Goal: Communication & Community: Answer question/provide support

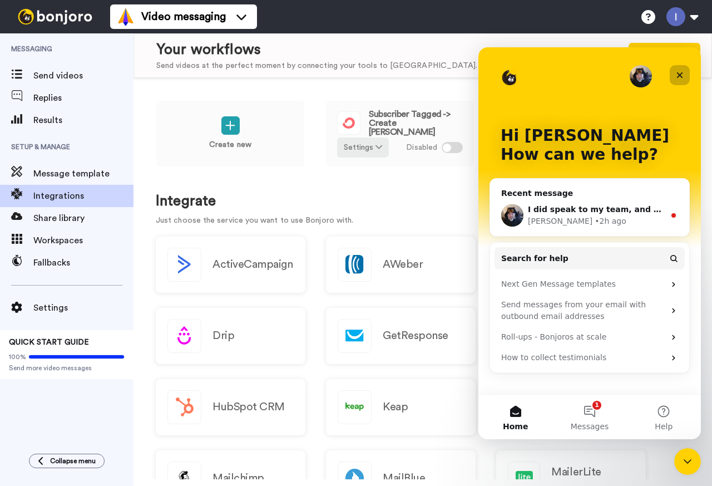
click at [678, 74] on icon "Close" at bounding box center [680, 75] width 9 height 9
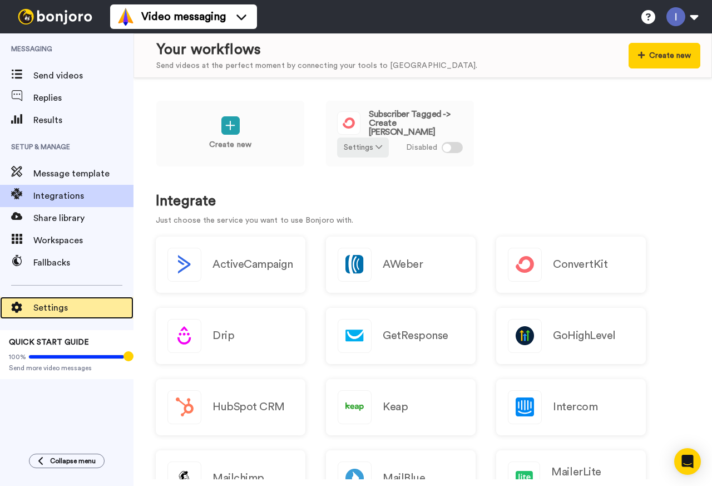
click at [47, 309] on span "Settings" at bounding box center [83, 307] width 100 height 13
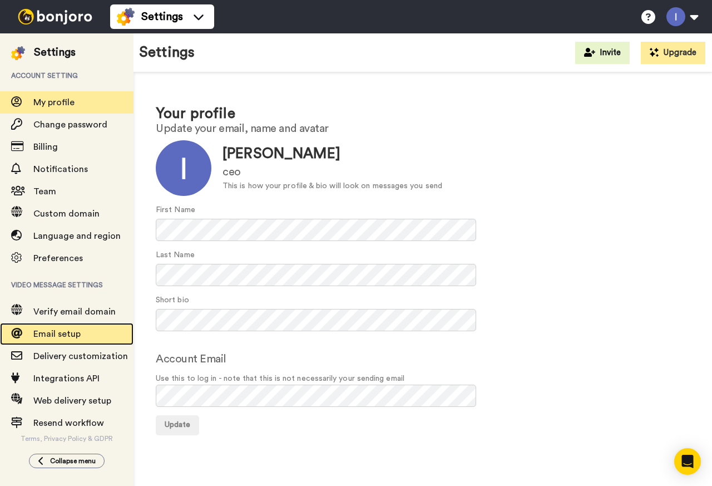
click at [72, 337] on span "Email setup" at bounding box center [56, 334] width 47 height 9
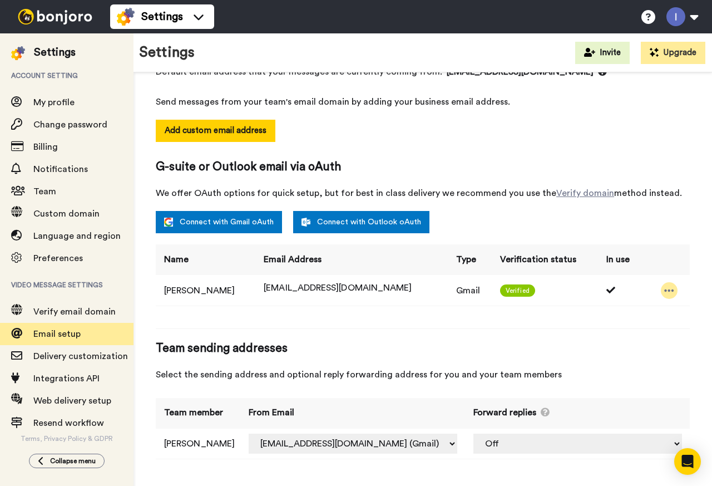
click at [665, 291] on icon at bounding box center [669, 290] width 9 height 2
click at [673, 312] on li "Delete" at bounding box center [673, 310] width 60 height 16
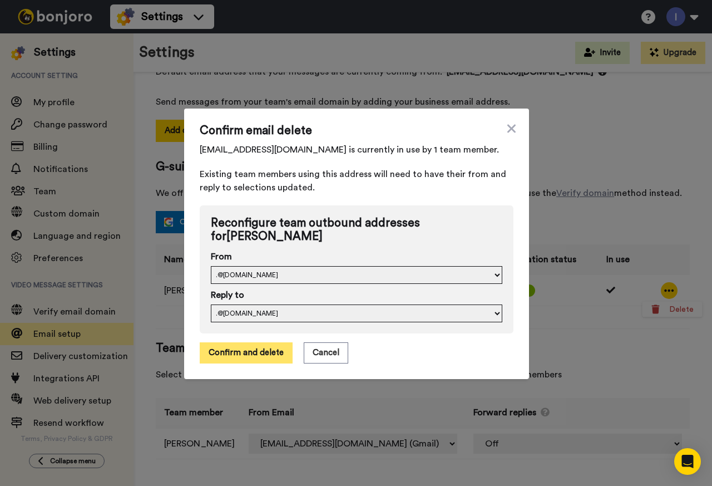
click at [242, 351] on button "Confirm and delete" at bounding box center [246, 352] width 93 height 21
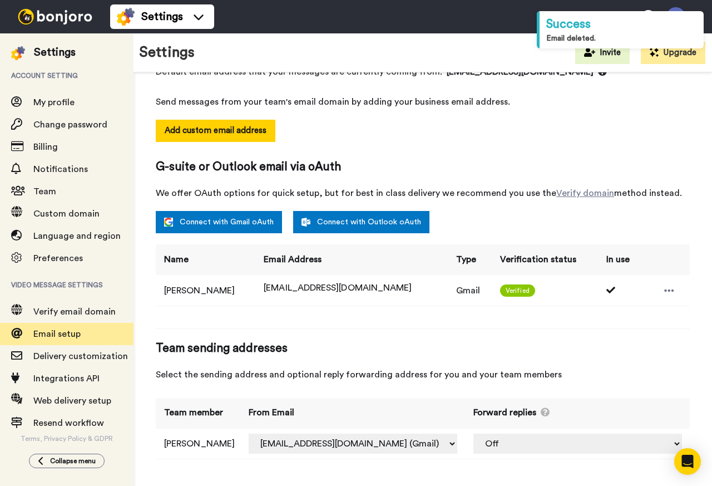
select select "164194"
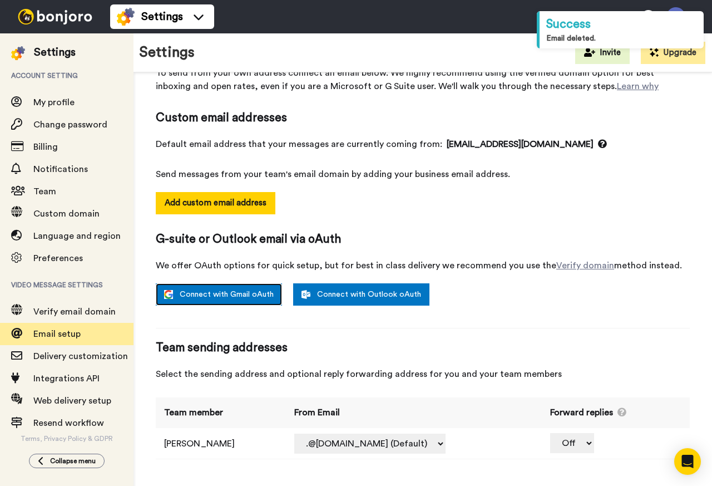
click at [222, 292] on link "Connect with Gmail oAuth" at bounding box center [219, 294] width 126 height 22
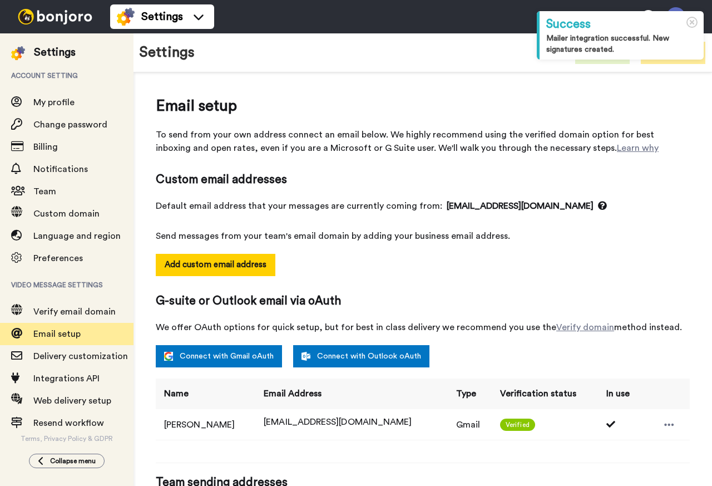
select select "164399"
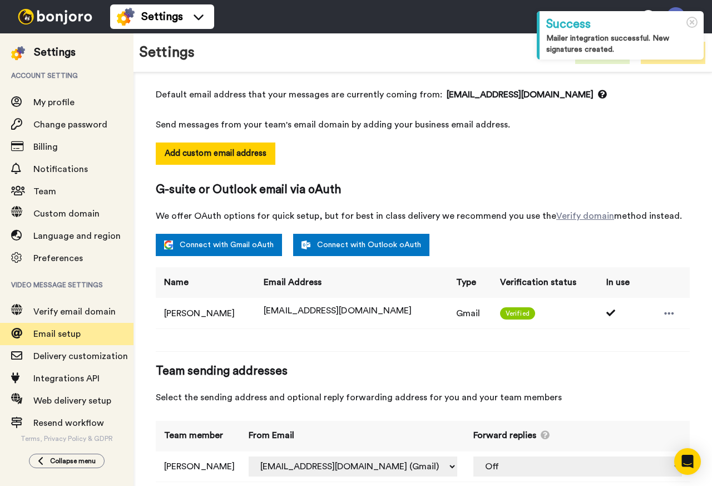
click at [62, 14] on img at bounding box center [54, 17] width 83 height 16
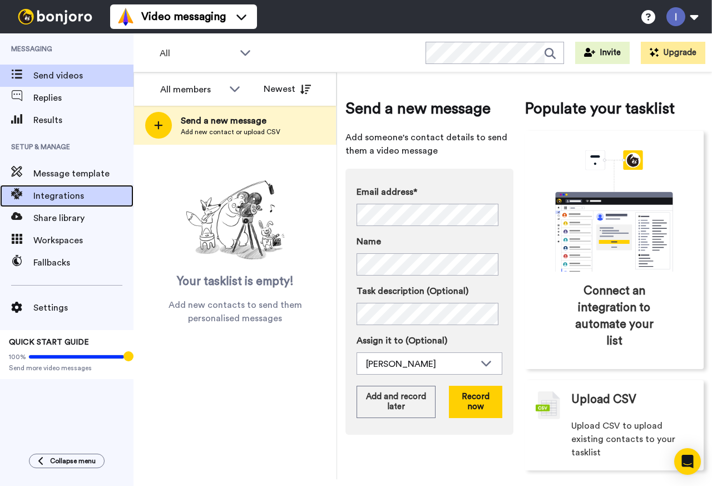
click at [61, 192] on span "Integrations" at bounding box center [83, 195] width 100 height 13
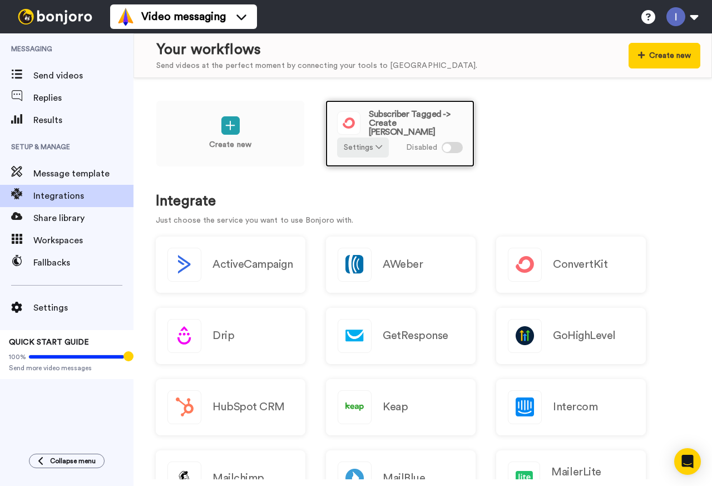
click at [449, 146] on div at bounding box center [447, 148] width 8 height 8
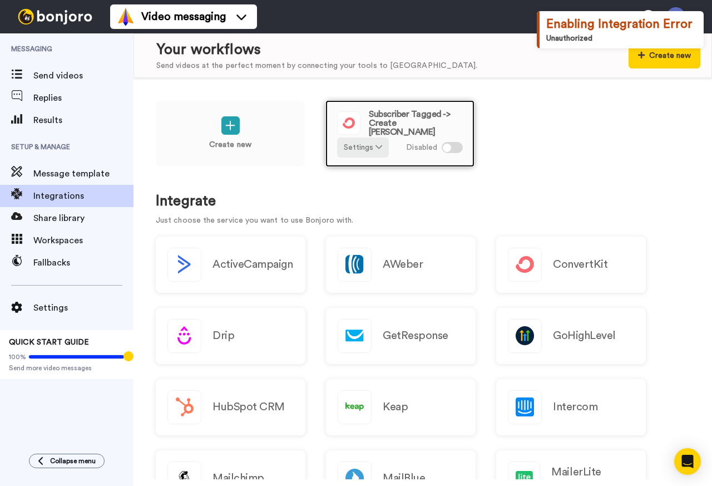
click at [400, 126] on span "Subscriber Tagged -> Create Bonjoro" at bounding box center [416, 123] width 94 height 27
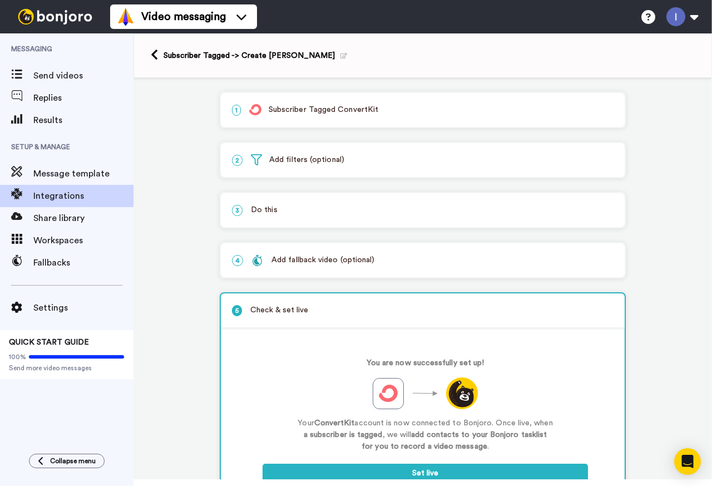
click at [298, 107] on p "1 Subscriber Tagged ConvertKit" at bounding box center [423, 110] width 382 height 12
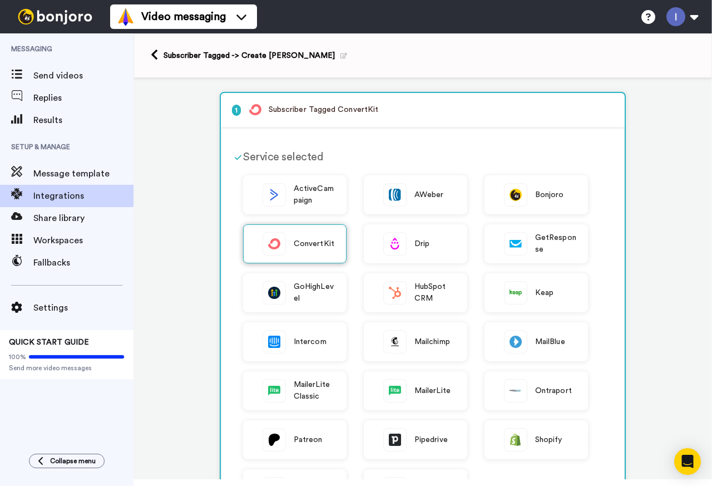
click at [305, 236] on div "ConvertKit" at bounding box center [295, 243] width 104 height 39
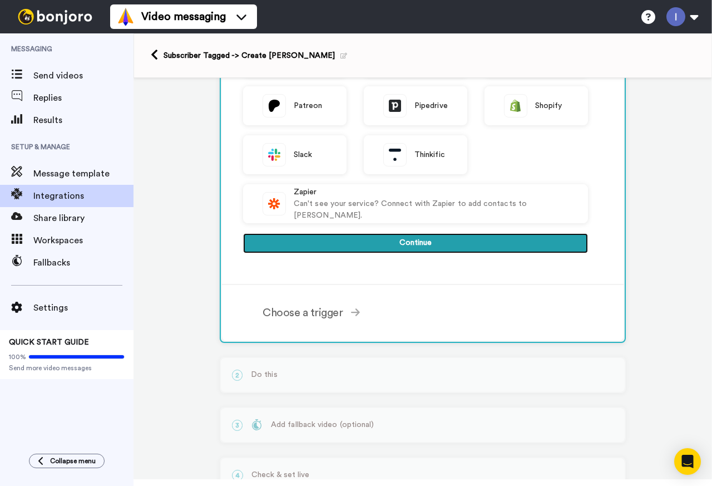
click at [393, 246] on button "Continue" at bounding box center [415, 243] width 345 height 20
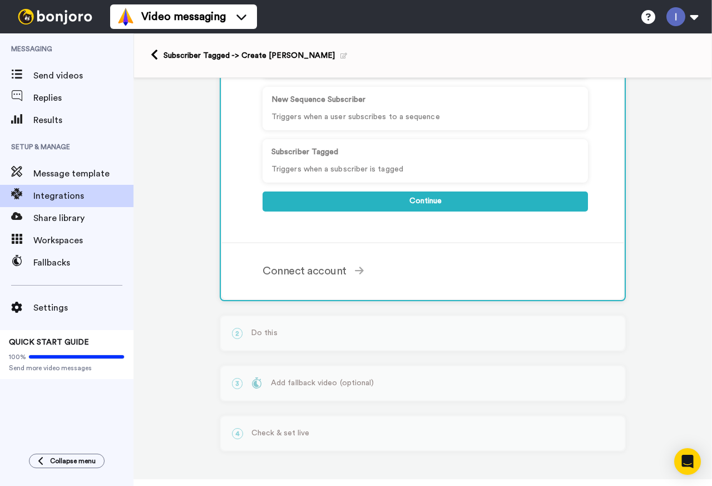
scroll to position [85, 0]
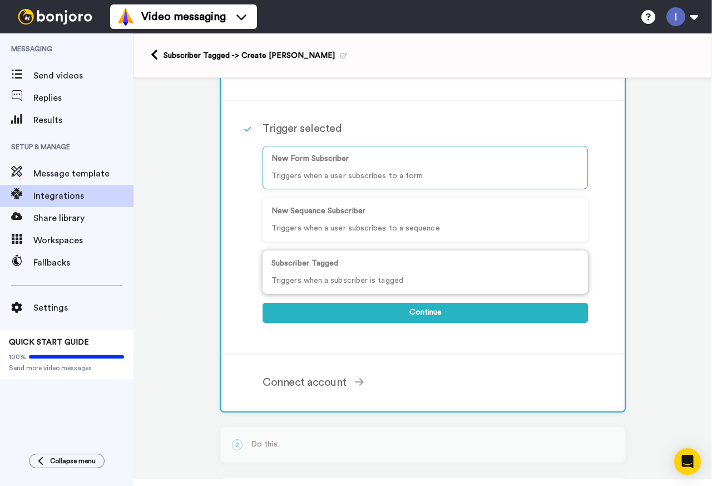
click at [348, 267] on p "Subscriber Tagged" at bounding box center [426, 264] width 308 height 12
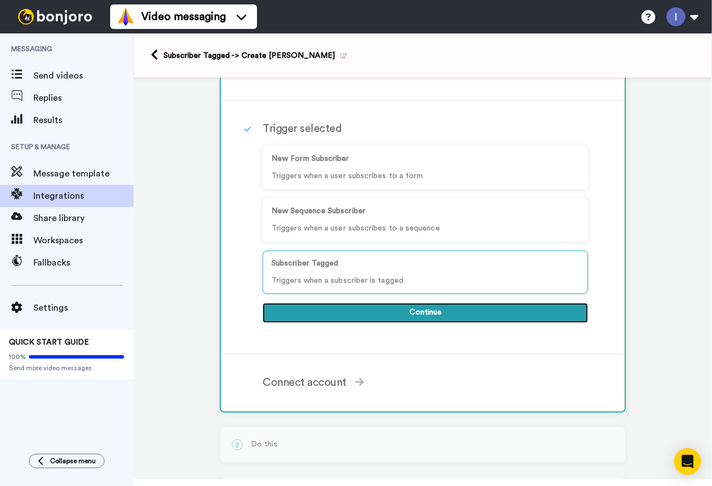
click at [424, 316] on button "Continue" at bounding box center [426, 313] width 326 height 20
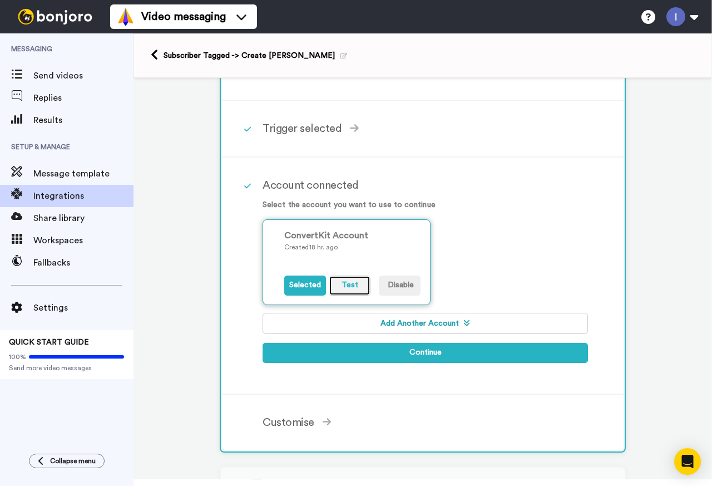
click at [354, 282] on button "Test" at bounding box center [350, 286] width 42 height 20
click at [418, 322] on button "Add Another Account" at bounding box center [426, 323] width 326 height 21
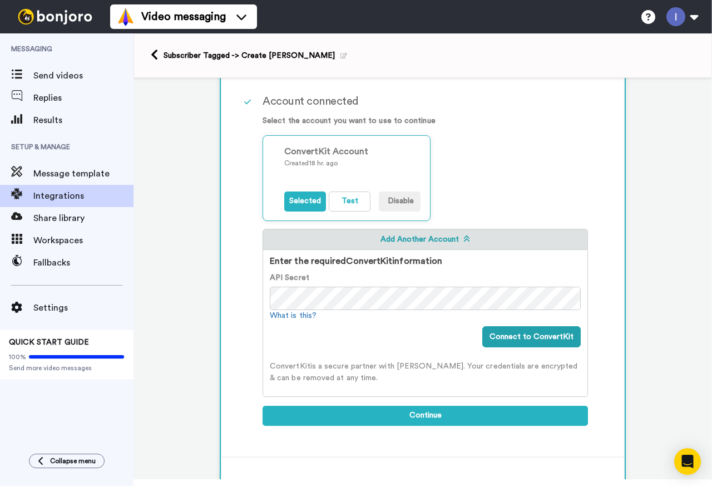
scroll to position [196, 0]
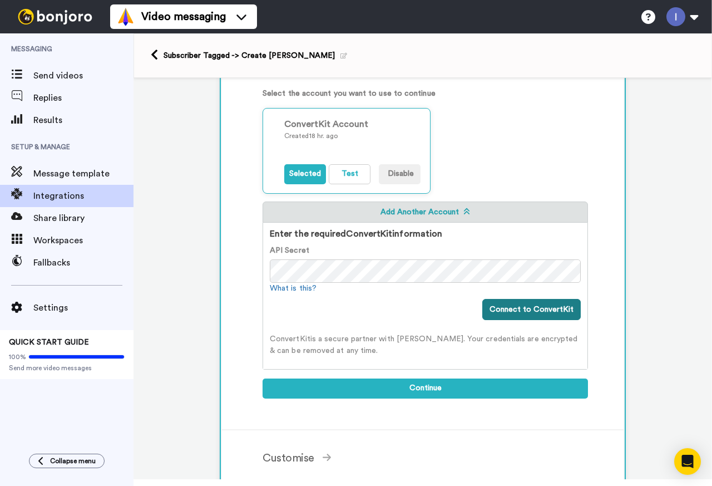
click at [512, 308] on button "Connect to ConvertKit" at bounding box center [532, 309] width 99 height 21
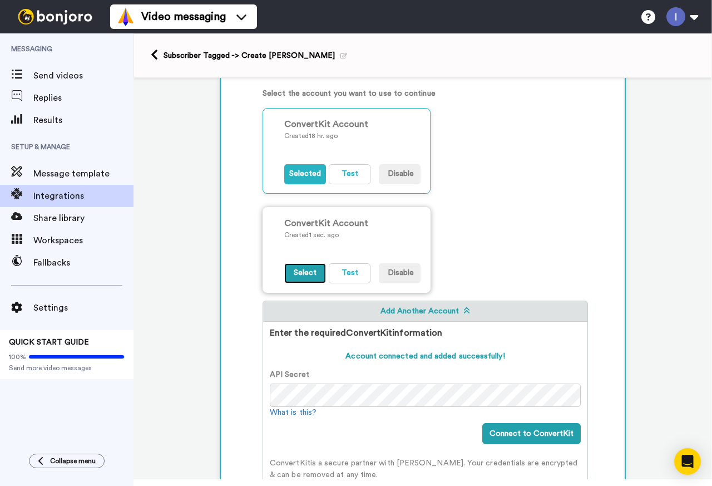
click at [307, 271] on button "Select" at bounding box center [305, 273] width 42 height 20
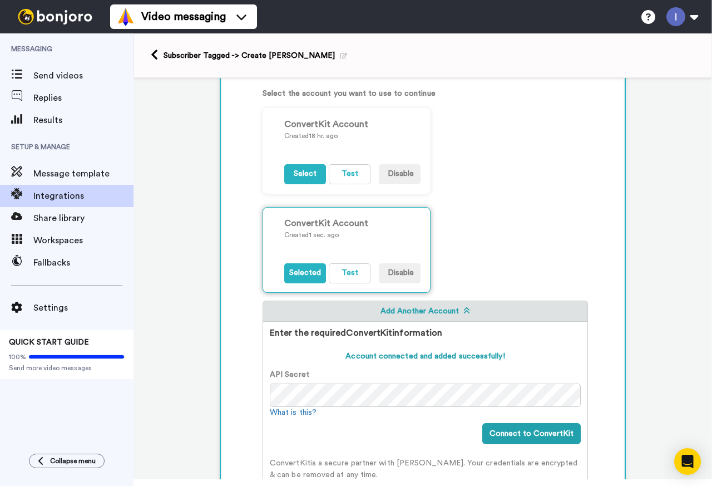
click at [376, 224] on div "ConvertKit Account" at bounding box center [352, 223] width 136 height 13
click at [347, 272] on button "Test" at bounding box center [350, 273] width 42 height 20
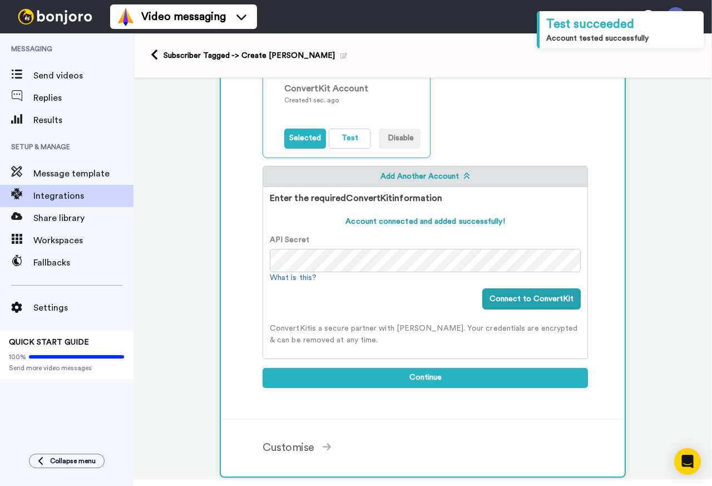
scroll to position [308, 0]
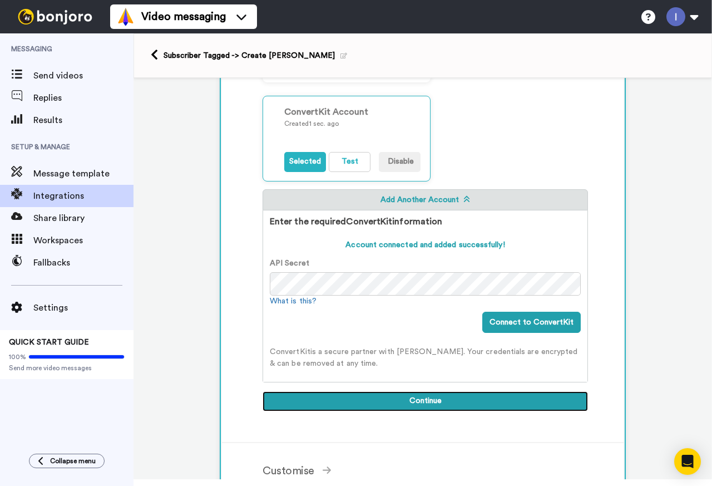
click at [419, 403] on button "Continue" at bounding box center [426, 401] width 326 height 20
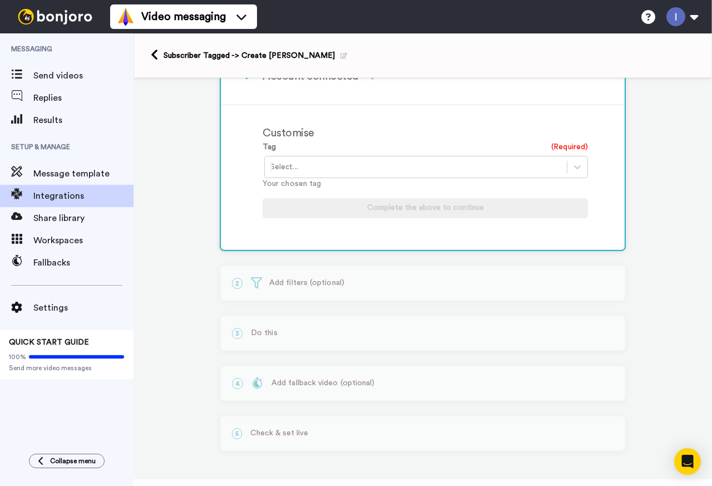
scroll to position [194, 0]
click at [572, 165] on icon at bounding box center [577, 166] width 11 height 11
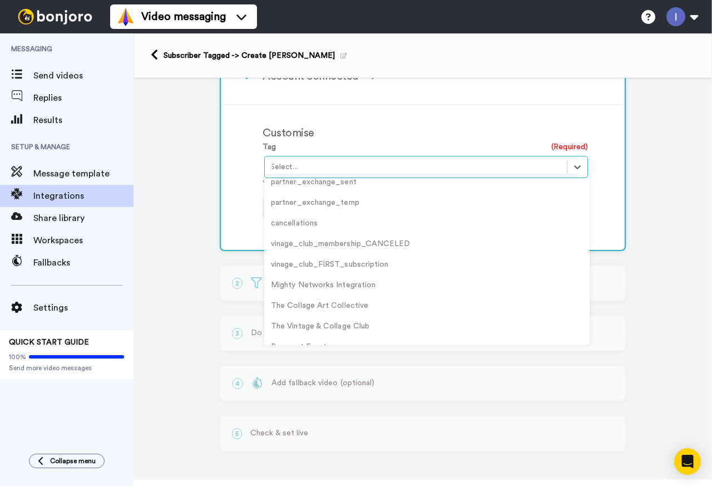
scroll to position [111, 0]
click at [320, 284] on div "vinage_club_FIRST_subscription" at bounding box center [427, 285] width 326 height 21
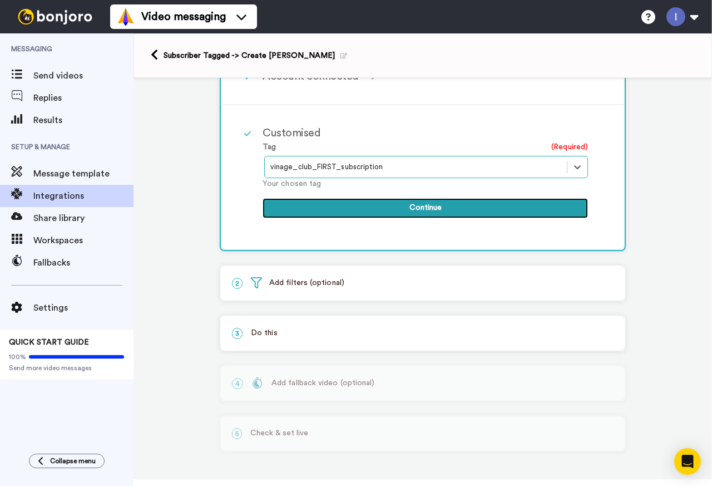
click at [415, 210] on button "Continue" at bounding box center [426, 208] width 326 height 20
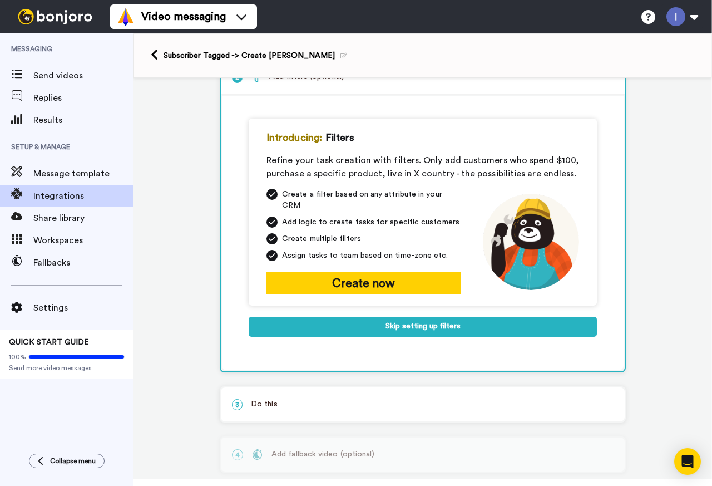
scroll to position [51, 0]
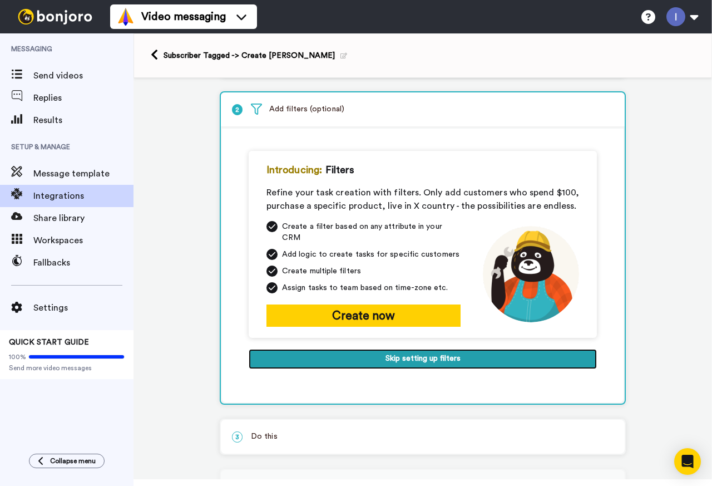
click at [399, 349] on button "Skip setting up filters" at bounding box center [423, 359] width 348 height 20
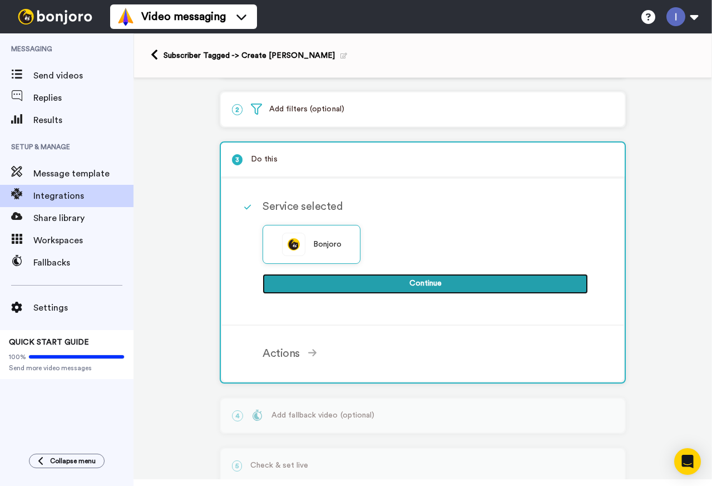
click at [413, 280] on button "Continue" at bounding box center [426, 284] width 326 height 20
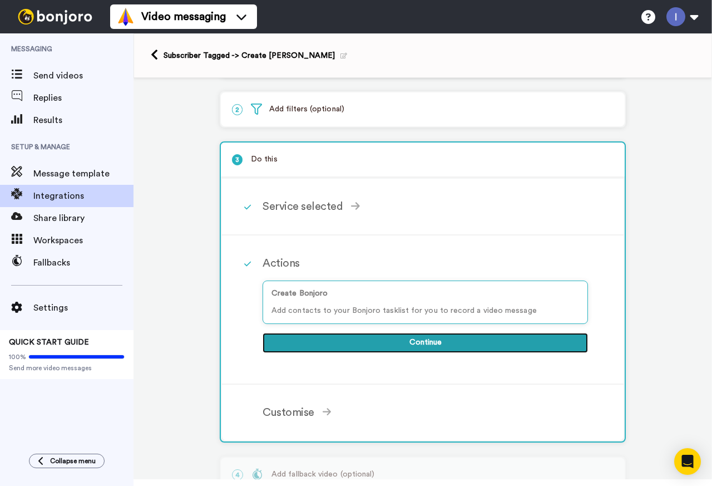
click at [411, 347] on button "Continue" at bounding box center [426, 343] width 326 height 20
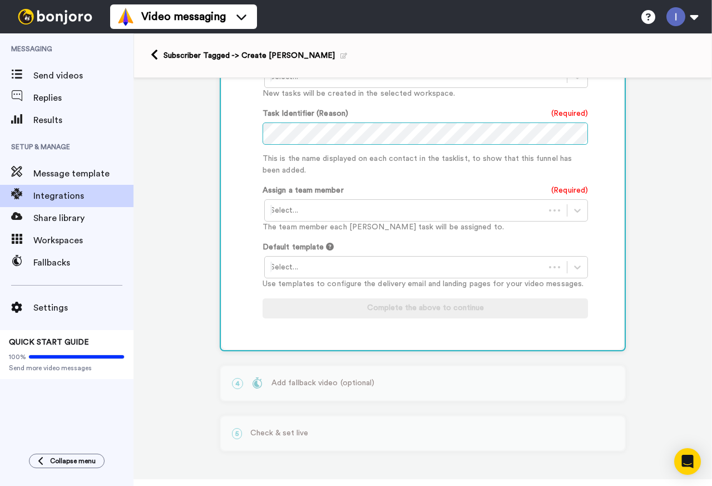
scroll to position [379, 0]
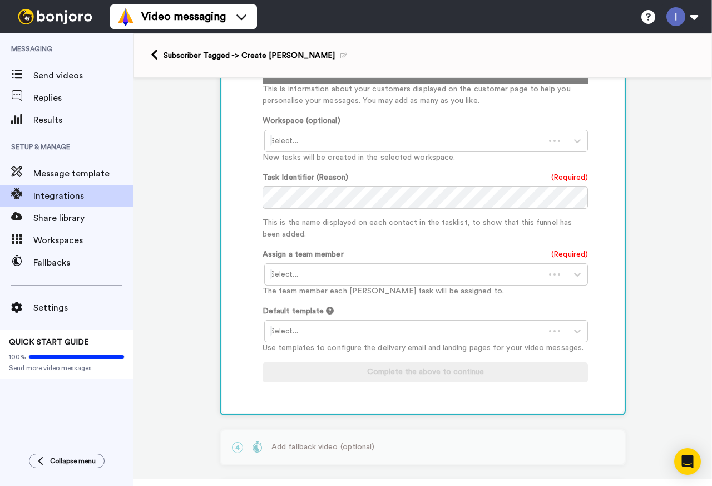
click at [346, 274] on div at bounding box center [405, 274] width 269 height 13
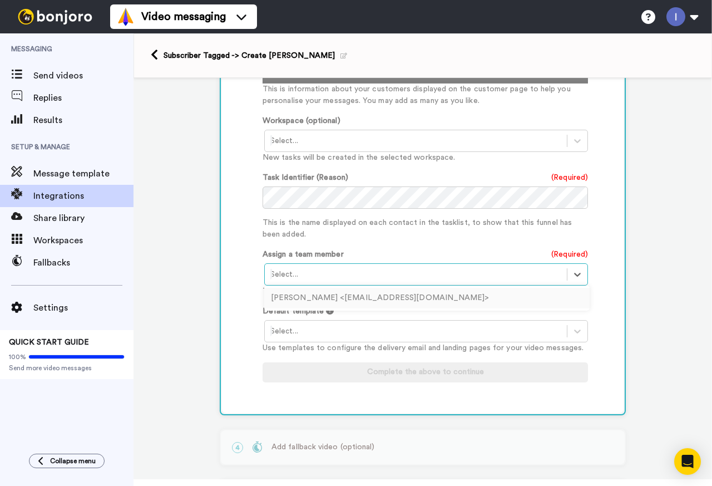
click at [352, 298] on div "Ігор Лупаїна <linuxhire8@gmail.com>" at bounding box center [427, 298] width 326 height 21
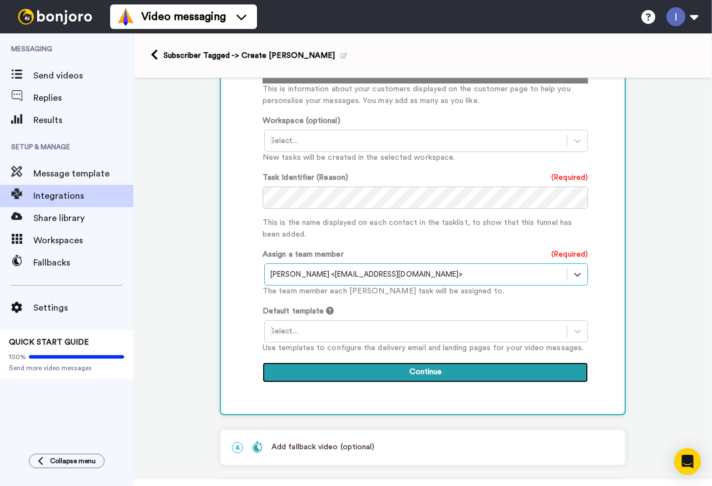
click at [406, 372] on button "Continue" at bounding box center [426, 372] width 326 height 20
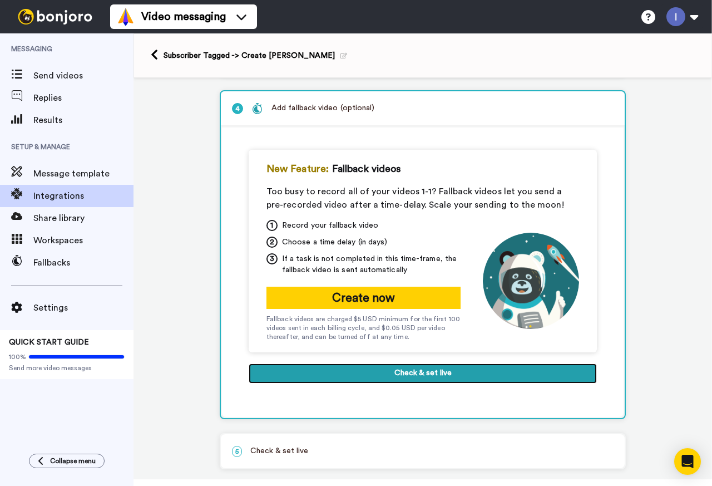
click at [414, 378] on button "Check & set live" at bounding box center [423, 373] width 348 height 20
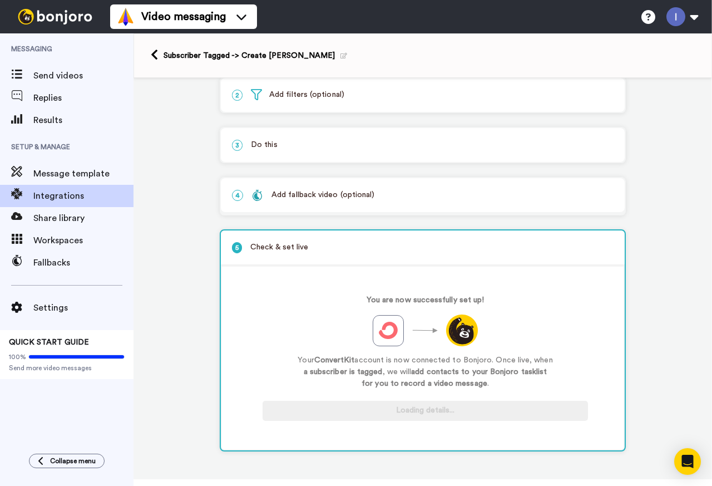
scroll to position [65, 0]
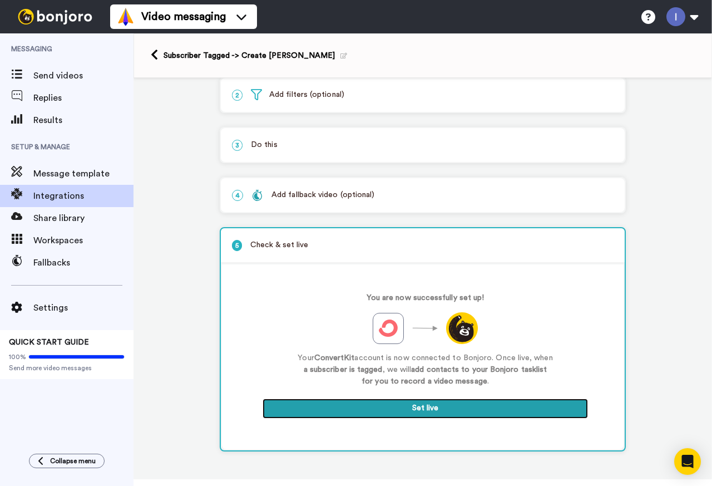
click at [419, 409] on button "Set live" at bounding box center [426, 409] width 326 height 20
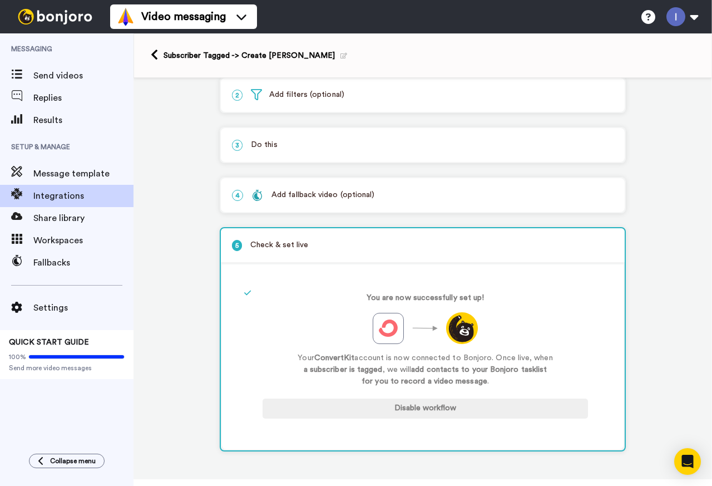
scroll to position [0, 0]
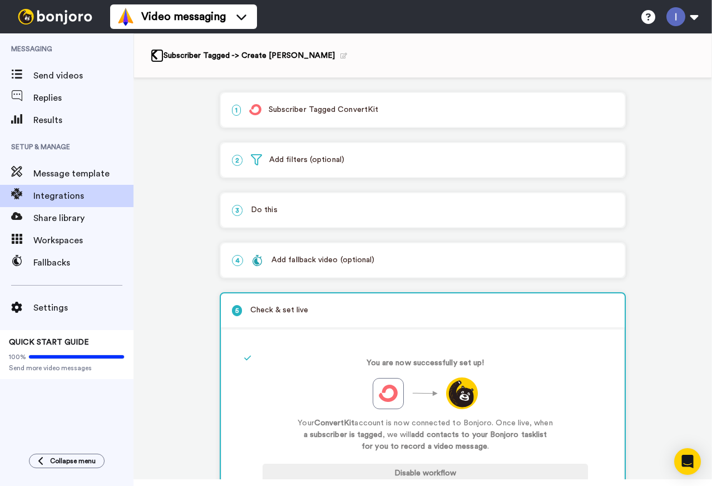
click at [154, 55] on icon at bounding box center [154, 55] width 7 height 12
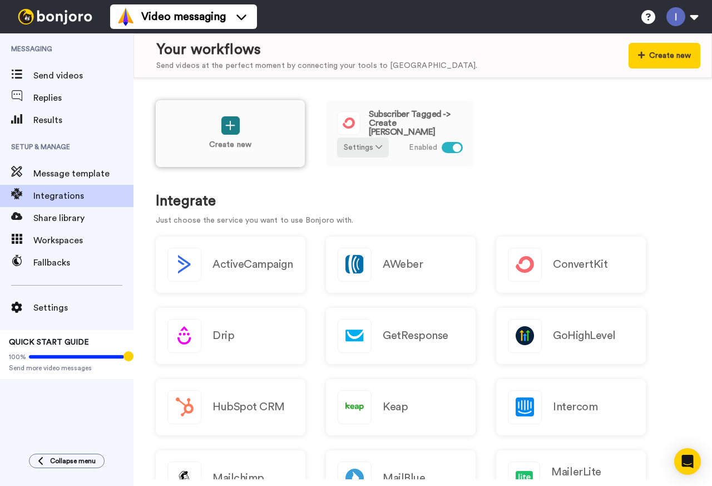
click at [233, 121] on icon at bounding box center [230, 126] width 10 height 12
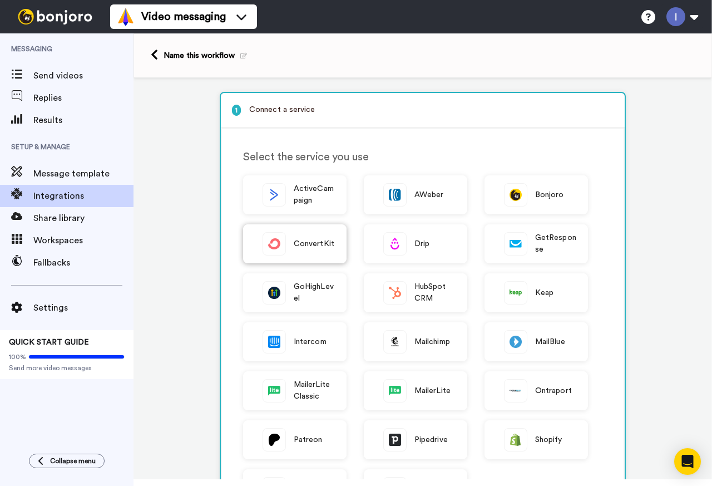
click at [308, 243] on span "ConvertKit" at bounding box center [314, 244] width 41 height 12
click at [306, 243] on span "ConvertKit" at bounding box center [314, 244] width 41 height 12
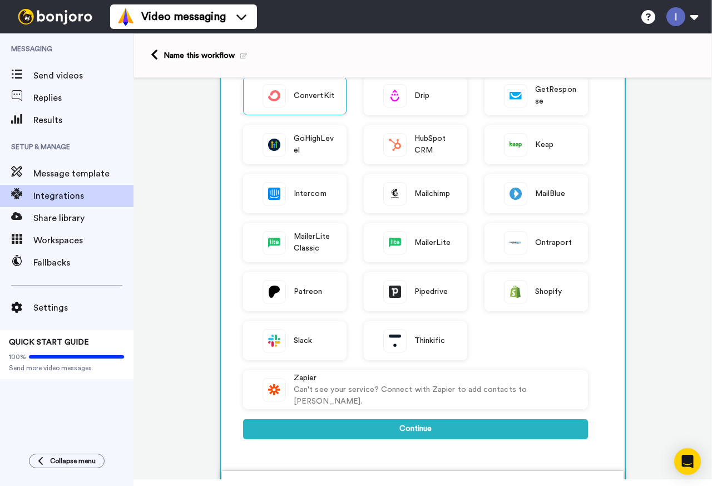
scroll to position [334, 0]
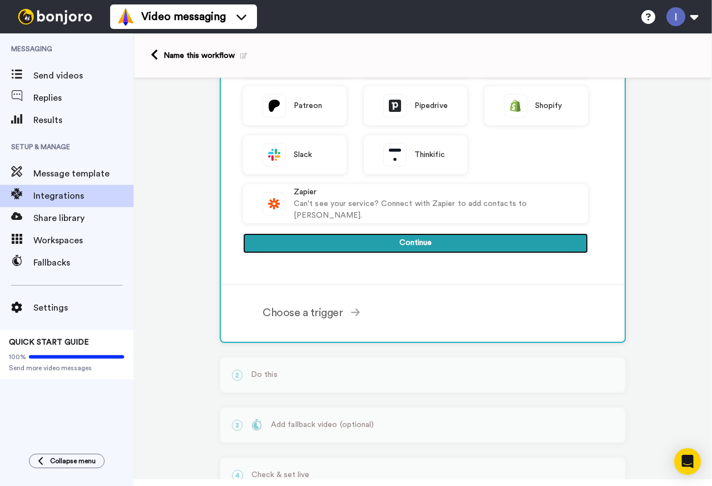
click at [427, 245] on button "Continue" at bounding box center [415, 243] width 345 height 20
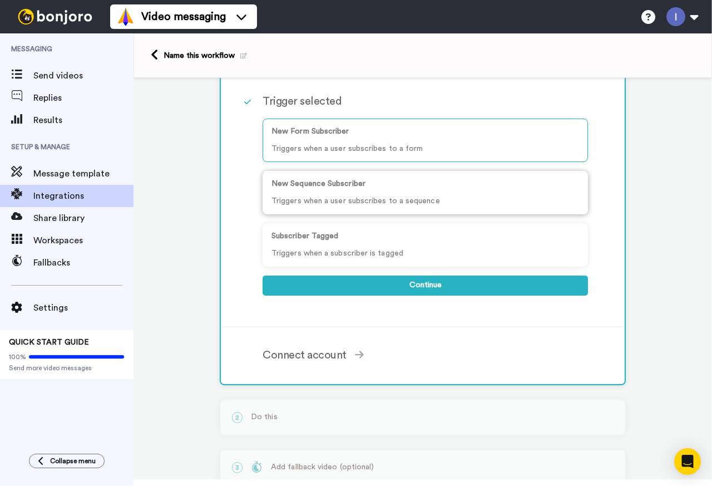
scroll to position [85, 0]
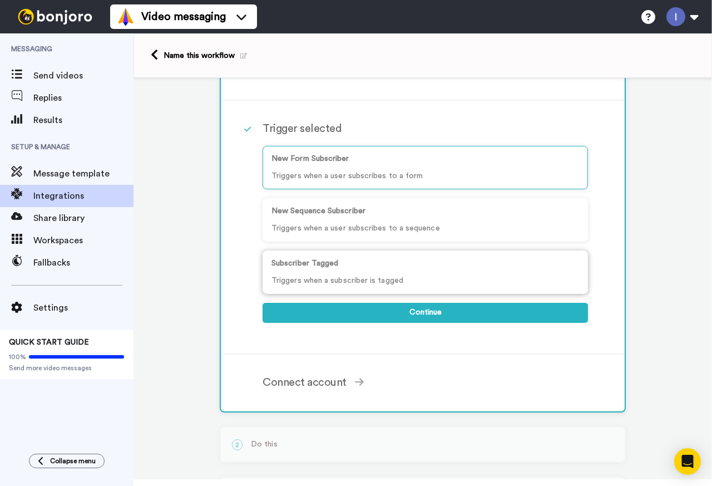
click at [361, 263] on p "Subscriber Tagged" at bounding box center [426, 264] width 308 height 12
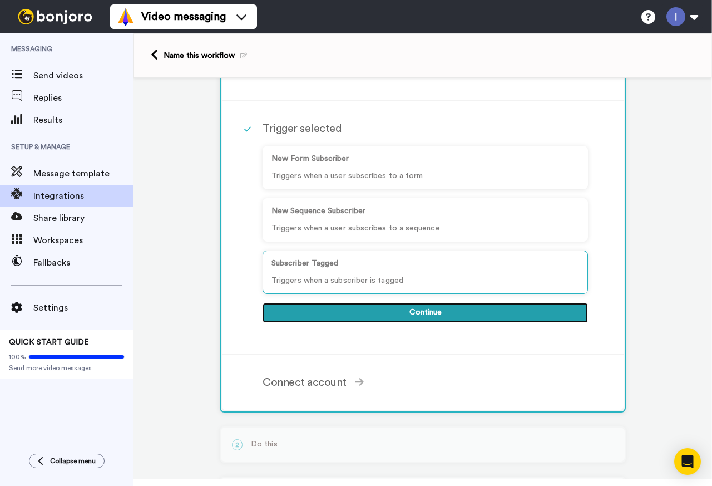
click at [445, 314] on button "Continue" at bounding box center [426, 313] width 326 height 20
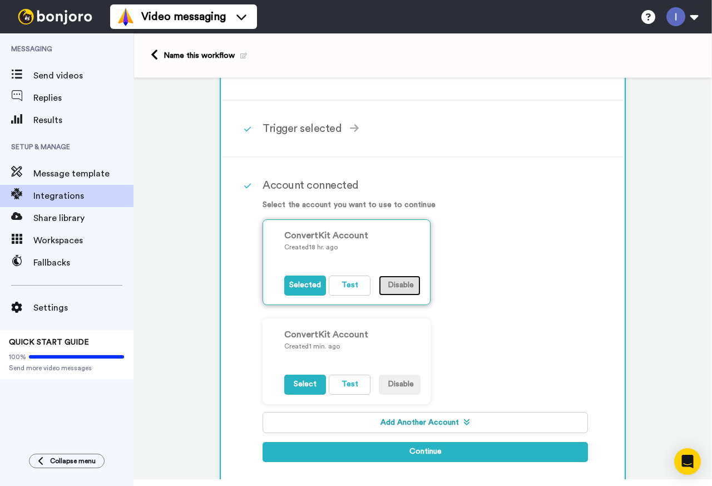
click at [402, 286] on button "Disable" at bounding box center [400, 286] width 42 height 20
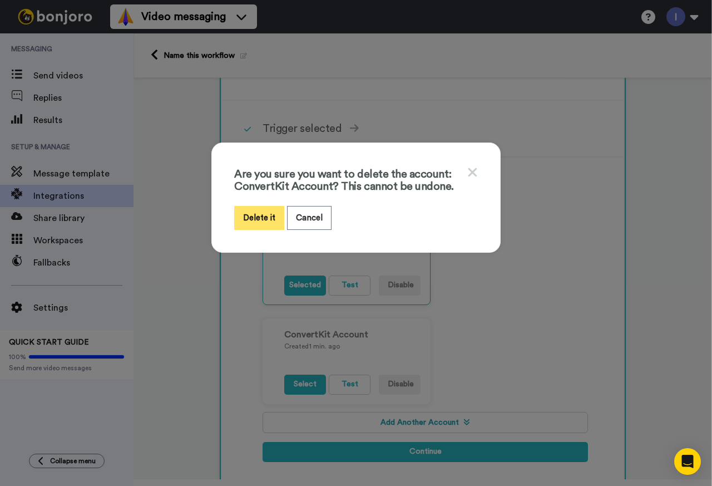
click at [255, 218] on button "Delete it" at bounding box center [259, 218] width 50 height 24
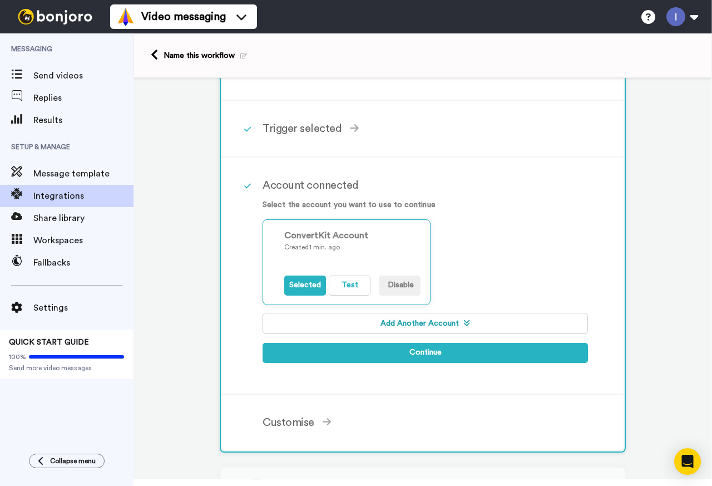
scroll to position [196, 0]
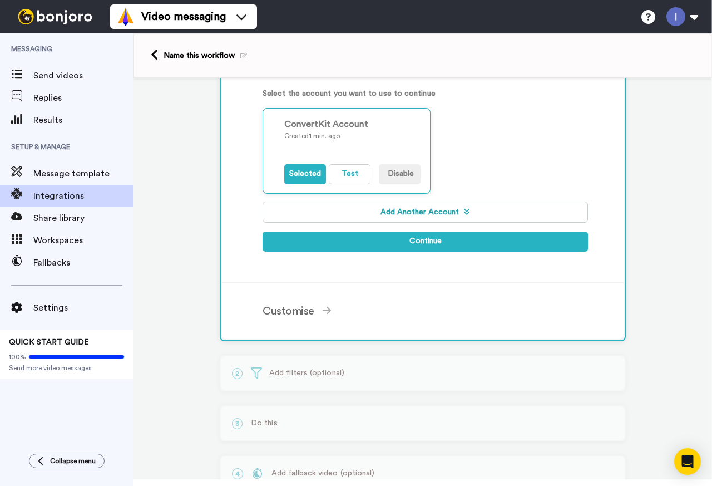
click at [448, 210] on button "Add Another Account" at bounding box center [426, 211] width 326 height 21
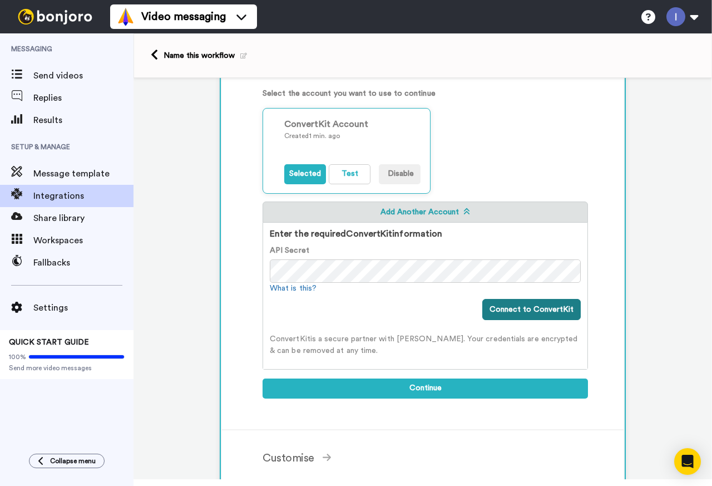
click at [513, 307] on button "Connect to ConvertKit" at bounding box center [532, 309] width 99 height 21
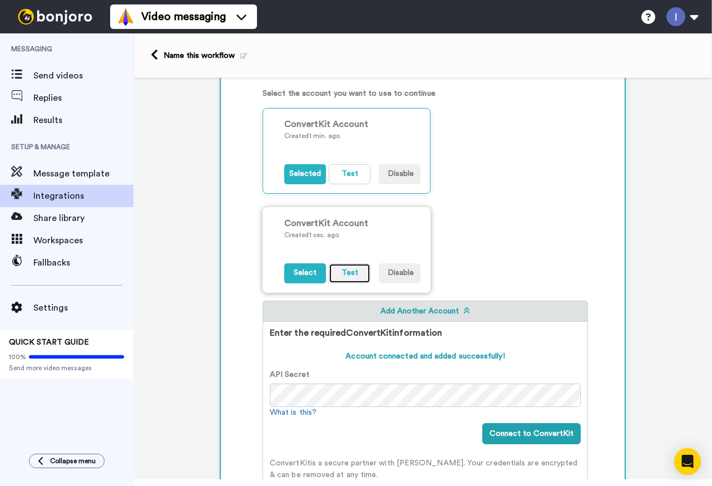
click at [347, 274] on button "Test" at bounding box center [350, 273] width 42 height 20
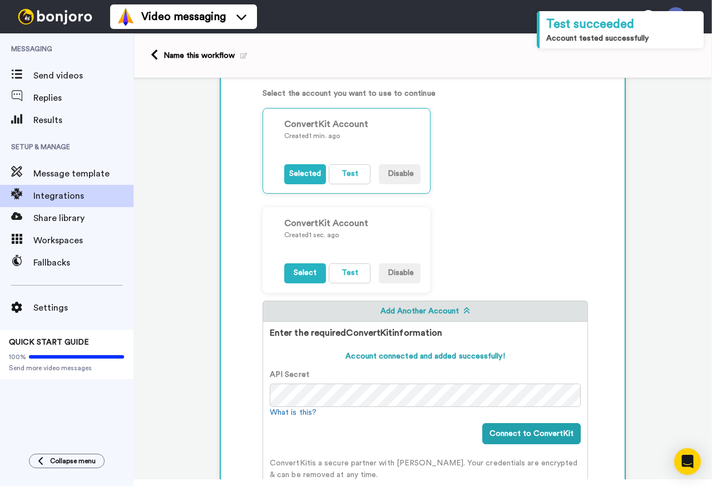
scroll to position [419, 0]
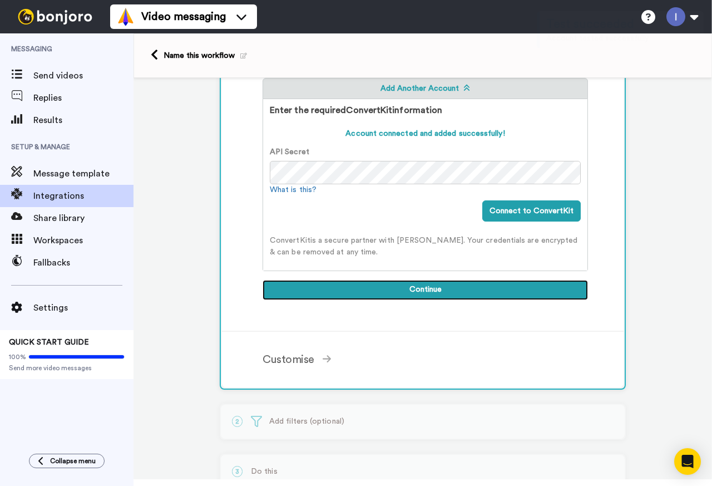
click at [420, 290] on button "Continue" at bounding box center [426, 290] width 326 height 20
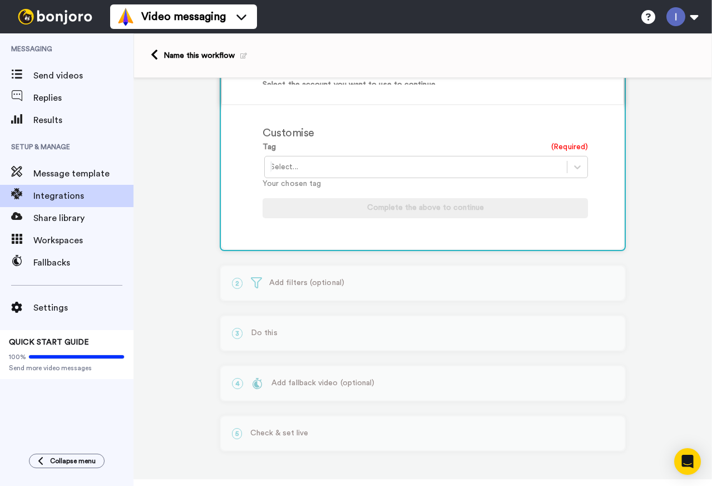
scroll to position [194, 0]
click at [573, 169] on icon at bounding box center [577, 166] width 11 height 11
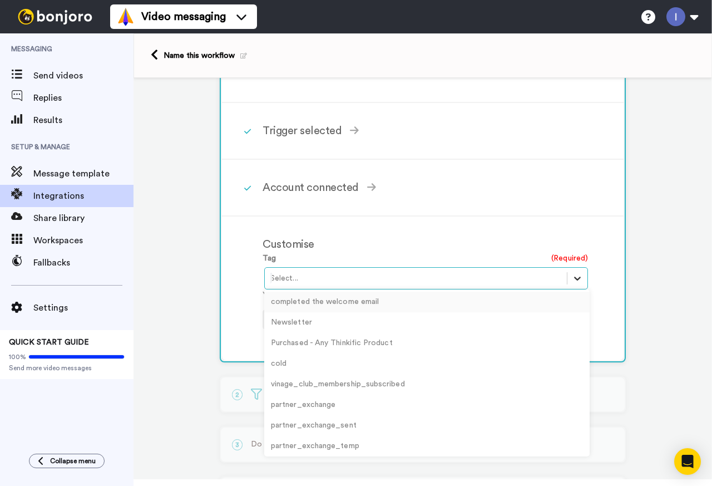
click at [572, 279] on icon at bounding box center [577, 278] width 11 height 11
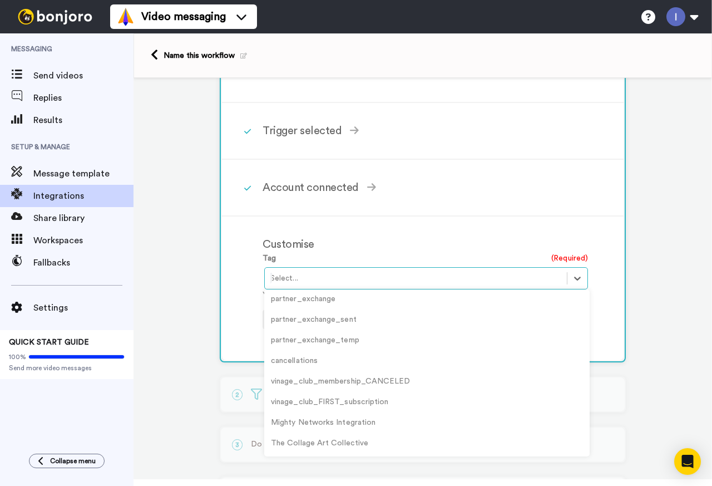
scroll to position [0, 0]
click at [617, 289] on div "Customise Tag (Required) option Newsletter focused, 2 of 25. 25 results availab…" at bounding box center [423, 289] width 402 height 144
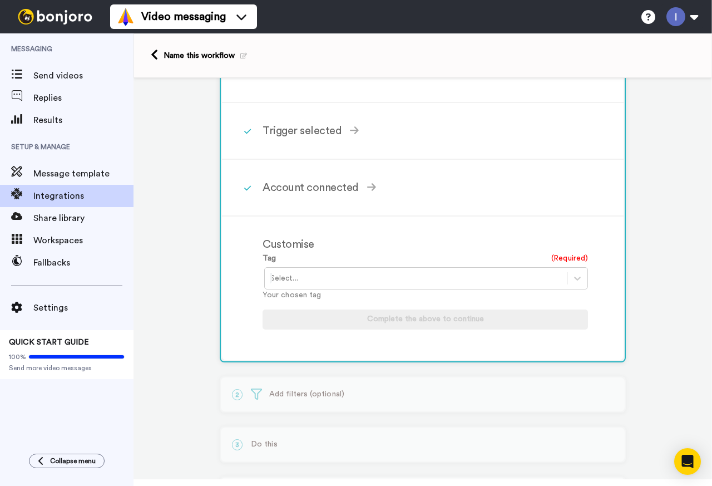
click at [611, 237] on div "Customise Tag (Required) Select... Your chosen tag Complete the above to contin…" at bounding box center [423, 289] width 402 height 144
click at [295, 184] on div "Account connected" at bounding box center [426, 187] width 326 height 17
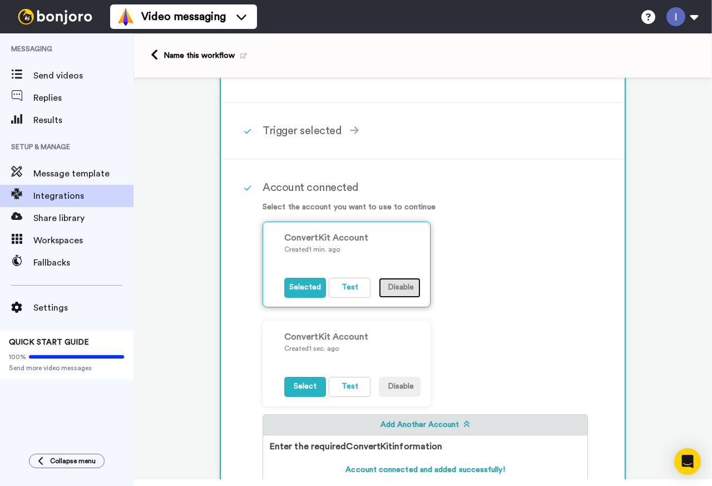
click at [405, 286] on button "Disable" at bounding box center [400, 288] width 42 height 20
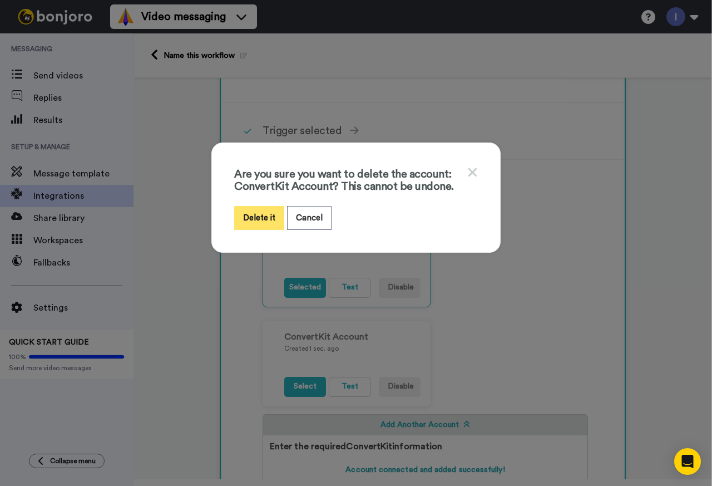
click at [260, 212] on button "Delete it" at bounding box center [259, 218] width 50 height 24
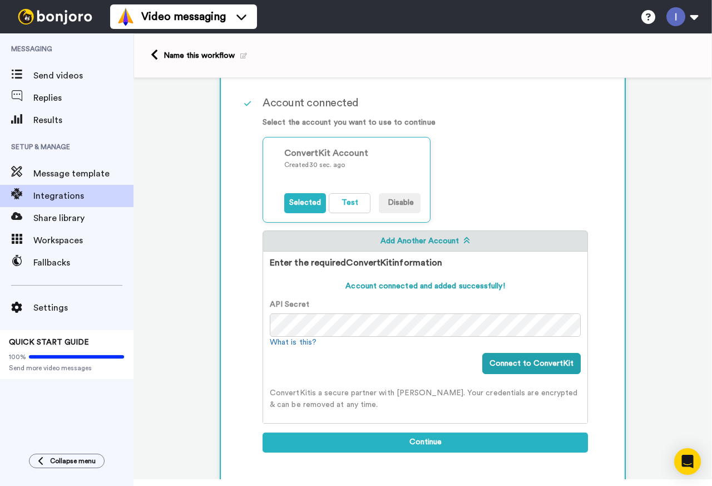
scroll to position [194, 0]
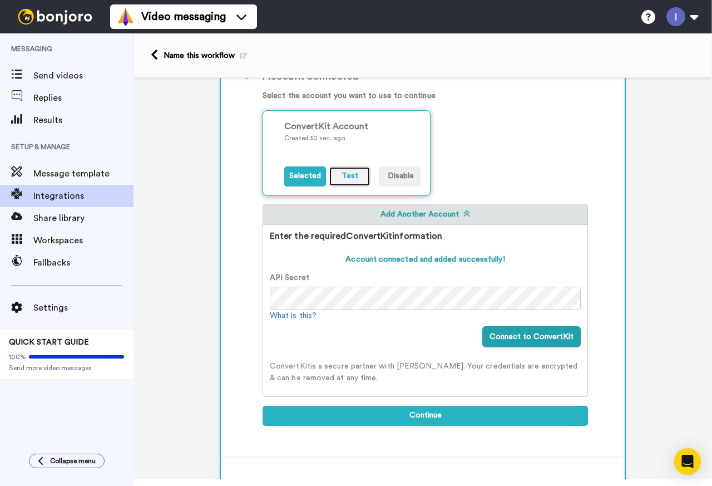
click at [346, 174] on button "Test" at bounding box center [350, 176] width 42 height 20
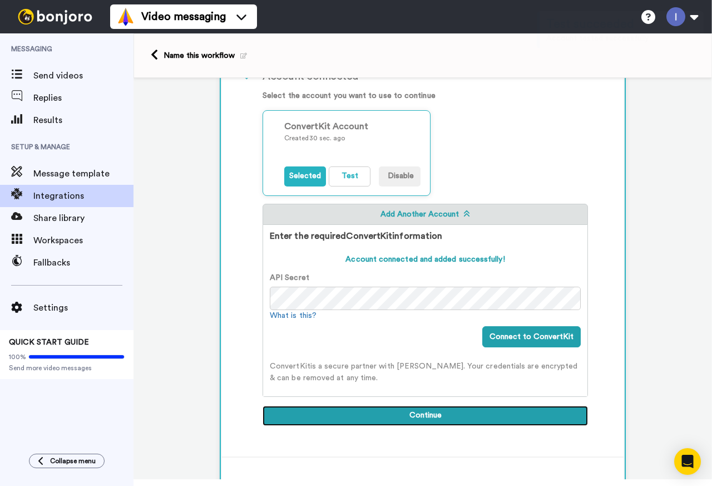
click at [405, 417] on button "Continue" at bounding box center [426, 416] width 326 height 20
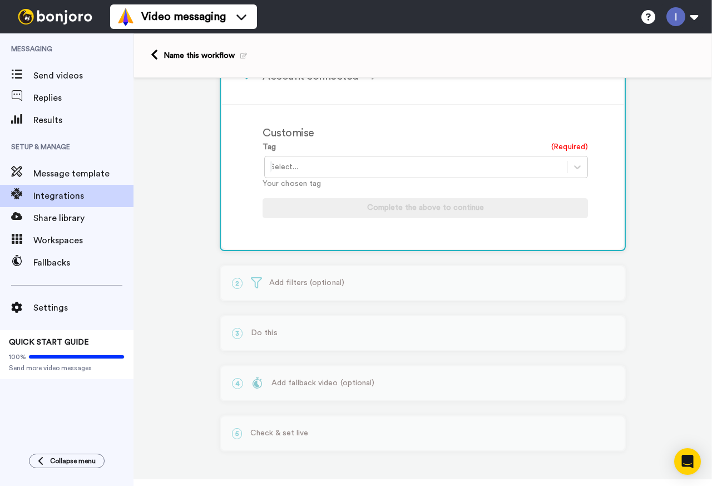
click at [479, 166] on div at bounding box center [416, 166] width 291 height 13
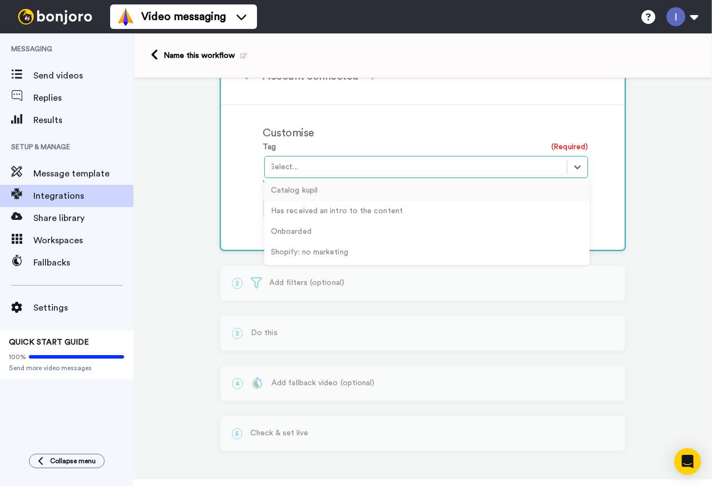
click at [293, 188] on div "Catalog kupil" at bounding box center [427, 190] width 326 height 21
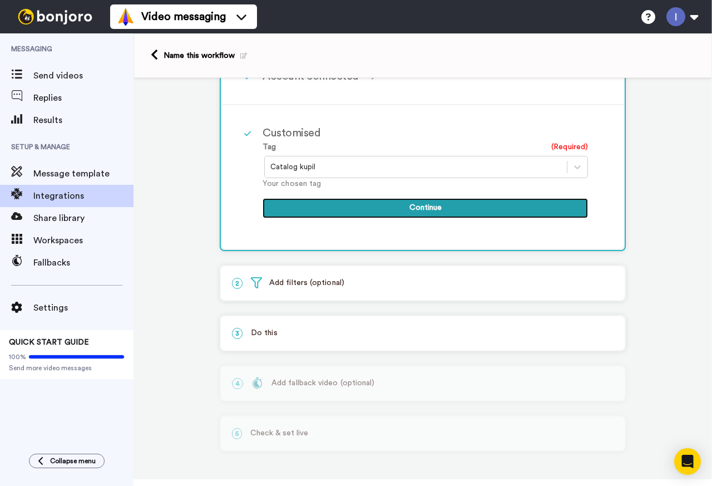
click at [426, 210] on button "Continue" at bounding box center [426, 208] width 326 height 20
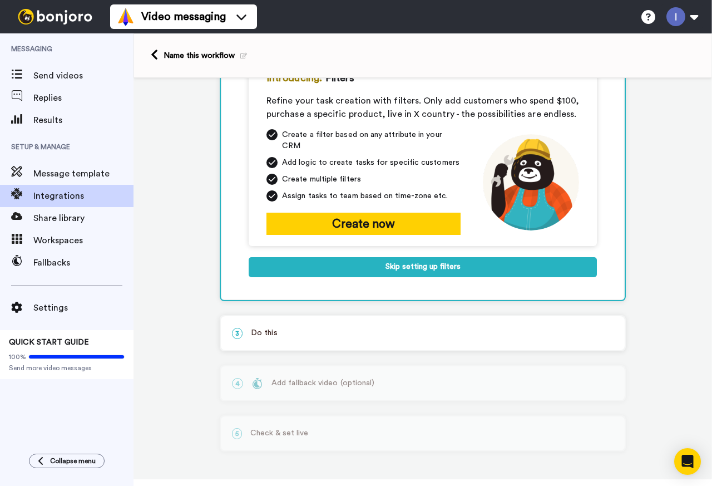
scroll to position [51, 0]
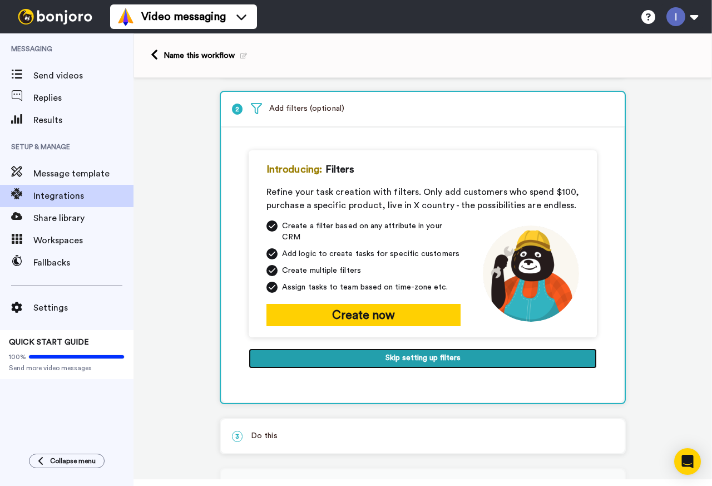
click at [421, 356] on button "Skip setting up filters" at bounding box center [423, 358] width 348 height 20
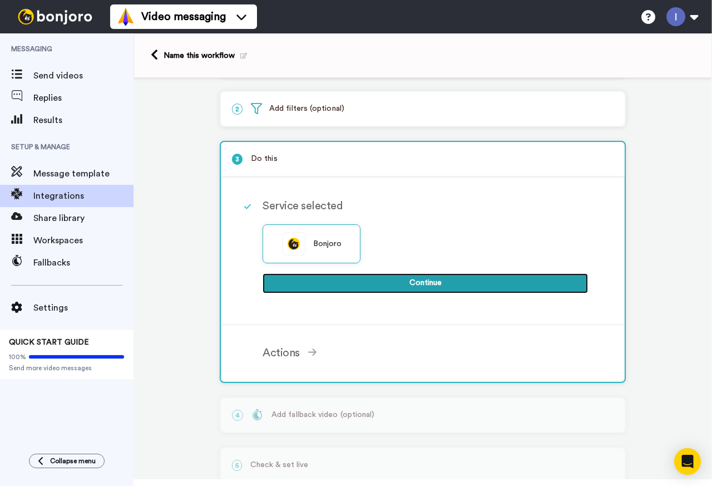
click at [399, 275] on button "Continue" at bounding box center [426, 283] width 326 height 20
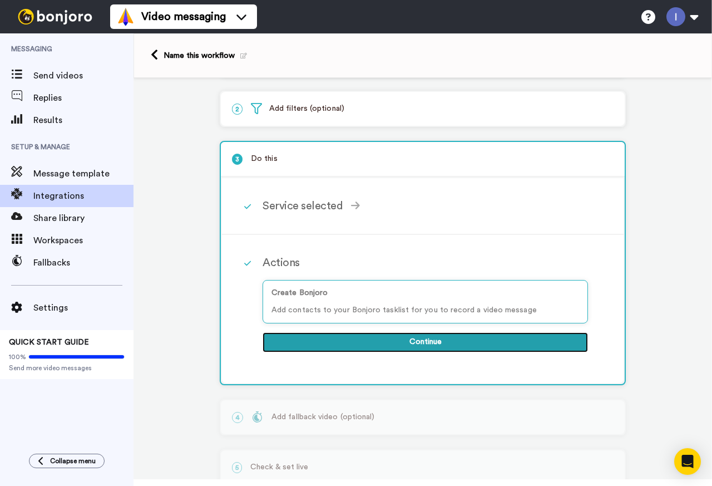
click at [424, 345] on button "Continue" at bounding box center [426, 342] width 326 height 20
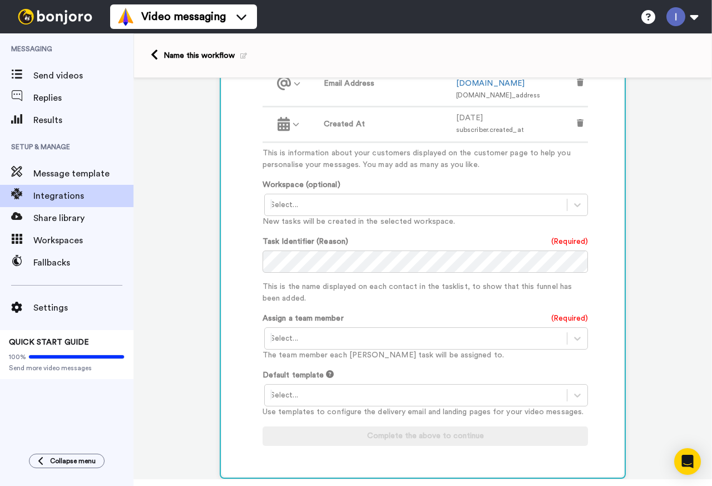
scroll to position [496, 0]
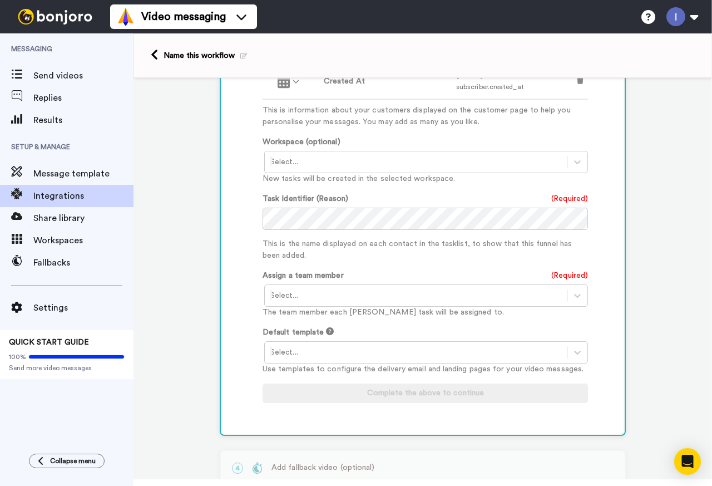
click at [357, 289] on div at bounding box center [416, 295] width 291 height 13
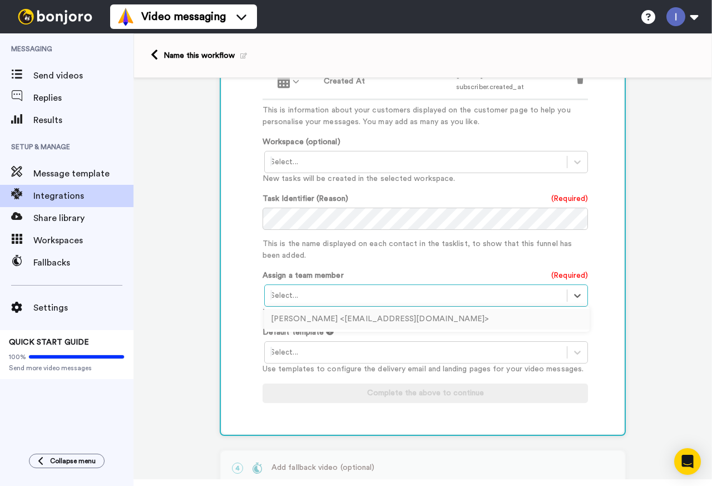
click at [353, 309] on div "Ігор Лупаїна <linuxhire8@gmail.com>" at bounding box center [427, 319] width 326 height 21
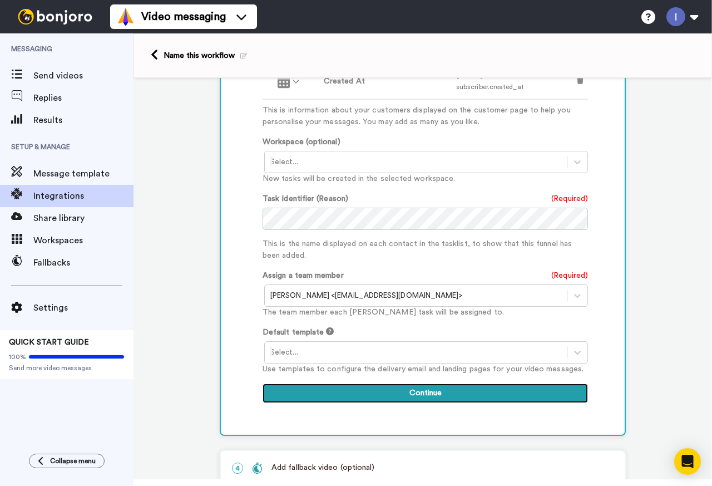
click at [423, 384] on button "Continue" at bounding box center [426, 394] width 326 height 20
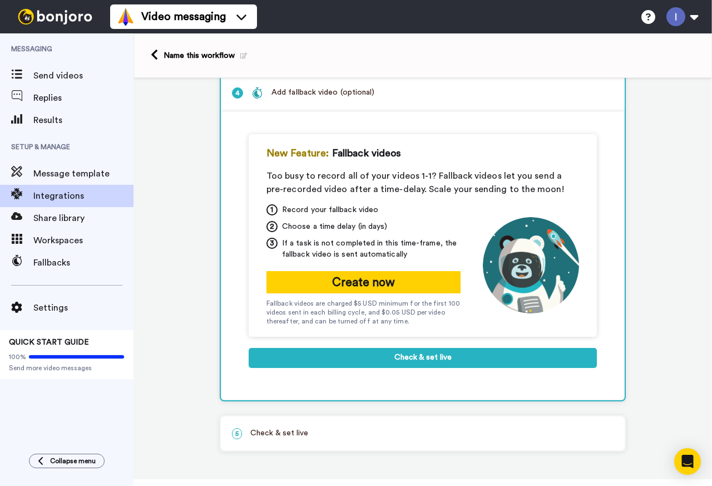
scroll to position [153, 0]
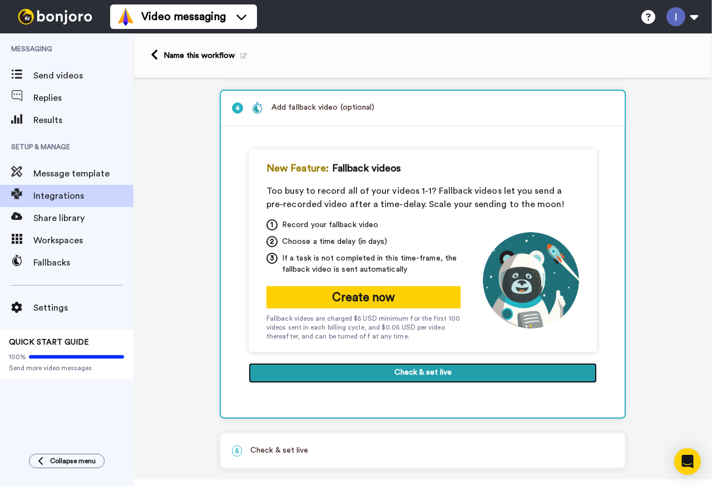
click at [431, 378] on button "Check & set live" at bounding box center [423, 373] width 348 height 20
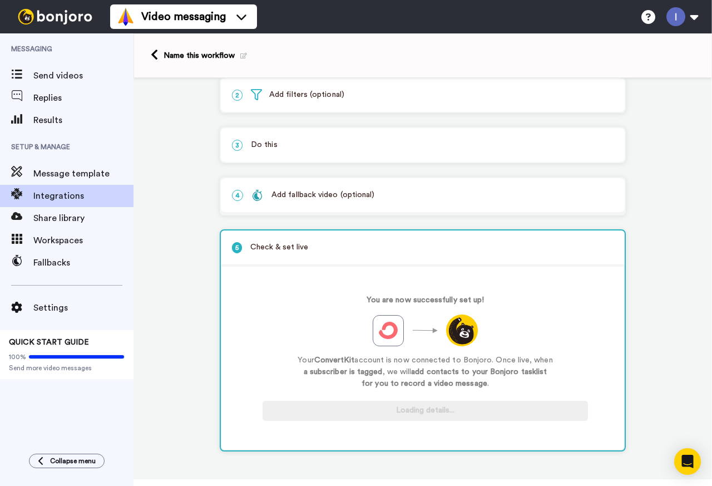
scroll to position [65, 0]
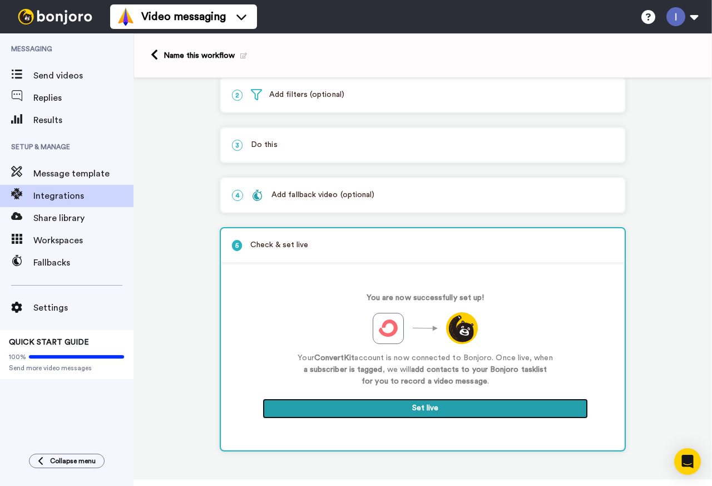
click at [437, 409] on button "Set live" at bounding box center [426, 409] width 326 height 20
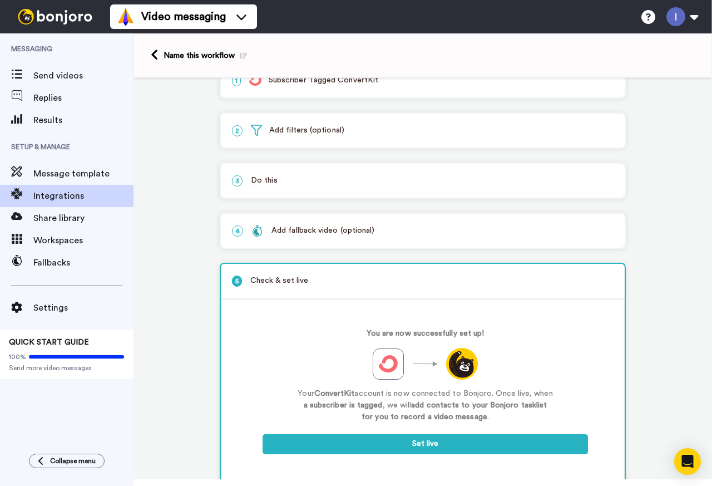
scroll to position [0, 0]
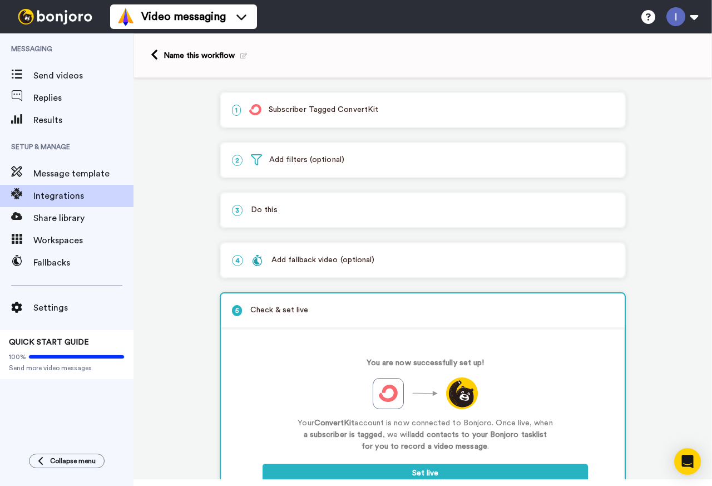
click at [316, 214] on p "3 Do this" at bounding box center [423, 210] width 382 height 12
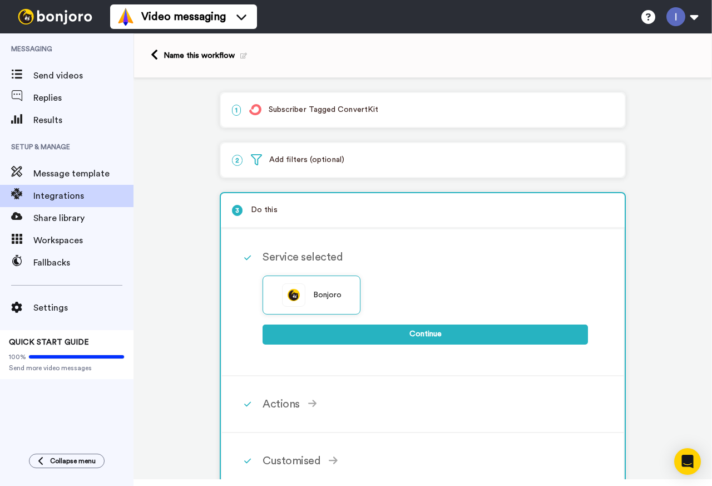
click at [309, 104] on div "1 Subscriber Tagged ConvertKit" at bounding box center [423, 110] width 404 height 34
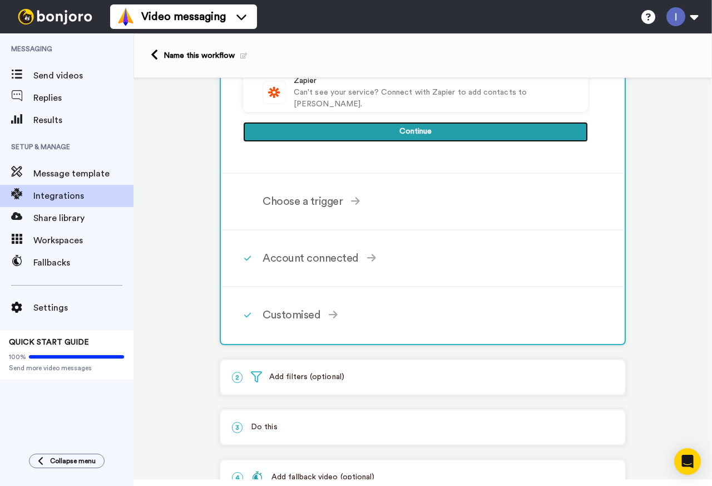
click at [427, 132] on button "Continue" at bounding box center [415, 132] width 345 height 20
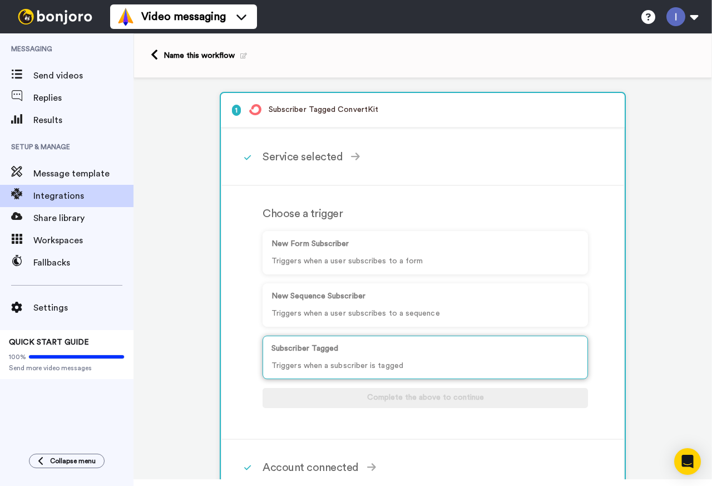
click at [346, 354] on p "Subscriber Tagged" at bounding box center [426, 349] width 308 height 12
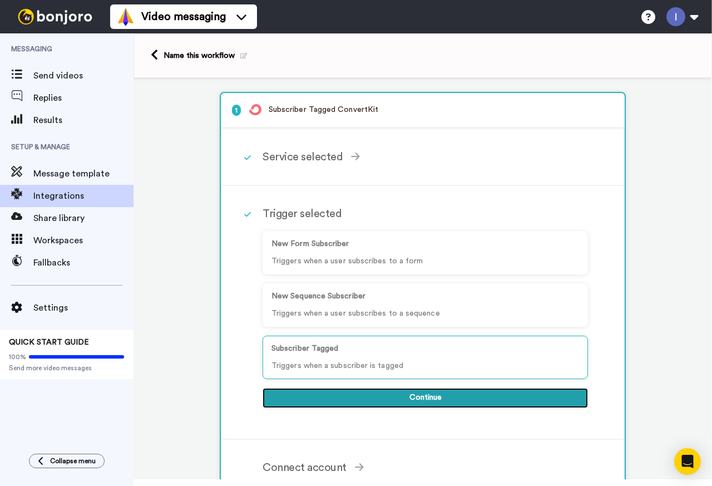
click at [421, 401] on button "Continue" at bounding box center [426, 398] width 326 height 20
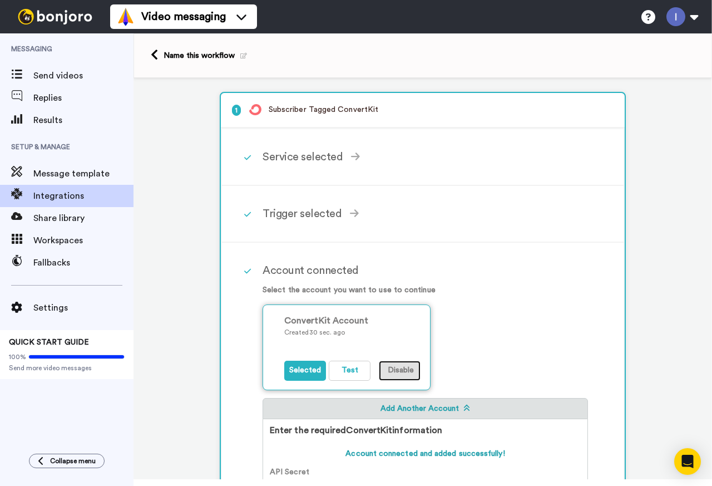
click at [401, 369] on button "Disable" at bounding box center [400, 371] width 42 height 20
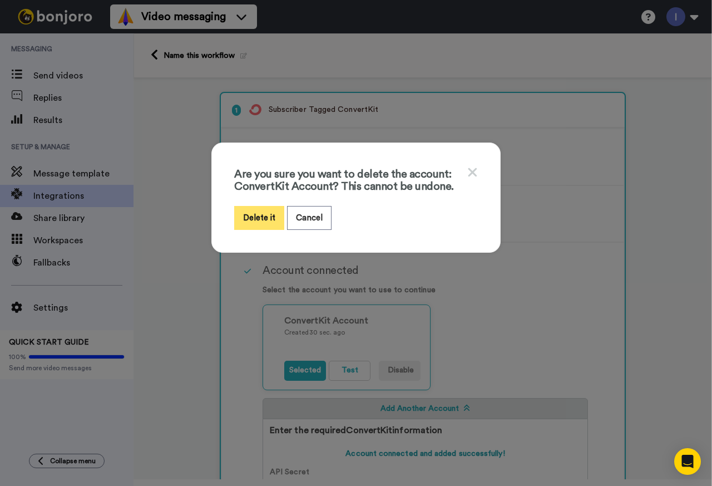
click at [258, 216] on button "Delete it" at bounding box center [259, 218] width 50 height 24
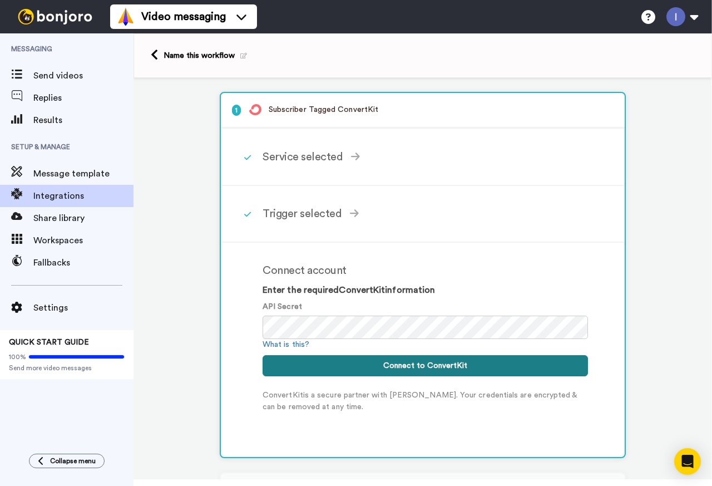
click at [397, 365] on button "Connect to ConvertKit" at bounding box center [426, 365] width 326 height 21
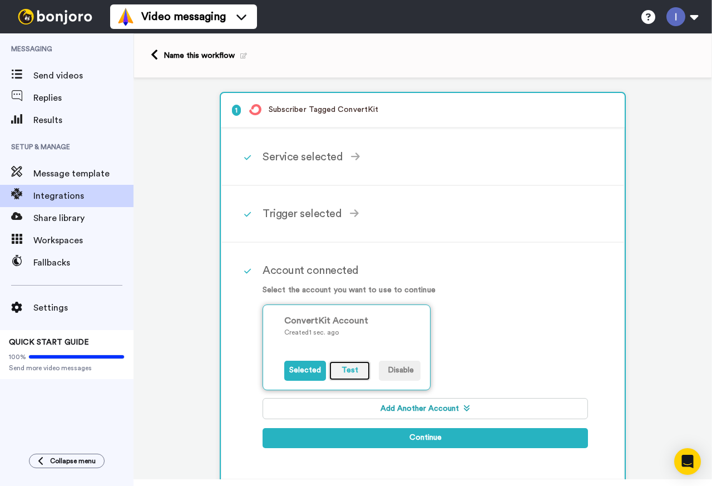
click at [345, 375] on button "Test" at bounding box center [350, 371] width 42 height 20
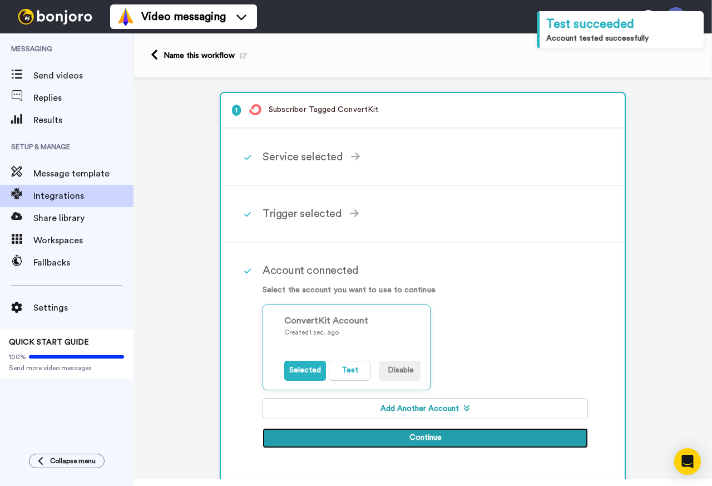
click at [431, 439] on button "Continue" at bounding box center [426, 438] width 326 height 20
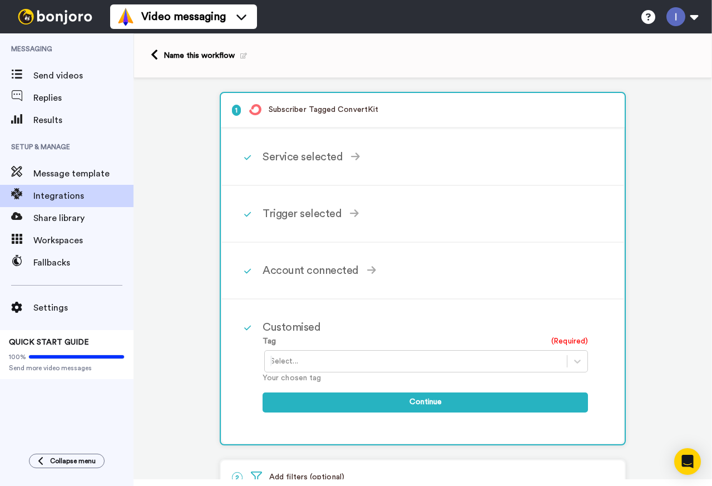
click at [439, 361] on div at bounding box center [416, 361] width 291 height 13
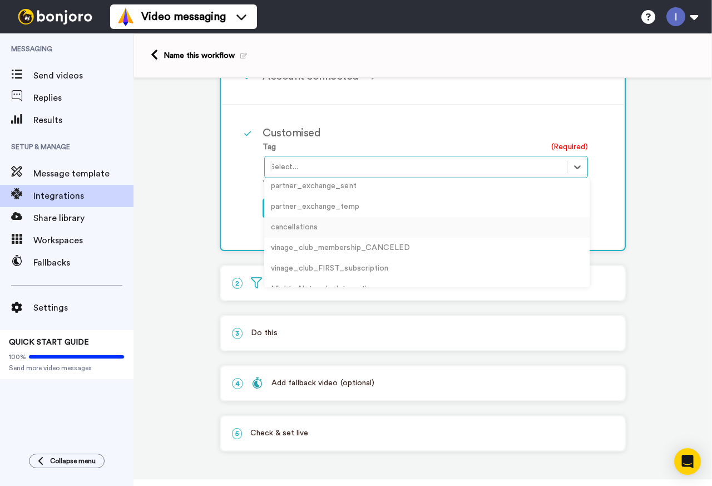
scroll to position [111, 0]
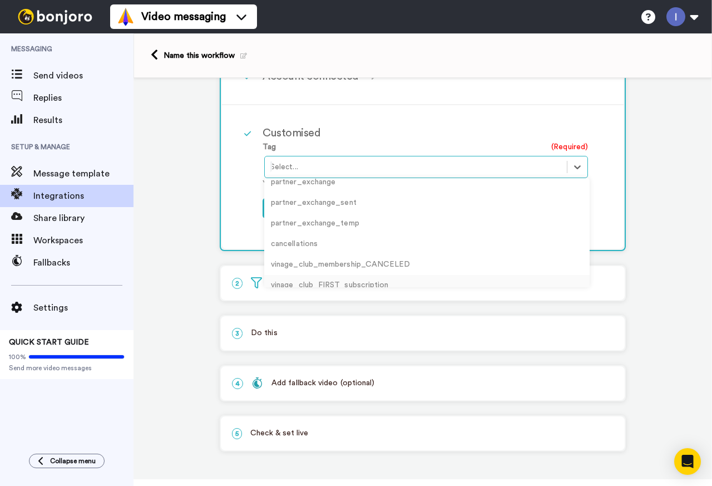
click at [338, 283] on div "vinage_club_FIRST_subscription" at bounding box center [427, 285] width 326 height 21
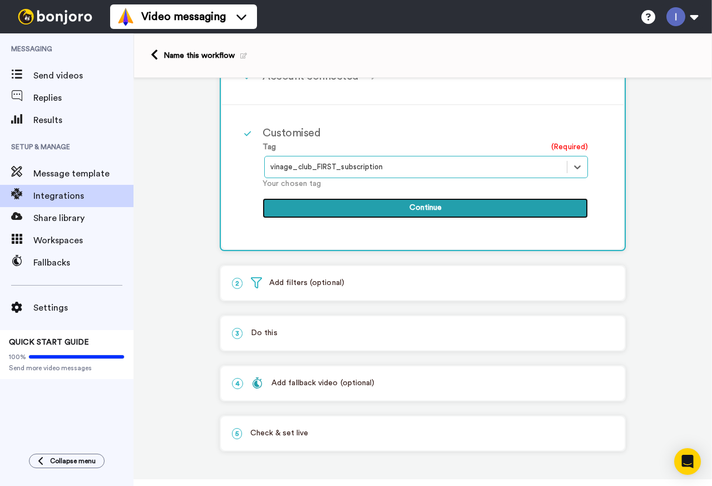
click at [433, 209] on button "Continue" at bounding box center [426, 208] width 326 height 20
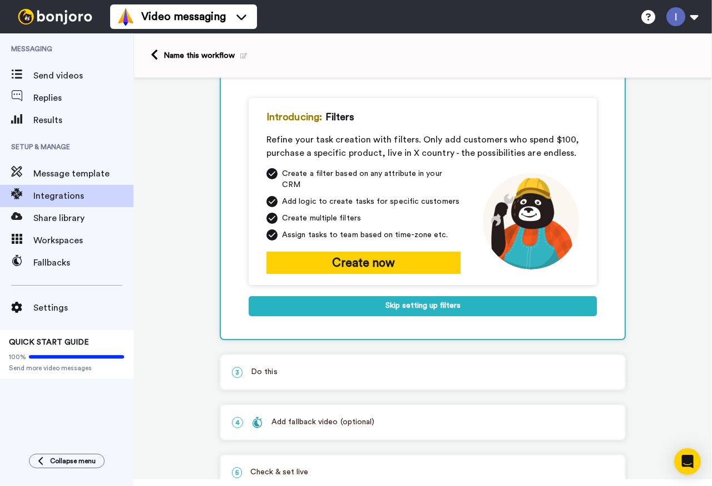
scroll to position [51, 0]
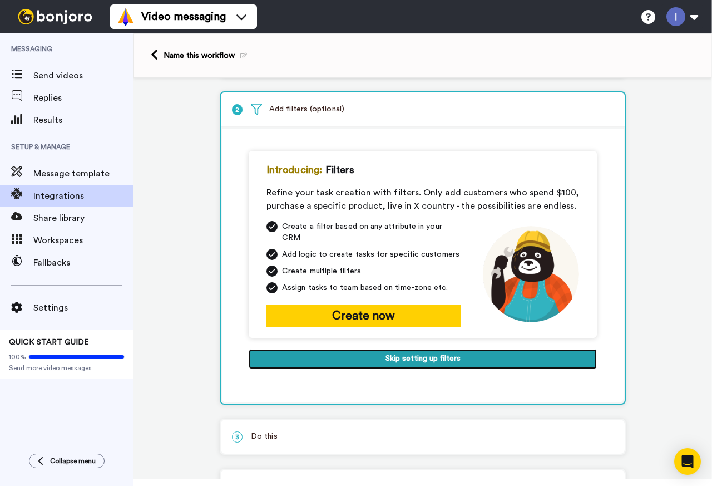
click at [425, 349] on button "Skip setting up filters" at bounding box center [423, 359] width 348 height 20
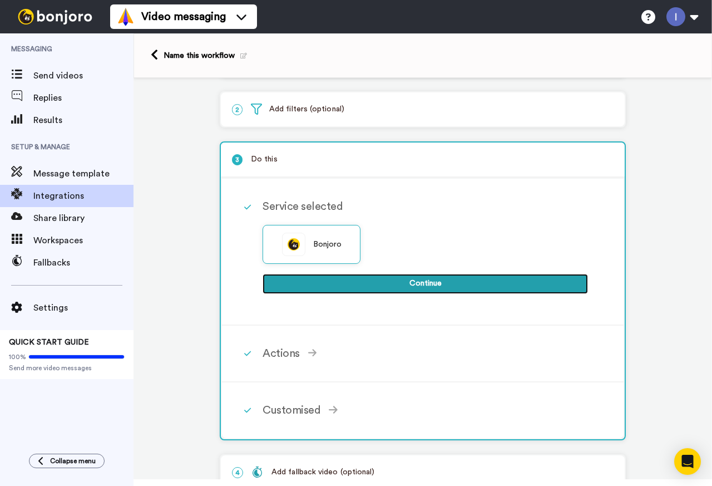
click at [419, 281] on button "Continue" at bounding box center [426, 284] width 326 height 20
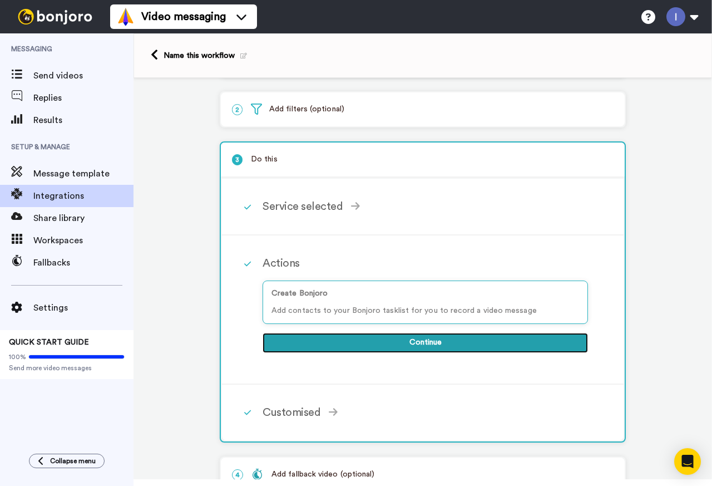
click at [419, 342] on button "Continue" at bounding box center [426, 343] width 326 height 20
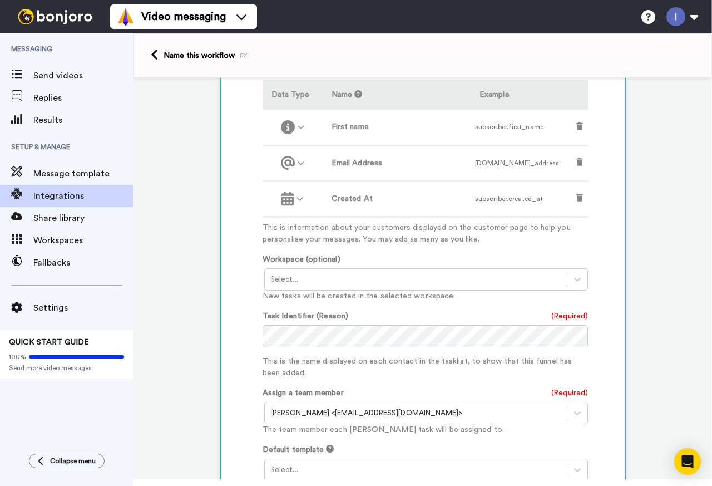
scroll to position [385, 0]
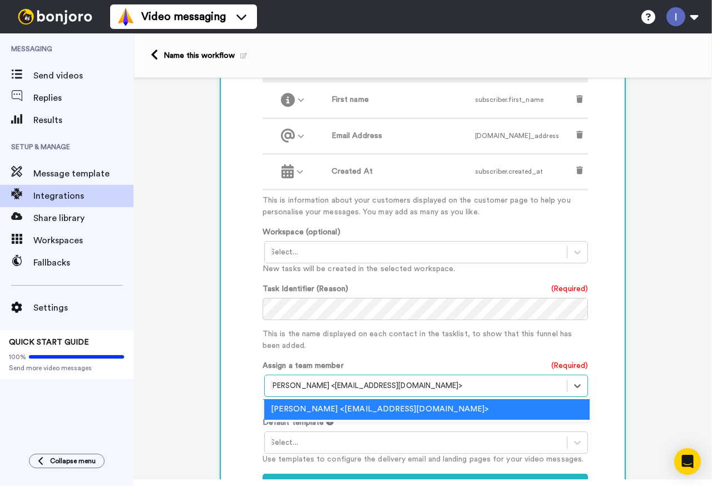
click at [439, 389] on div at bounding box center [416, 385] width 291 height 13
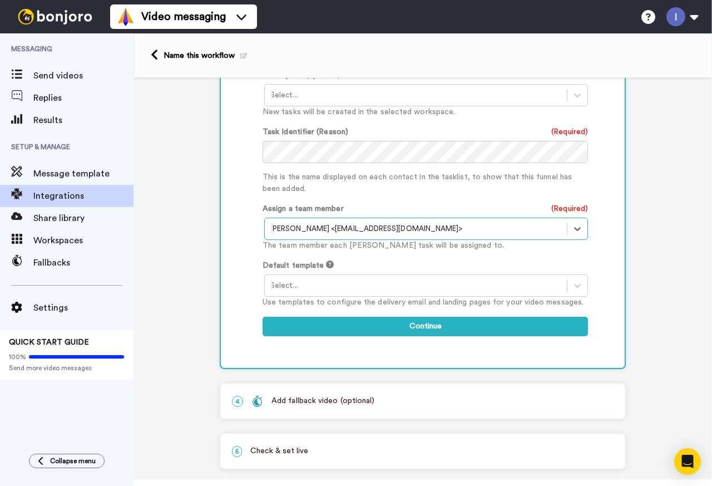
scroll to position [559, 0]
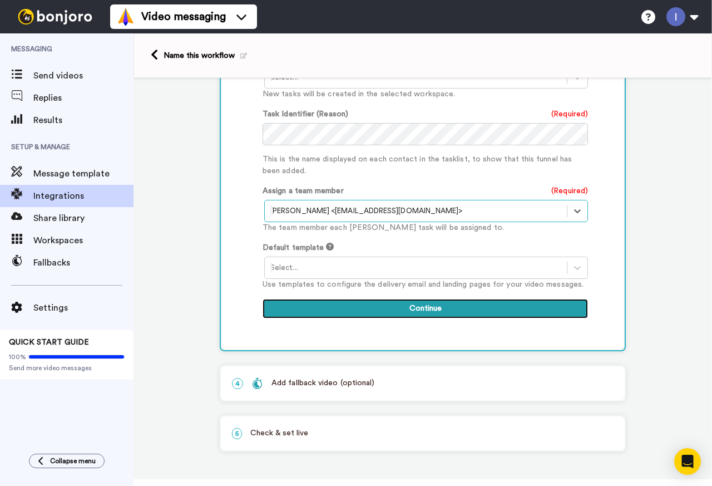
click at [412, 311] on button "Continue" at bounding box center [426, 309] width 326 height 20
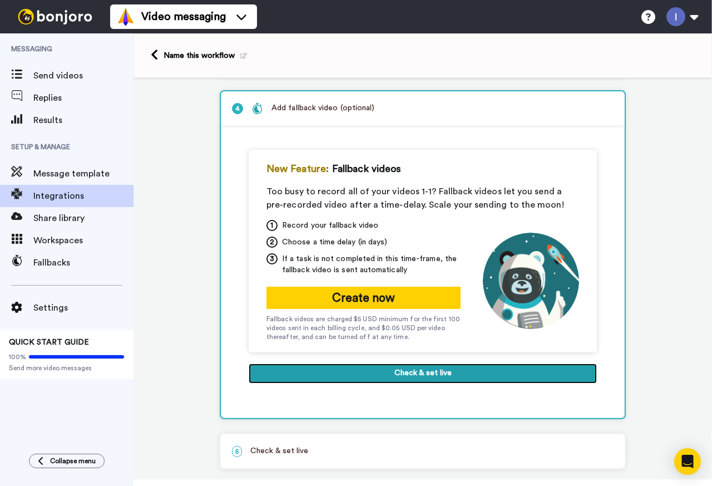
click at [416, 372] on button "Check & set live" at bounding box center [423, 373] width 348 height 20
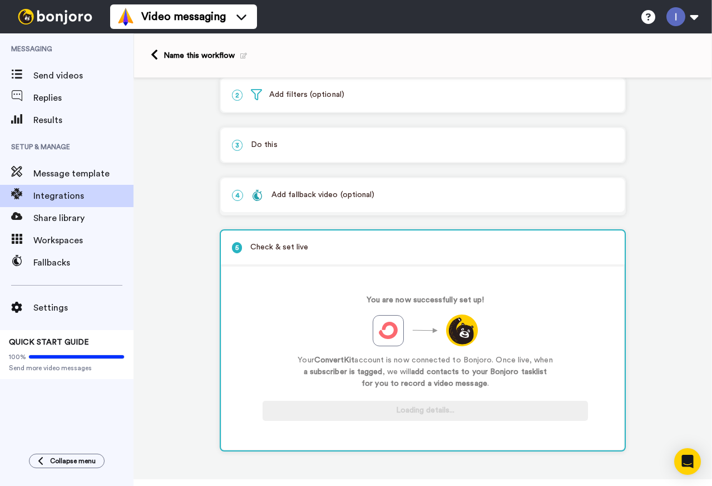
scroll to position [65, 0]
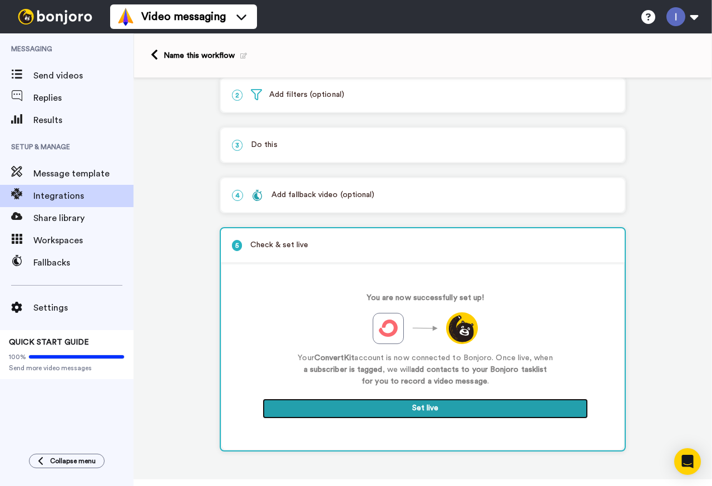
click at [422, 407] on button "Set live" at bounding box center [426, 409] width 326 height 20
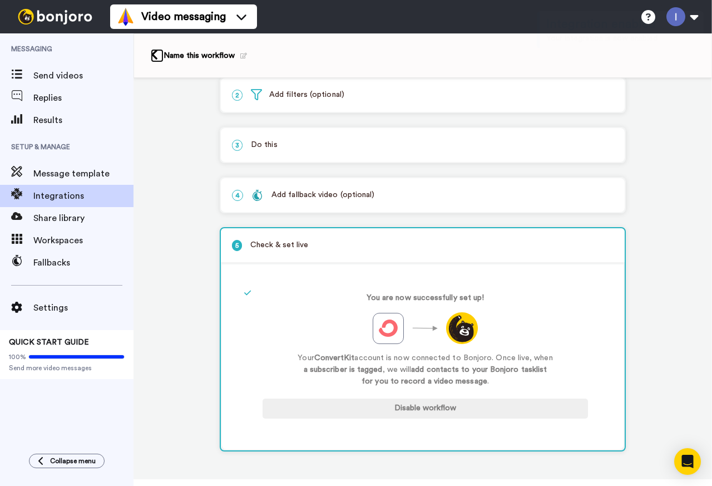
click at [156, 56] on icon at bounding box center [154, 55] width 7 height 12
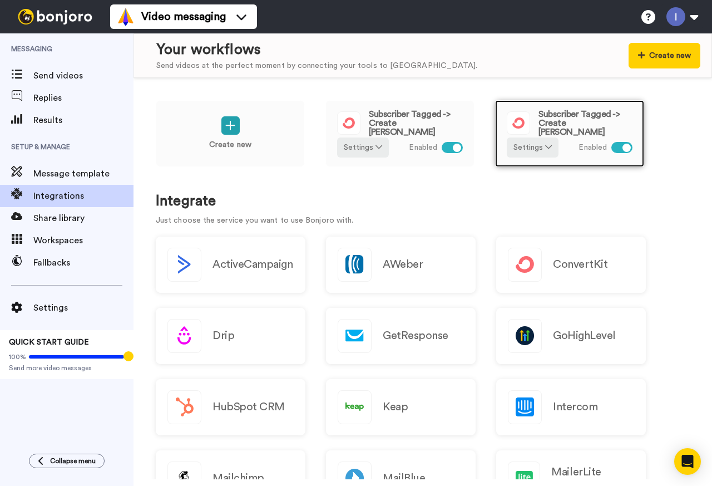
click at [626, 148] on div at bounding box center [627, 148] width 8 height 8
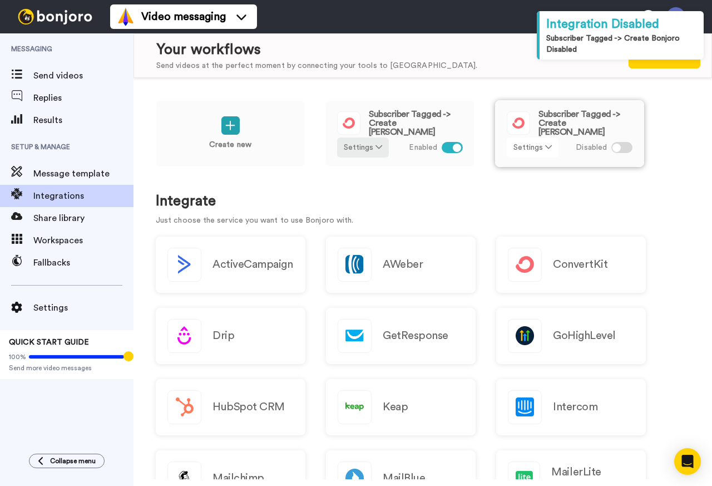
click at [547, 148] on icon at bounding box center [548, 147] width 7 height 8
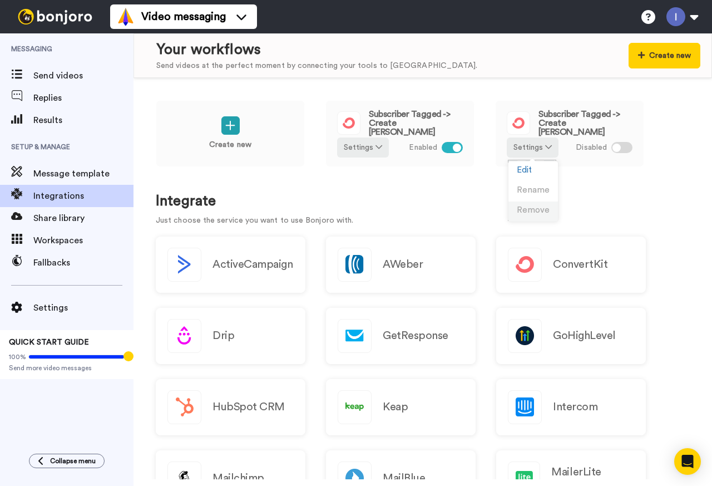
click at [537, 208] on span "Remove" at bounding box center [533, 210] width 33 height 8
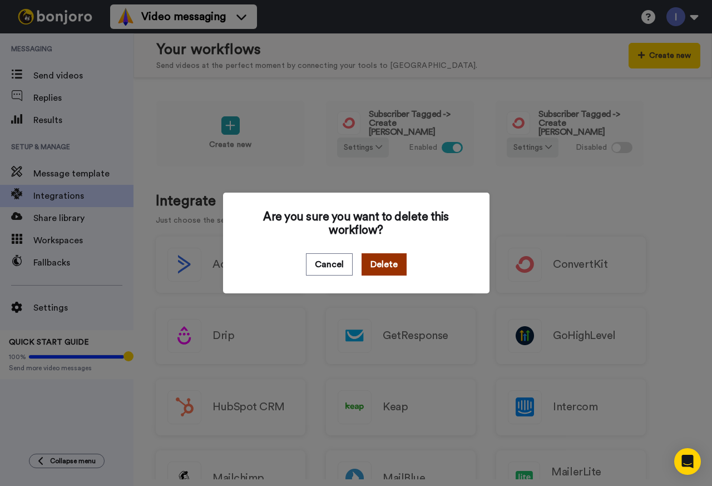
click at [385, 263] on button "Delete" at bounding box center [384, 264] width 45 height 22
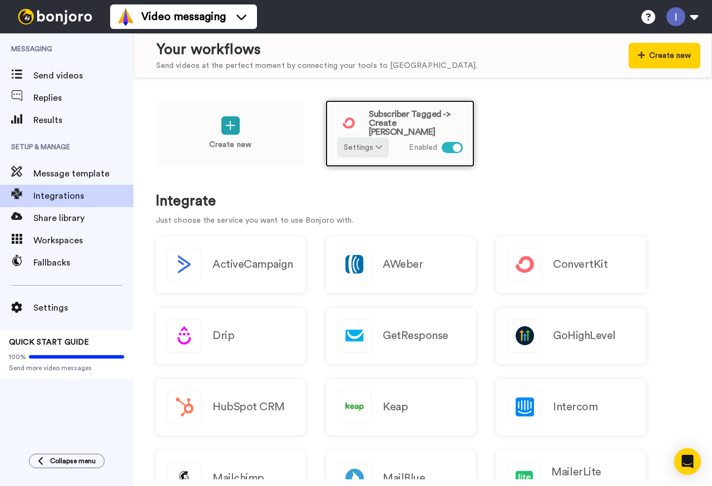
click at [411, 124] on span "Subscriber Tagged -> Create [PERSON_NAME]" at bounding box center [416, 123] width 94 height 27
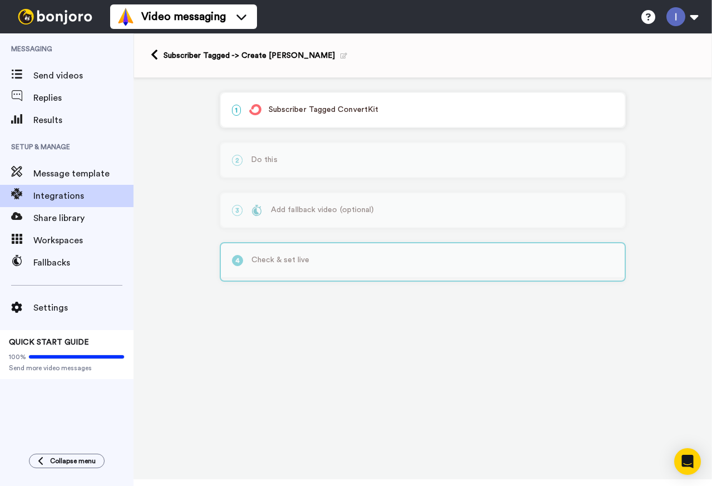
click at [333, 113] on p "1 Subscriber Tagged ConvertKit" at bounding box center [423, 110] width 382 height 12
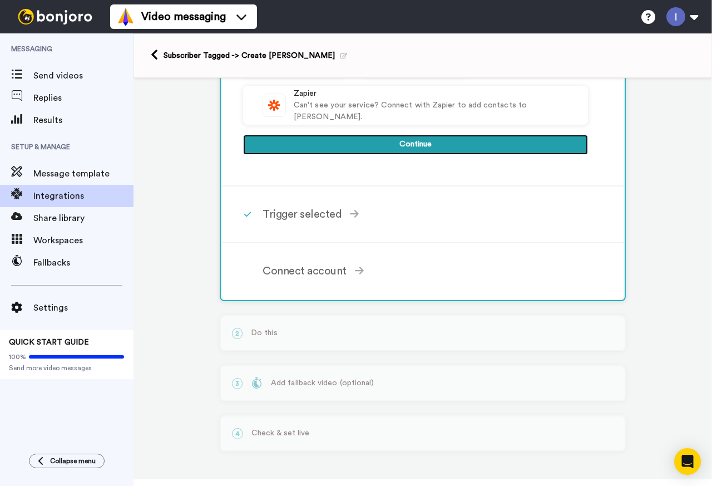
click at [429, 140] on button "Continue" at bounding box center [415, 145] width 345 height 20
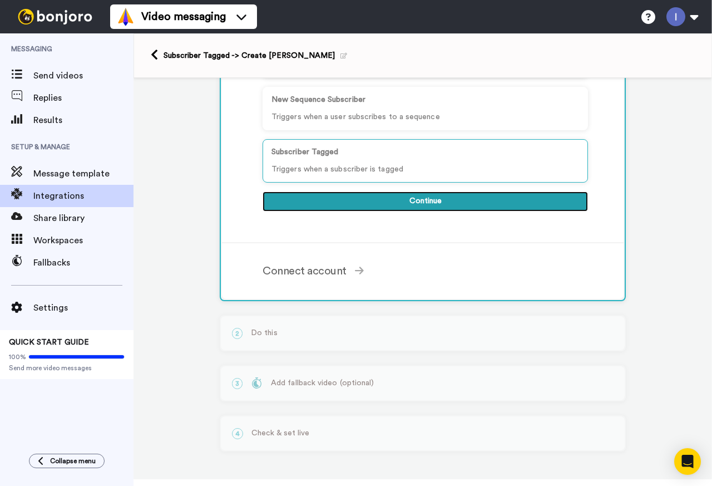
click at [420, 200] on button "Continue" at bounding box center [426, 201] width 326 height 20
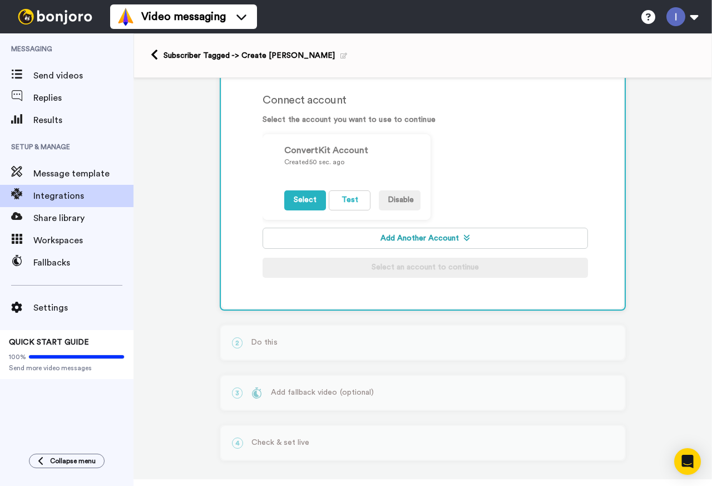
scroll to position [180, 0]
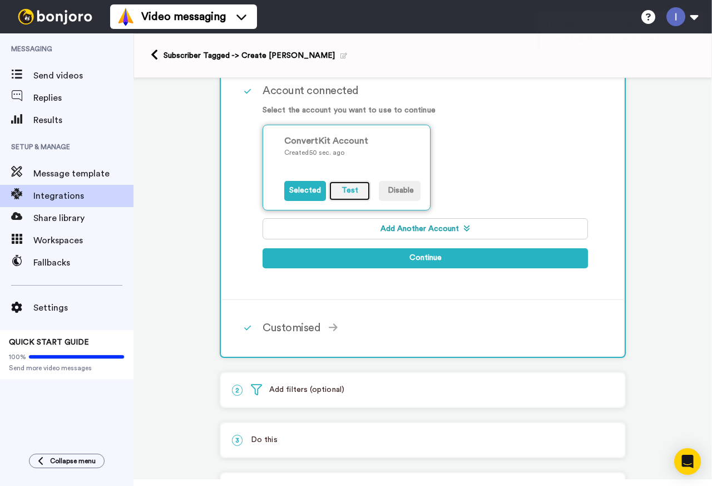
click at [352, 189] on button "Test" at bounding box center [350, 191] width 42 height 20
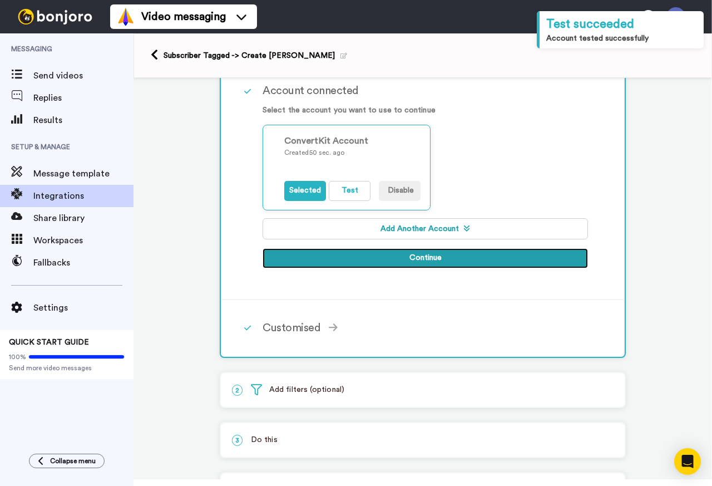
click at [422, 252] on button "Continue" at bounding box center [426, 258] width 326 height 20
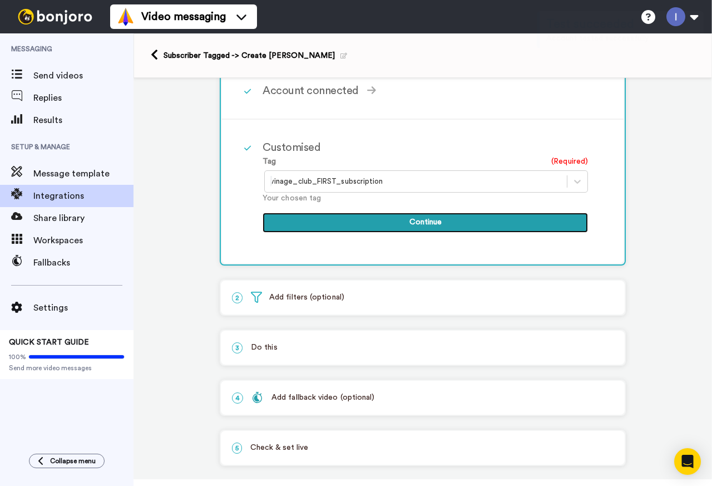
click at [431, 222] on button "Continue" at bounding box center [426, 223] width 326 height 20
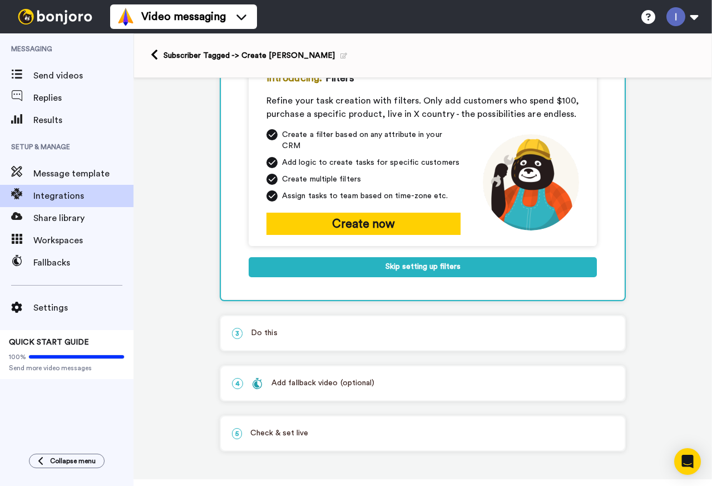
scroll to position [51, 0]
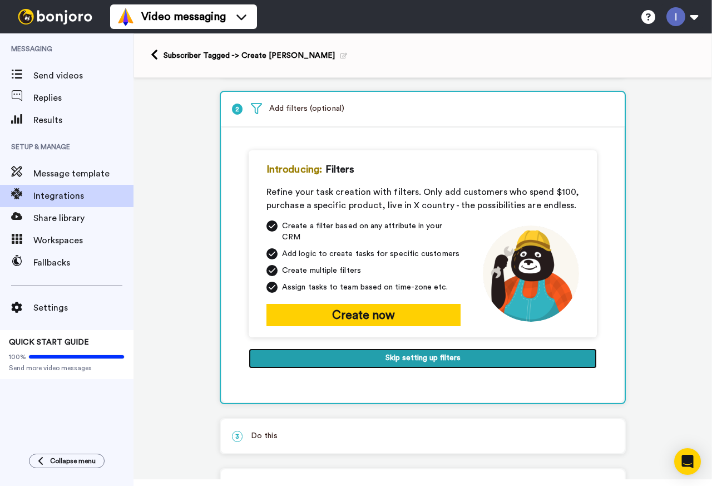
click at [427, 350] on button "Skip setting up filters" at bounding box center [423, 358] width 348 height 20
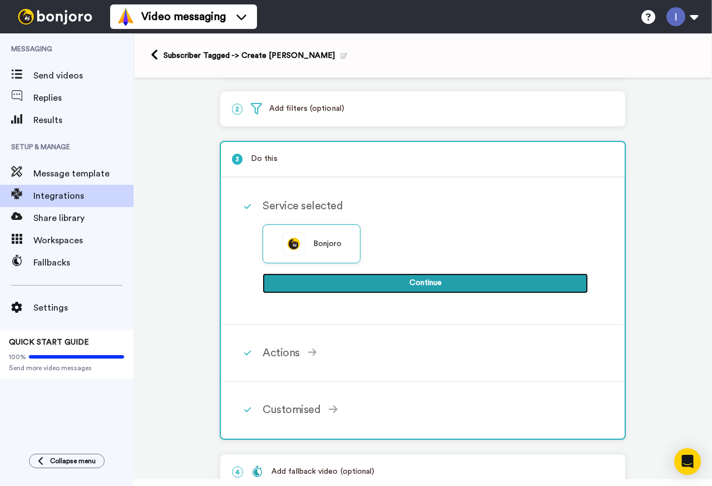
click at [410, 284] on button "Continue" at bounding box center [426, 283] width 326 height 20
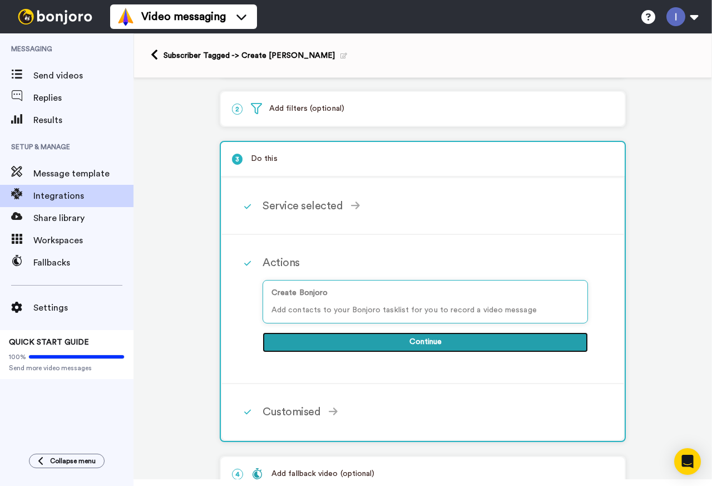
click at [412, 340] on button "Continue" at bounding box center [426, 342] width 326 height 20
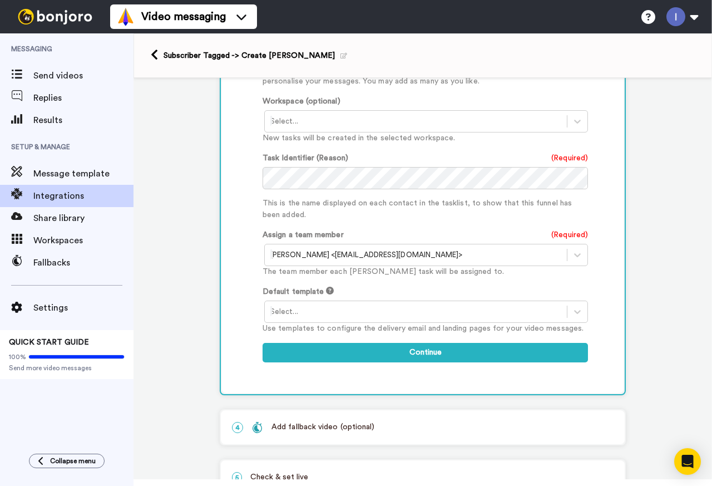
scroll to position [559, 0]
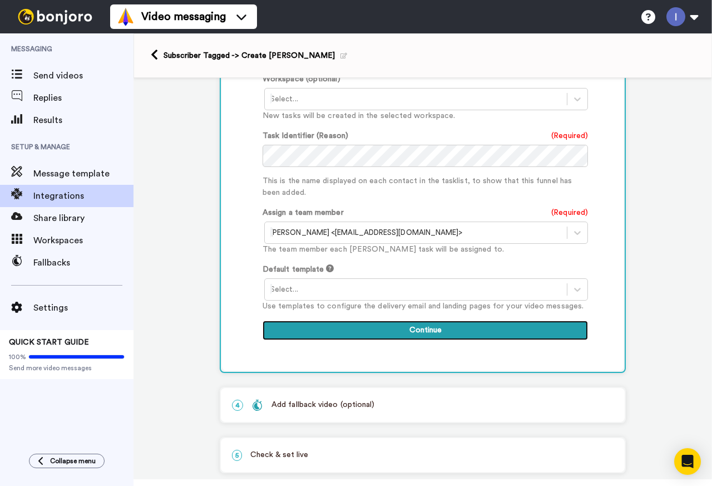
click at [420, 321] on button "Continue" at bounding box center [426, 331] width 326 height 20
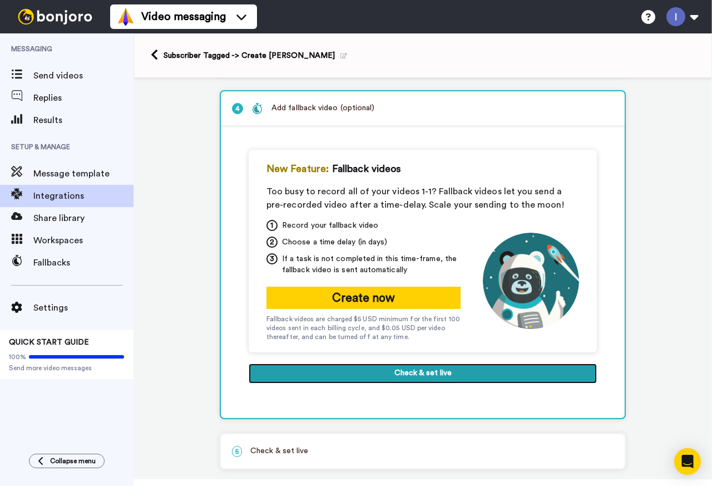
click at [424, 373] on button "Check & set live" at bounding box center [423, 373] width 348 height 20
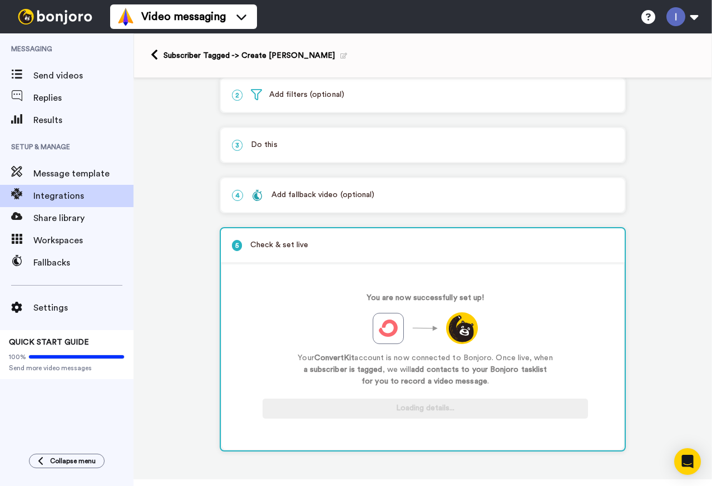
scroll to position [65, 0]
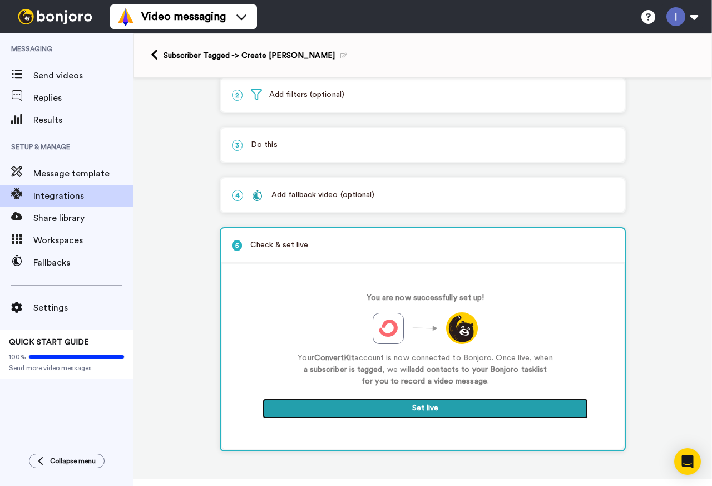
click at [424, 401] on button "Set live" at bounding box center [426, 409] width 326 height 20
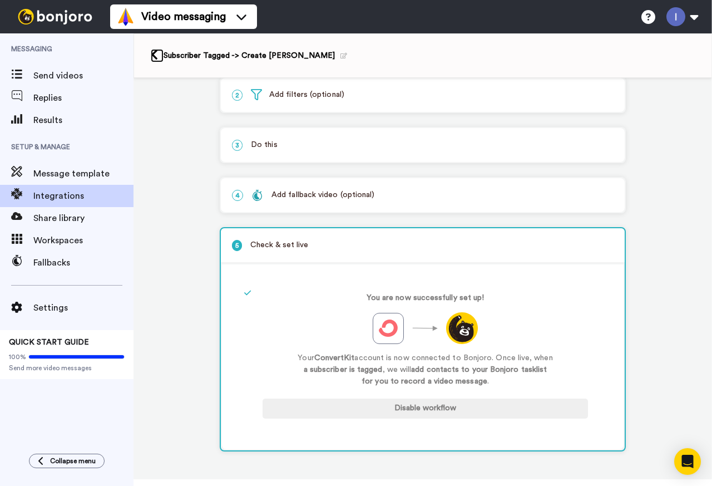
click at [156, 52] on icon at bounding box center [154, 55] width 7 height 12
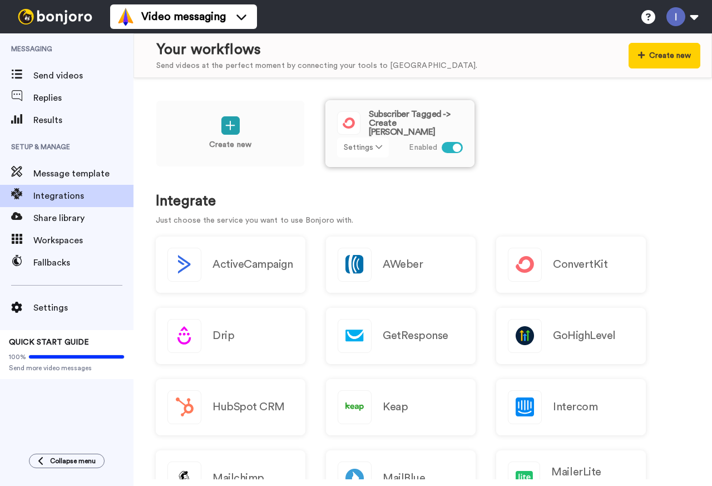
click at [380, 149] on icon at bounding box center [379, 147] width 7 height 8
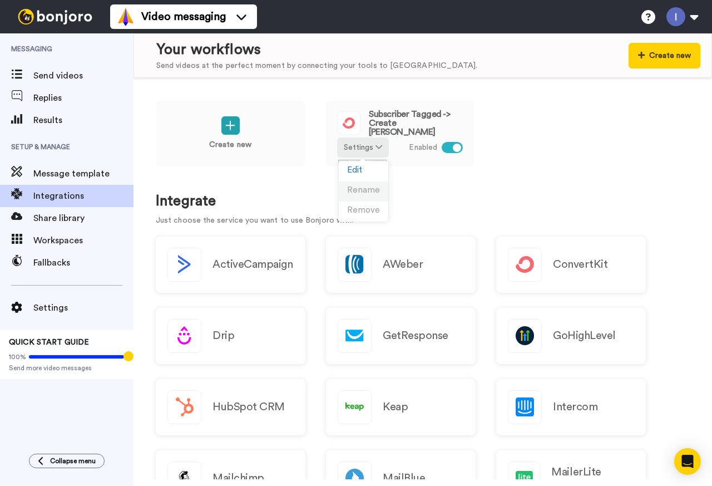
click at [366, 187] on span "Rename" at bounding box center [363, 190] width 33 height 8
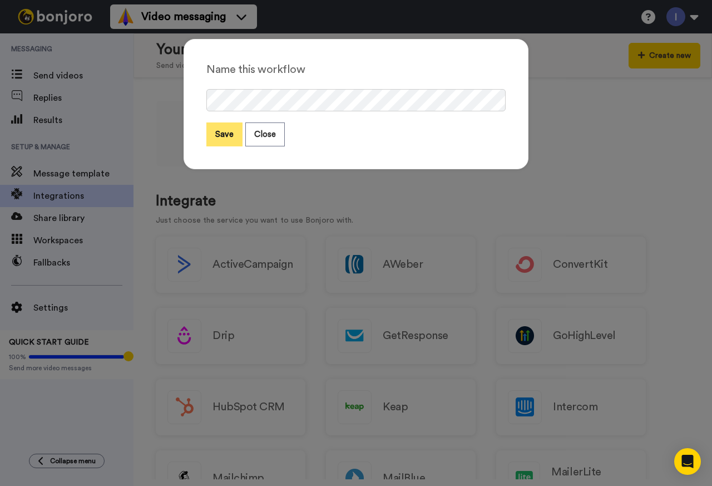
click at [217, 135] on button "Save" at bounding box center [225, 134] width 36 height 24
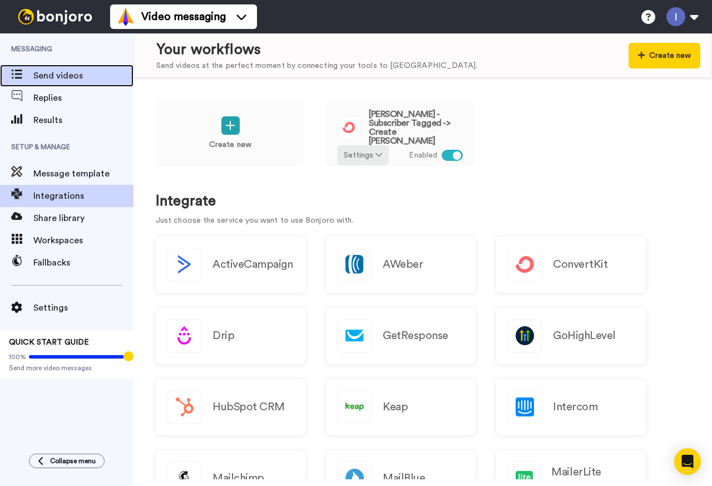
click at [52, 73] on span "Send videos" at bounding box center [83, 75] width 100 height 13
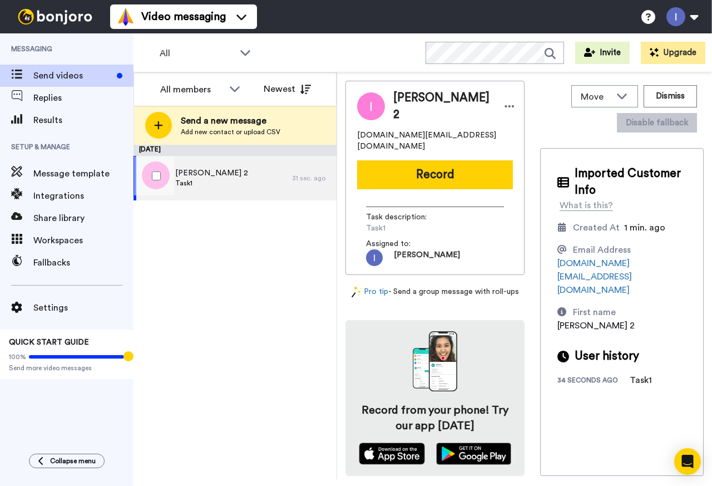
click at [231, 173] on div "Ihor 2 Task1" at bounding box center [213, 178] width 159 height 45
click at [238, 176] on div "Ihor 2 Task1" at bounding box center [213, 178] width 159 height 45
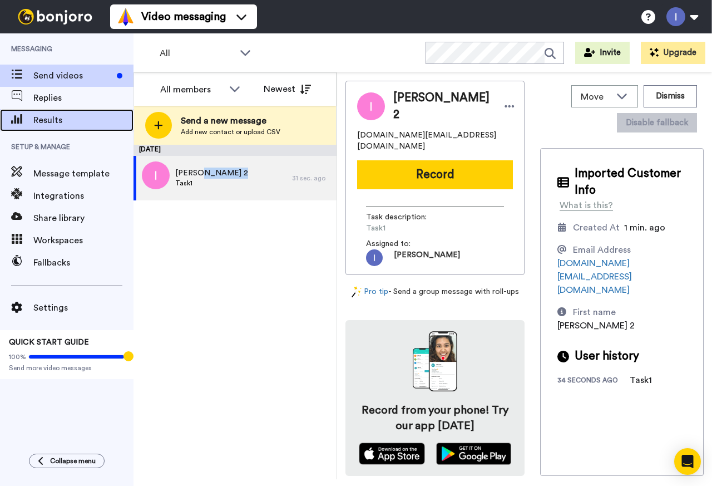
click at [49, 120] on span "Results" at bounding box center [83, 120] width 100 height 13
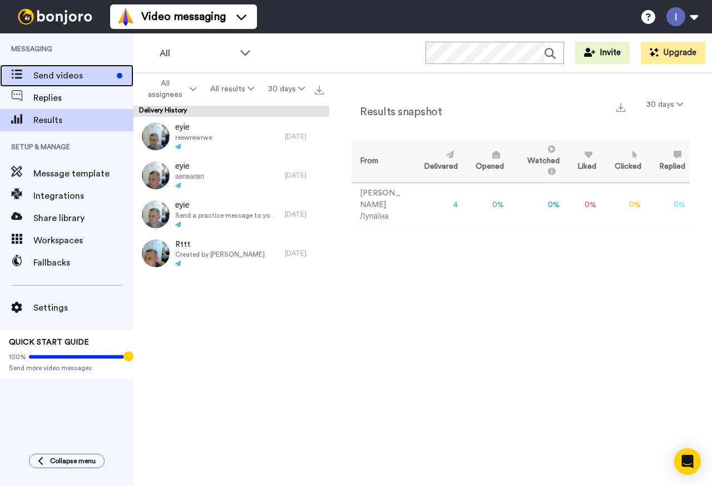
click at [50, 72] on span "Send videos" at bounding box center [72, 75] width 79 height 13
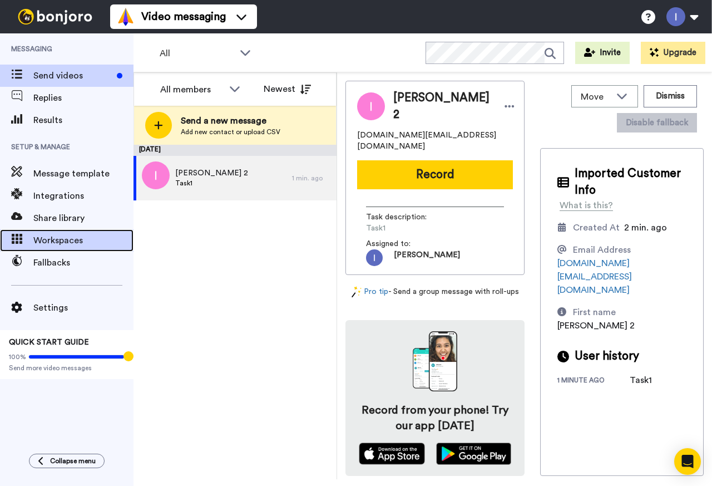
click at [64, 241] on span "Workspaces" at bounding box center [83, 240] width 100 height 13
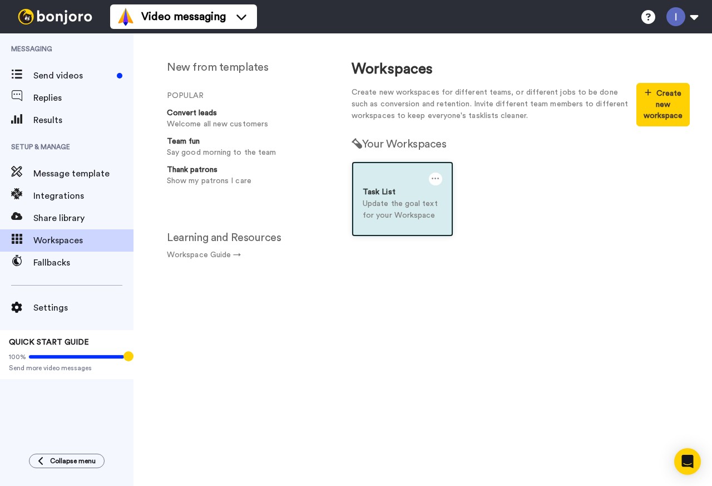
click at [411, 205] on p "Update the goal text for your Workspace" at bounding box center [403, 209] width 80 height 23
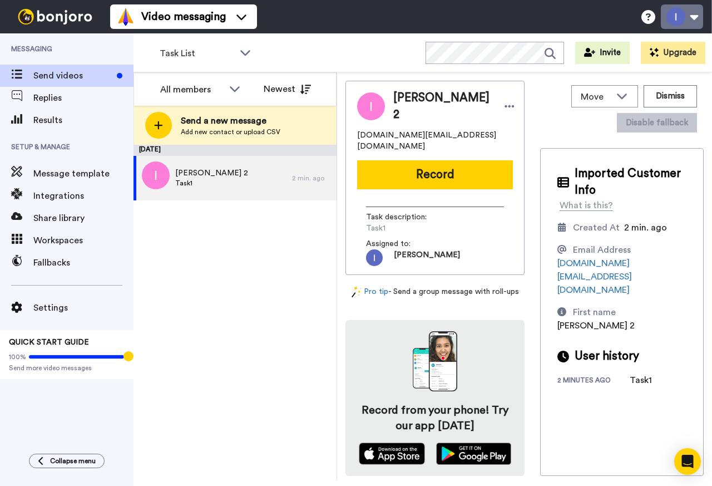
click at [695, 17] on button at bounding box center [682, 16] width 42 height 24
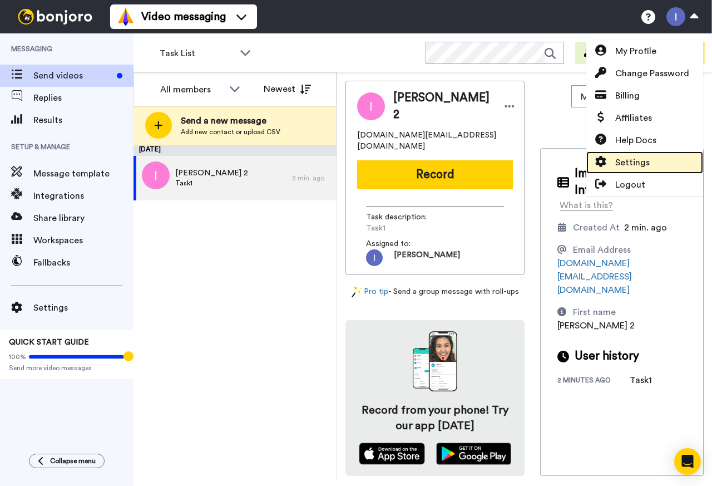
click at [632, 163] on span "Settings" at bounding box center [633, 162] width 35 height 13
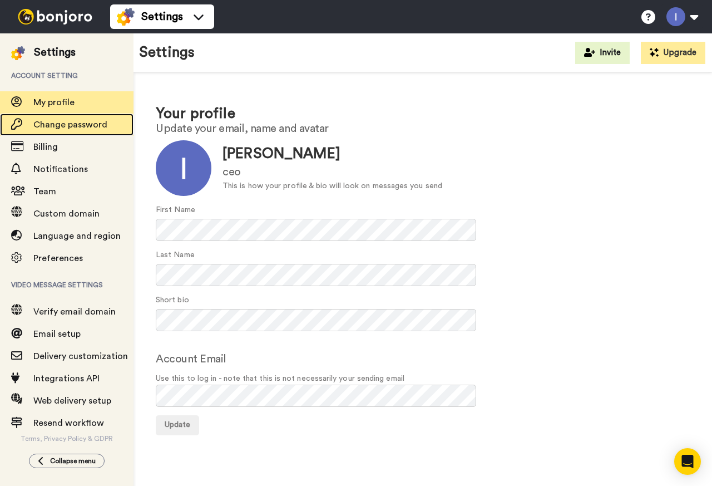
click at [66, 128] on span "Change password" at bounding box center [70, 124] width 74 height 9
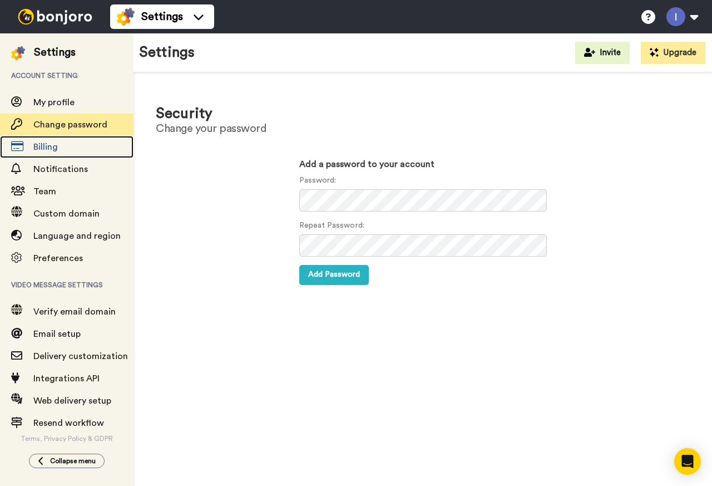
click at [43, 145] on span "Billing" at bounding box center [45, 146] width 24 height 9
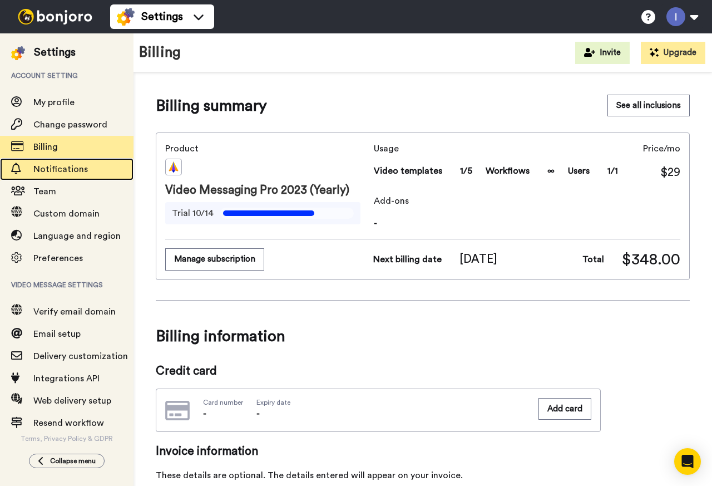
click at [50, 170] on span "Notifications" at bounding box center [60, 169] width 55 height 9
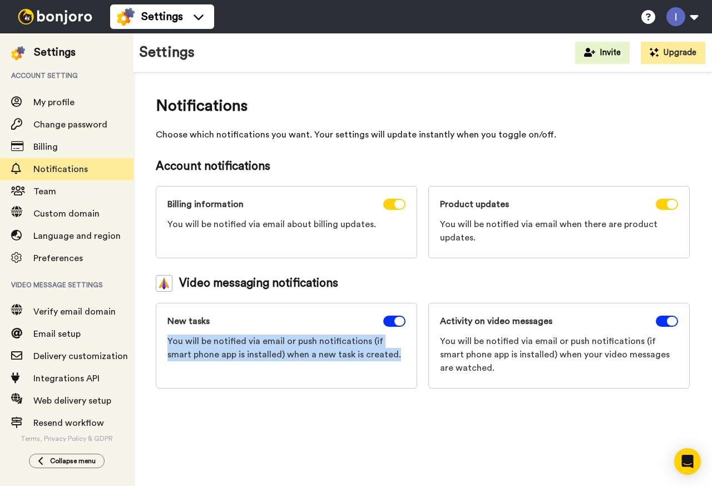
drag, startPoint x: 372, startPoint y: 353, endPoint x: 164, endPoint y: 336, distance: 208.9
click at [164, 336] on div "New tasks You will be notified via email or push notifications (if smart phone …" at bounding box center [287, 346] width 262 height 86
click at [157, 321] on div at bounding box center [157, 321] width 0 height 0
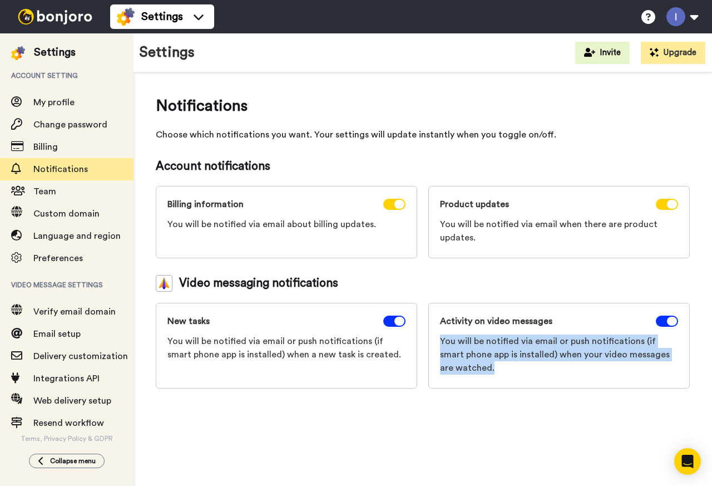
drag, startPoint x: 478, startPoint y: 368, endPoint x: 441, endPoint y: 338, distance: 47.9
click at [441, 338] on span "You will be notified via email or push notifications (if smart phone app is ins…" at bounding box center [559, 355] width 238 height 40
click at [434, 321] on div at bounding box center [434, 321] width 0 height 0
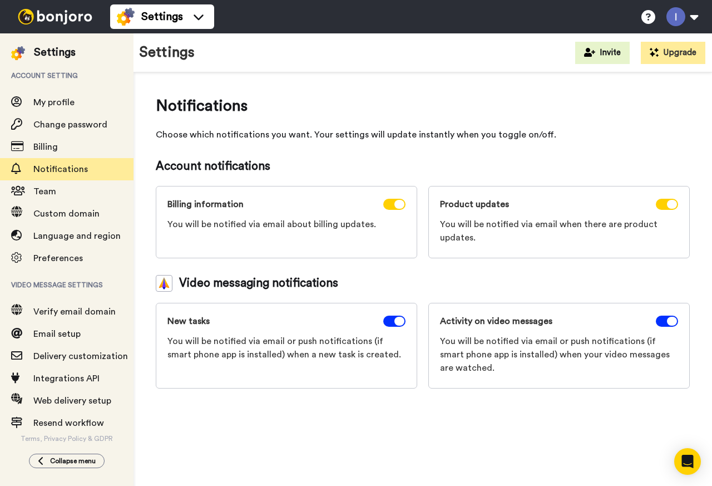
click at [402, 282] on div "Video messaging notifications" at bounding box center [423, 283] width 534 height 17
drag, startPoint x: 478, startPoint y: 238, endPoint x: 443, endPoint y: 227, distance: 37.3
click at [443, 227] on span "You will be notified via email when there are product updates." at bounding box center [559, 231] width 238 height 27
click at [435, 204] on div at bounding box center [435, 204] width 0 height 0
drag, startPoint x: 397, startPoint y: 225, endPoint x: 302, endPoint y: 225, distance: 94.6
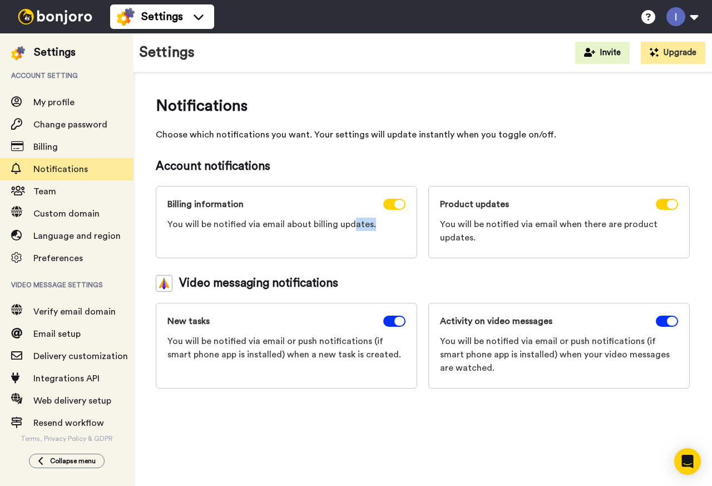
click at [302, 225] on span "You will be notified via email about billing updates." at bounding box center [287, 224] width 238 height 13
click at [42, 191] on span "Team" at bounding box center [44, 191] width 23 height 9
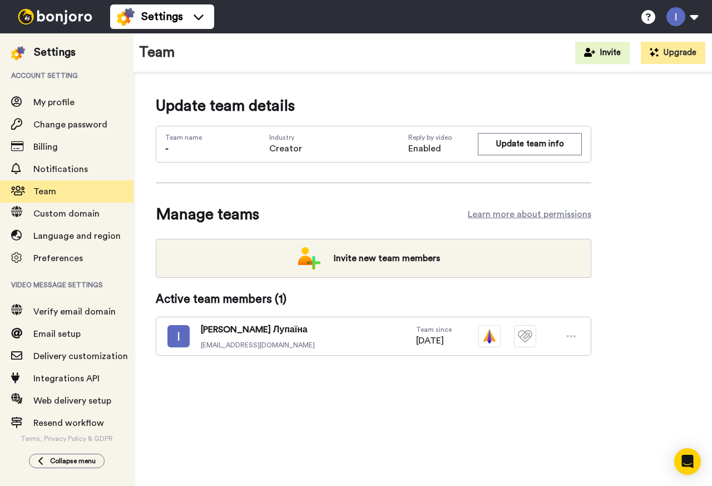
click at [574, 337] on icon at bounding box center [572, 336] width 10 height 11
click at [59, 255] on span "Preferences" at bounding box center [58, 258] width 50 height 9
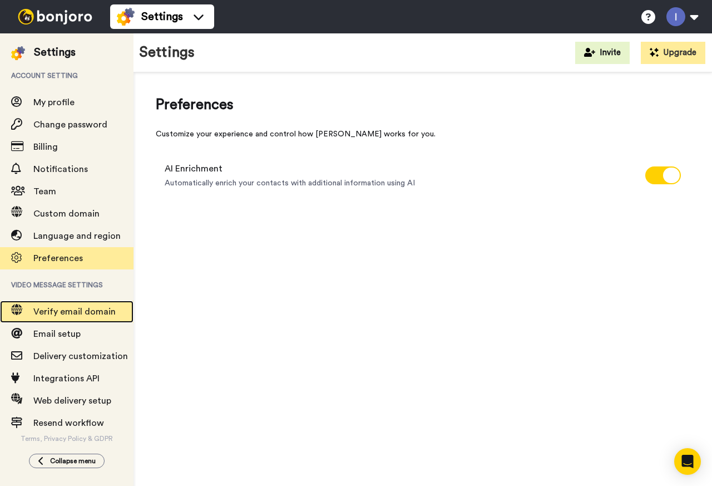
click at [68, 310] on span "Verify email domain" at bounding box center [74, 311] width 82 height 9
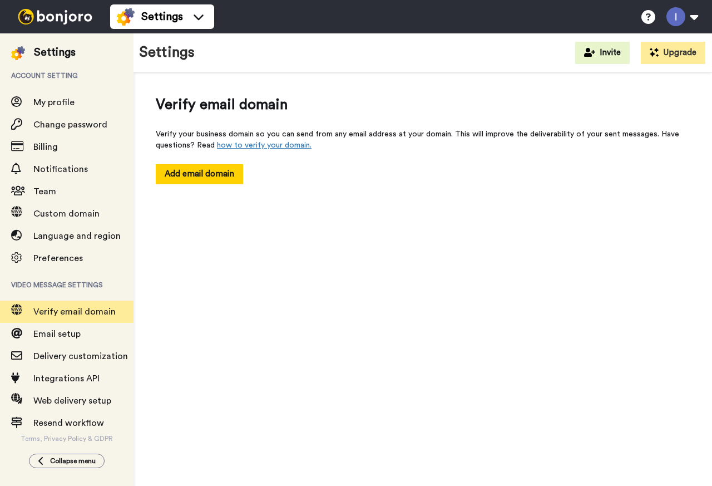
click at [67, 334] on span "Email setup" at bounding box center [56, 334] width 47 height 9
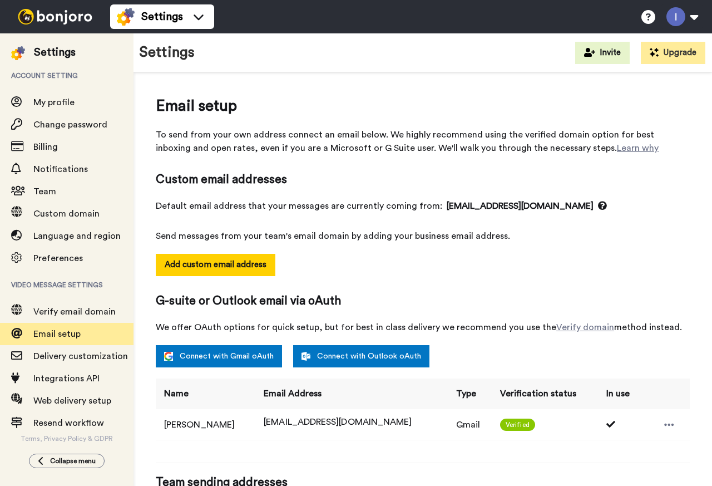
select select "164399"
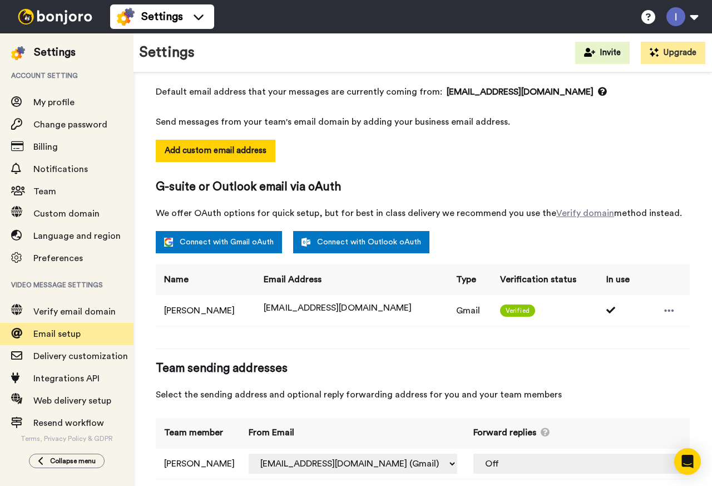
scroll to position [134, 0]
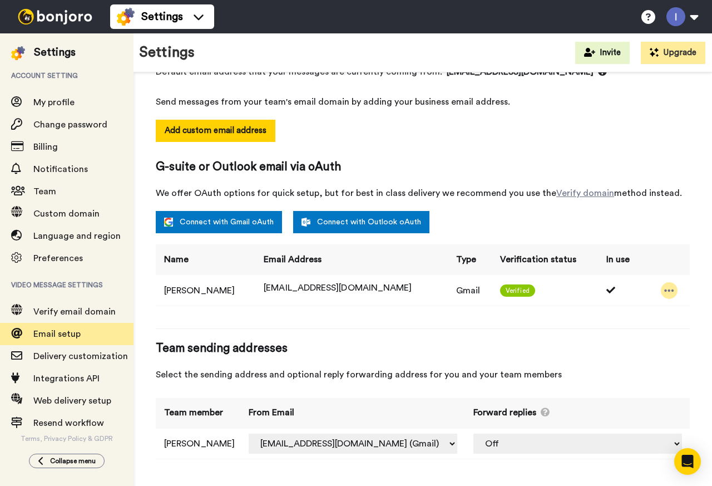
click icon
drag, startPoint x: 569, startPoint y: 332, endPoint x: 537, endPoint y: 319, distance: 34.5
click div "Email setup To send from your own address connect an email below. We highly rec…"
click td ".@inbound.bonjoromail.com (Default) linuxhire8@gmail.com (Gmail)"
click select ".@inbound.bonjoromail.com (Default) linuxhire8@gmail.com (Gmail)"
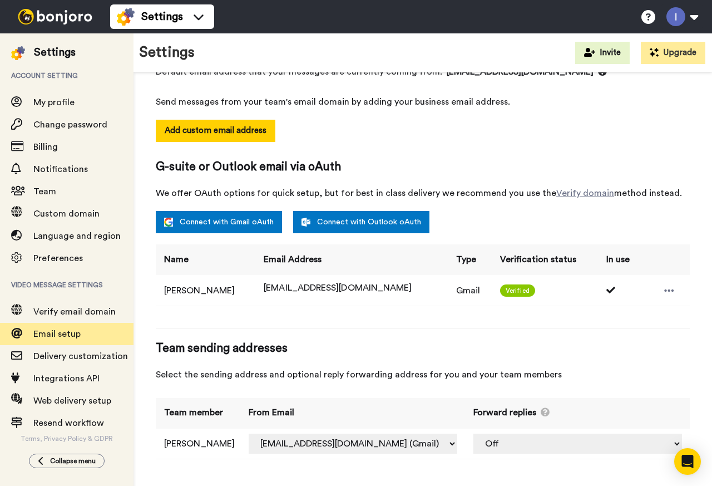
click td ".@inbound.bonjoromail.com (Default) linuxhire8@gmail.com (Gmail)"
click select "Off linuxhire8@gmail.com (Gmail)"
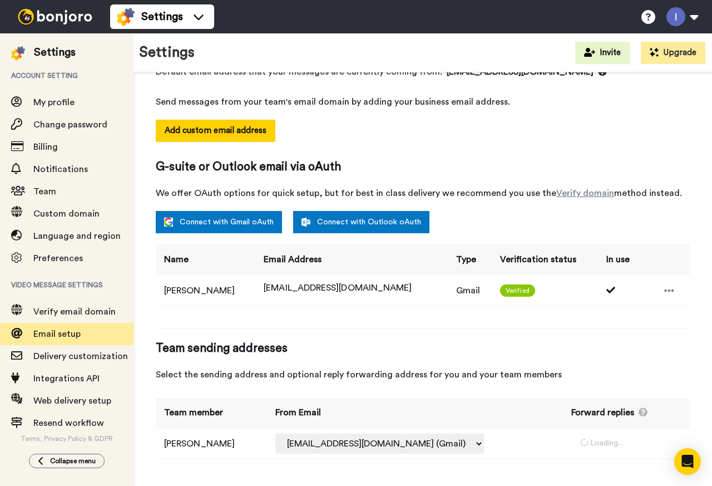
select select "164399"
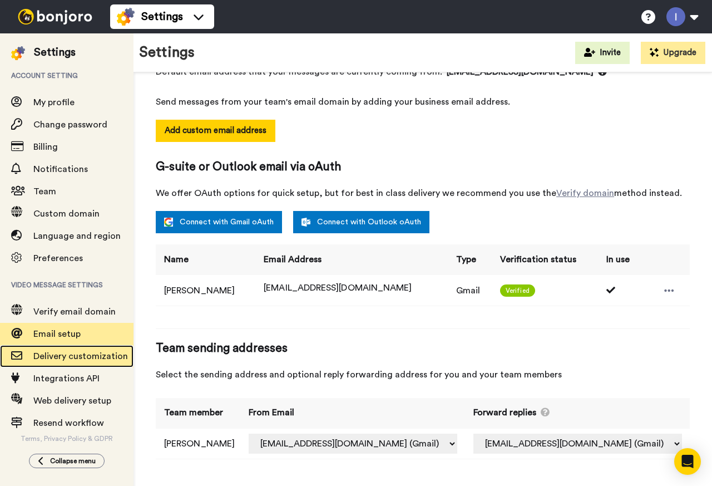
click span "Delivery customization"
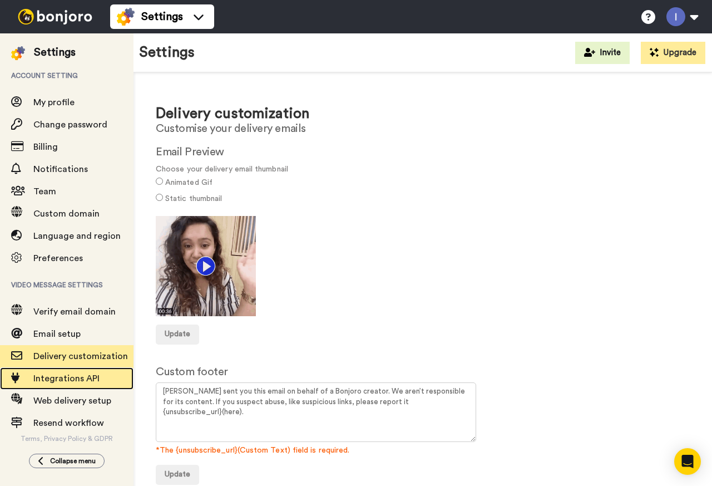
click at [66, 379] on span "Integrations API" at bounding box center [66, 378] width 66 height 9
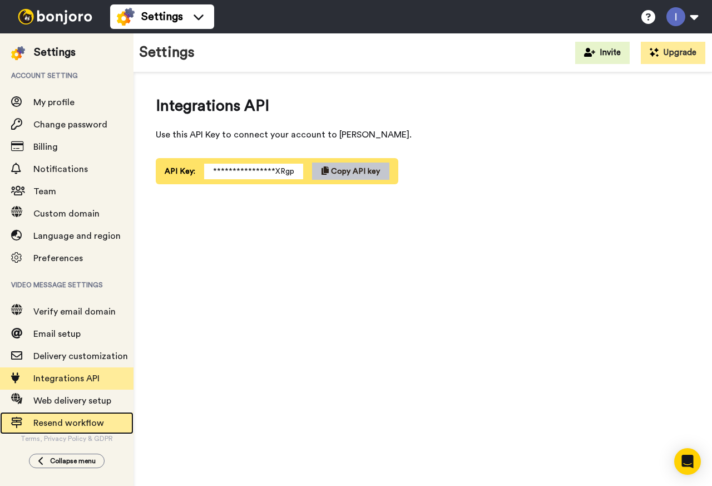
click at [72, 423] on span "Resend workflow" at bounding box center [68, 423] width 71 height 9
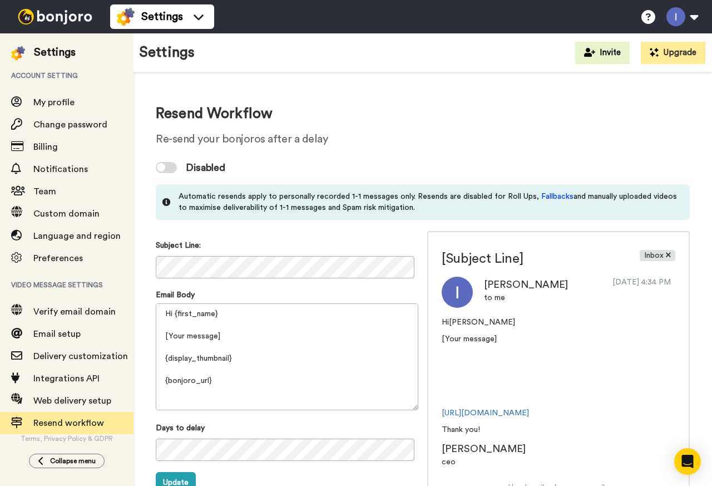
click at [50, 9] on img at bounding box center [54, 17] width 83 height 16
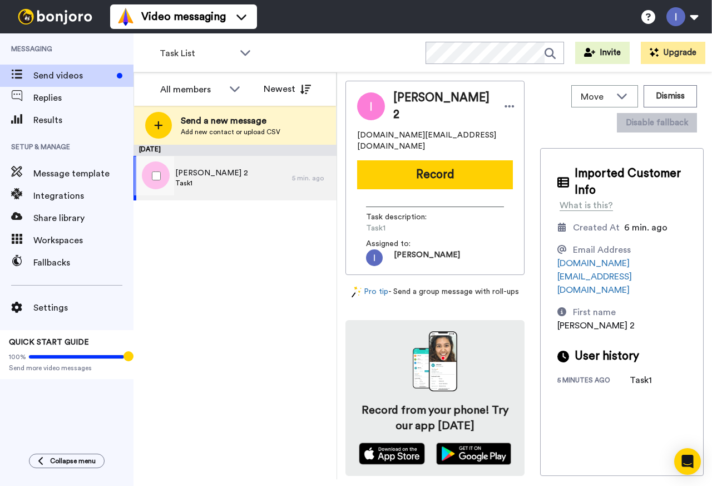
click at [182, 174] on span "[PERSON_NAME] 2" at bounding box center [211, 173] width 73 height 11
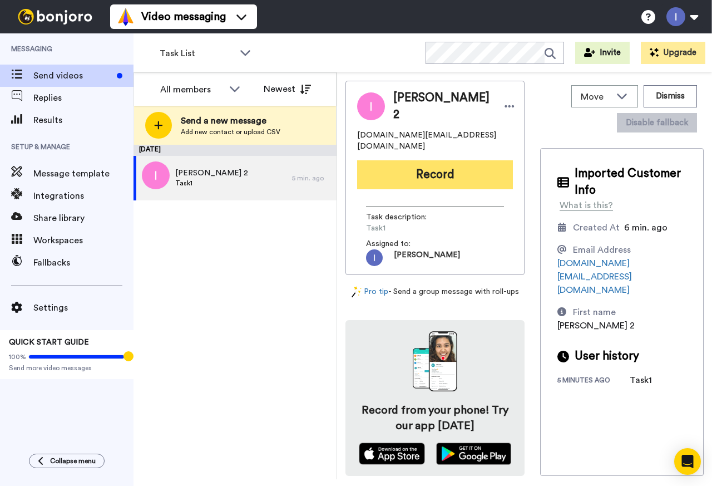
click at [441, 160] on button "Record" at bounding box center [435, 174] width 156 height 29
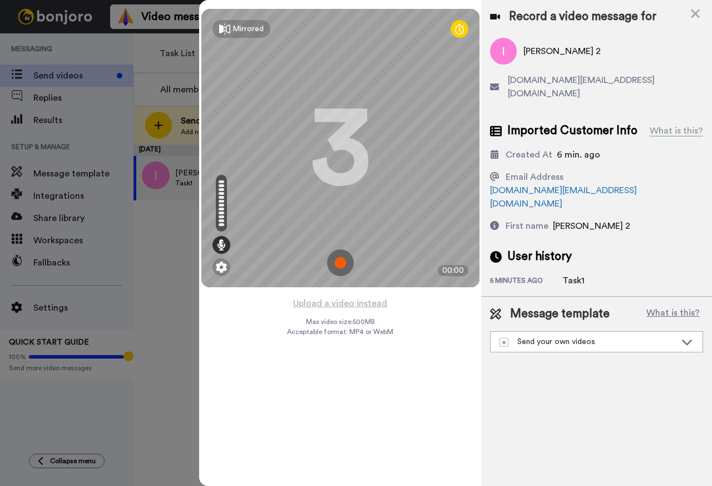
click at [340, 264] on img at bounding box center [340, 262] width 27 height 27
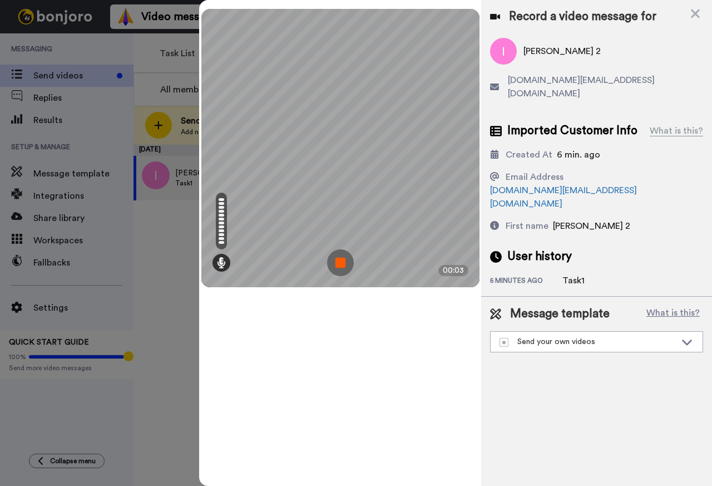
click at [342, 262] on img at bounding box center [340, 262] width 27 height 27
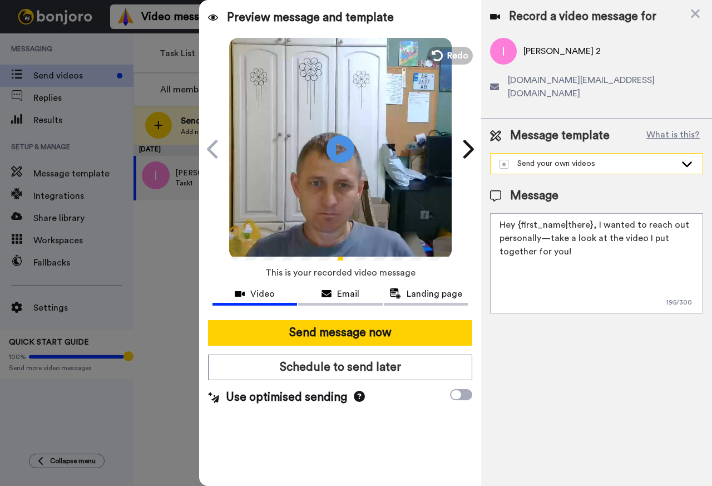
click at [681, 158] on icon at bounding box center [687, 163] width 13 height 11
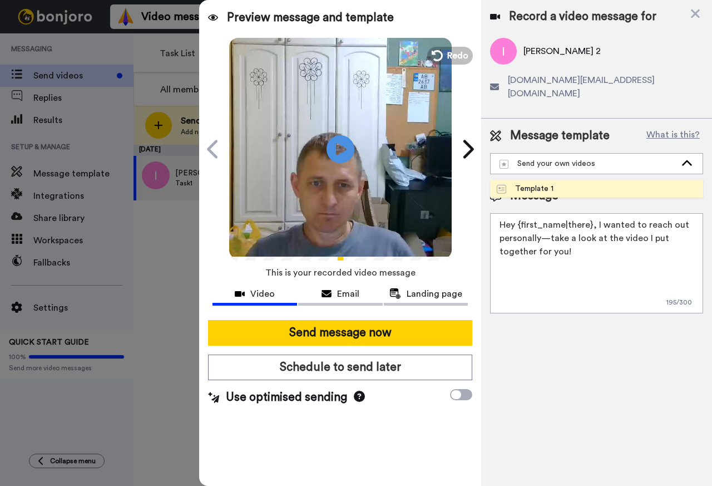
click at [558, 183] on span "Template 1" at bounding box center [525, 188] width 70 height 11
type textarea "Hello {first_name|there}, I took some time to record a video just for you—hope …"
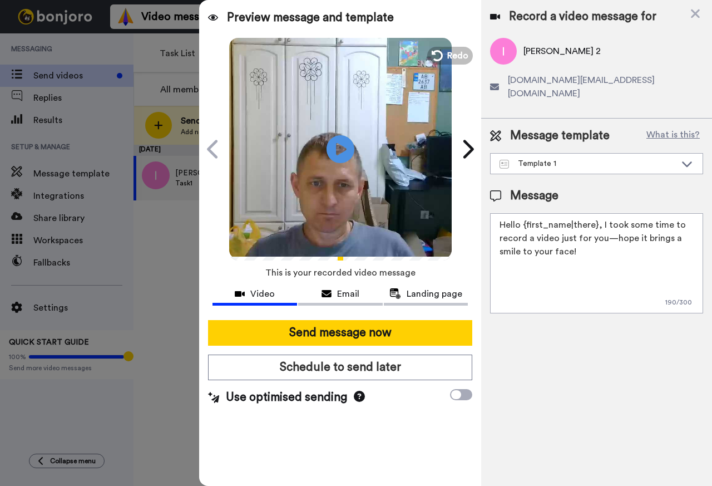
click at [357, 397] on icon at bounding box center [359, 396] width 11 height 11
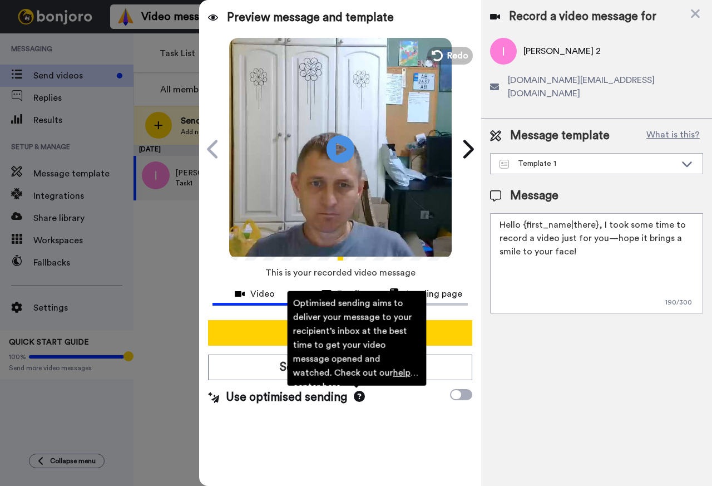
click at [362, 425] on div "Preview message and template Play/Pause A personal note from me to you Ігор Луп…" at bounding box center [340, 243] width 282 height 486
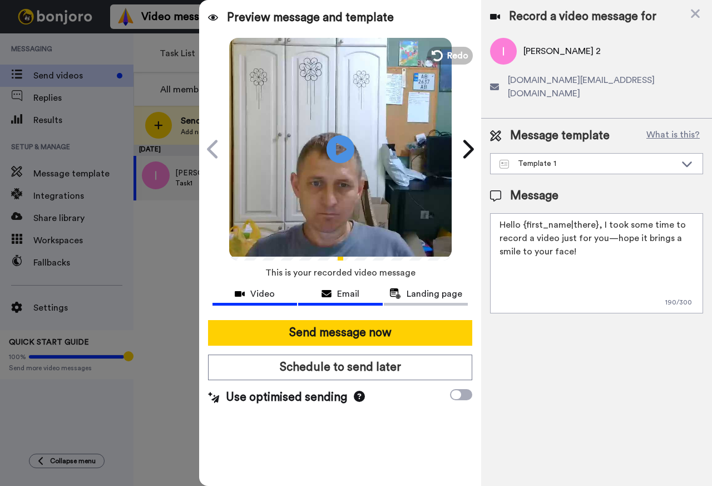
click at [348, 291] on span "Email" at bounding box center [348, 293] width 22 height 13
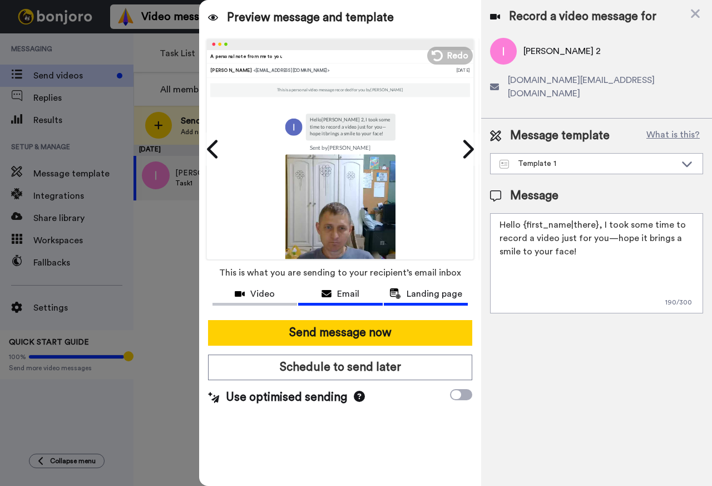
click at [417, 294] on span "Landing page" at bounding box center [435, 293] width 56 height 13
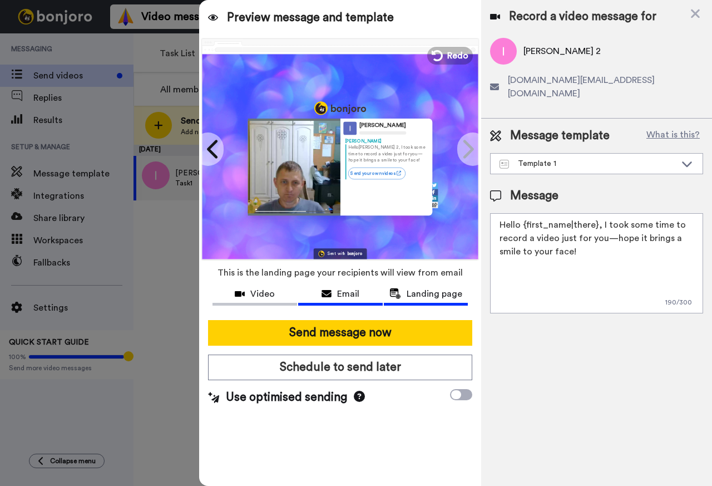
click at [353, 292] on span "Email" at bounding box center [348, 293] width 22 height 13
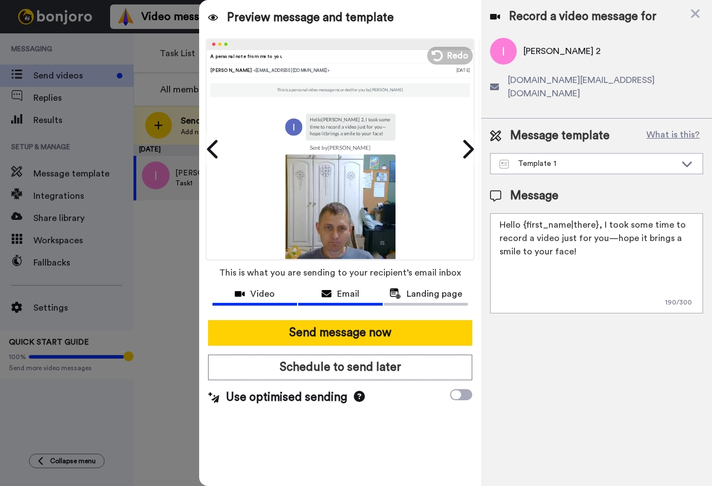
click at [269, 291] on span "Video" at bounding box center [262, 293] width 24 height 13
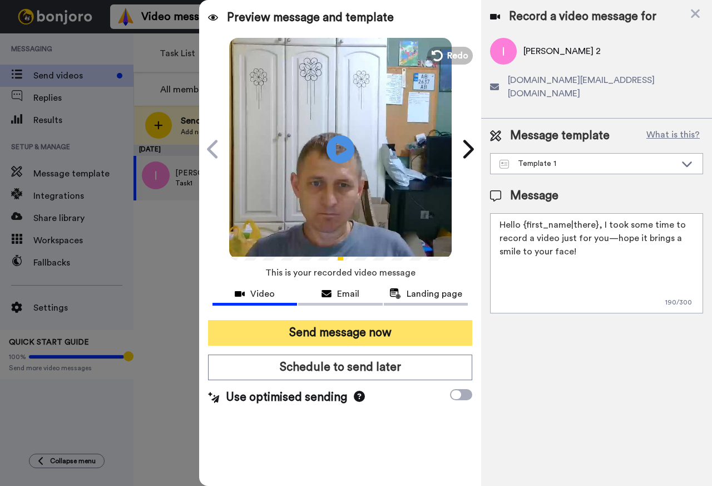
click at [373, 335] on button "Send message now" at bounding box center [340, 333] width 264 height 26
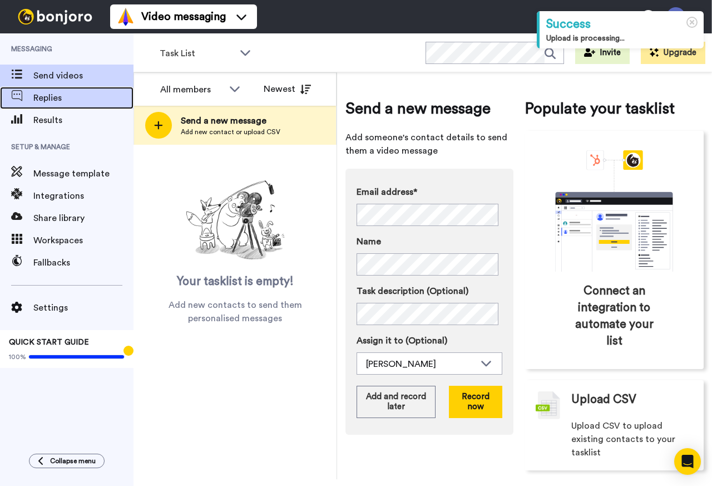
click at [52, 100] on span "Replies" at bounding box center [83, 97] width 100 height 13
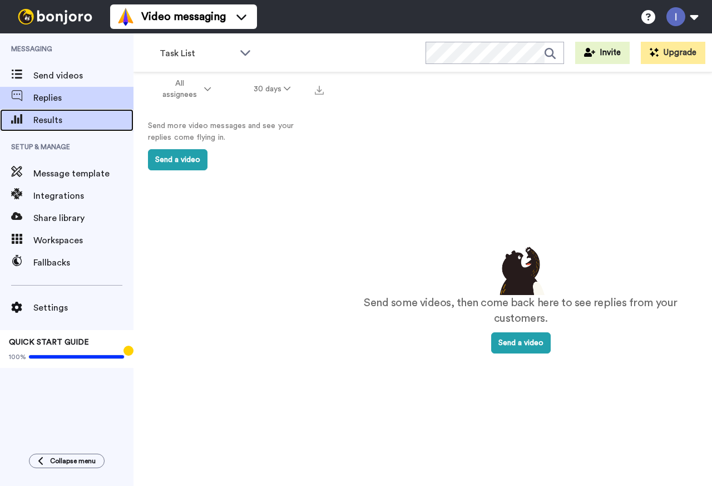
click at [50, 117] on span "Results" at bounding box center [83, 120] width 100 height 13
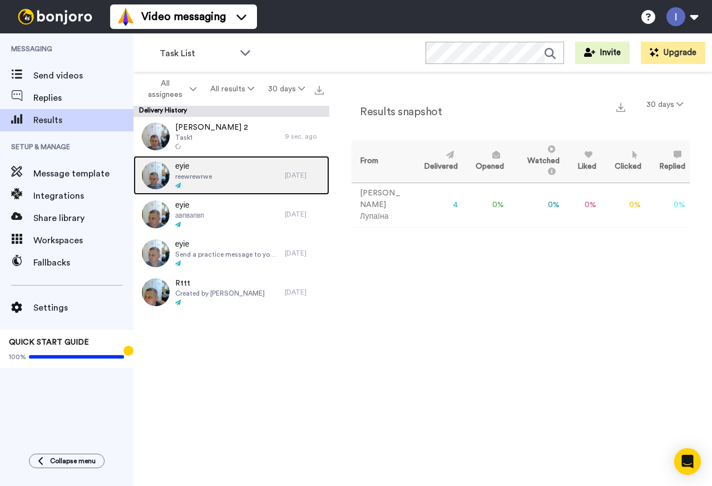
click at [189, 170] on span "еуіе" at bounding box center [193, 166] width 37 height 11
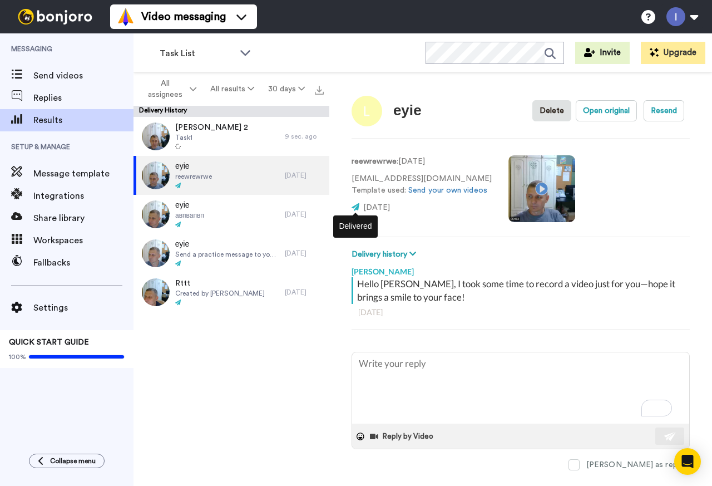
click at [358, 207] on icon at bounding box center [356, 207] width 8 height 8
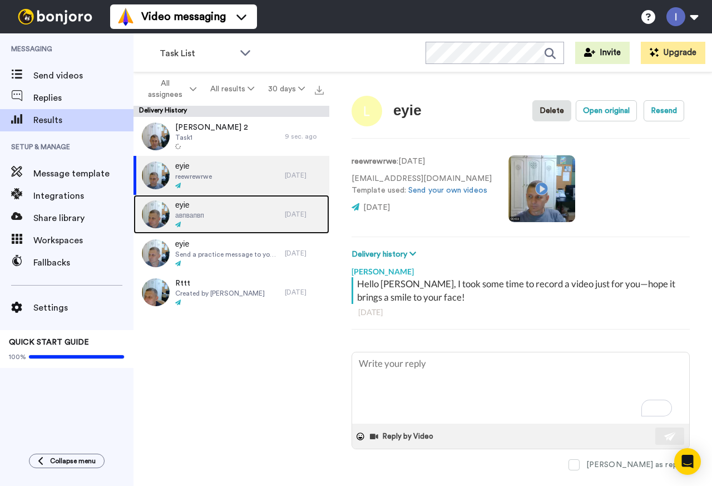
click at [180, 211] on span "авпвапвп" at bounding box center [189, 215] width 29 height 9
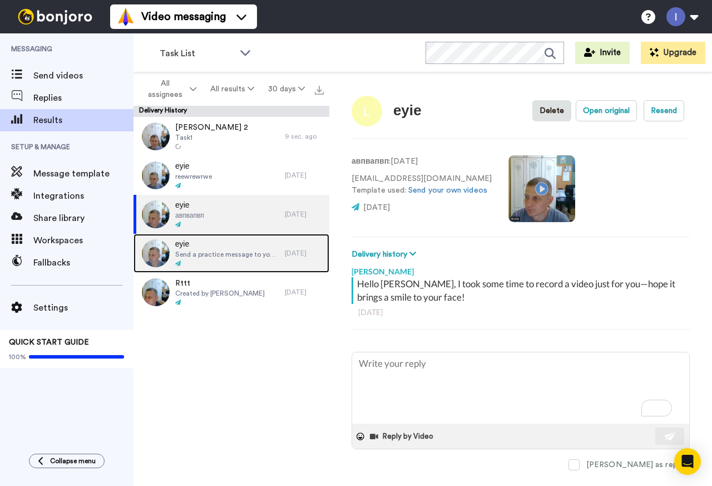
click at [184, 246] on span "еуіе" at bounding box center [227, 244] width 104 height 11
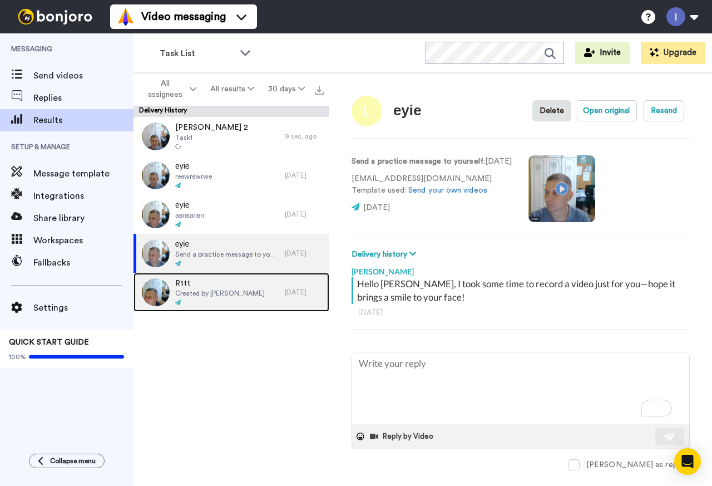
click at [187, 285] on span "Rttt" at bounding box center [220, 283] width 90 height 11
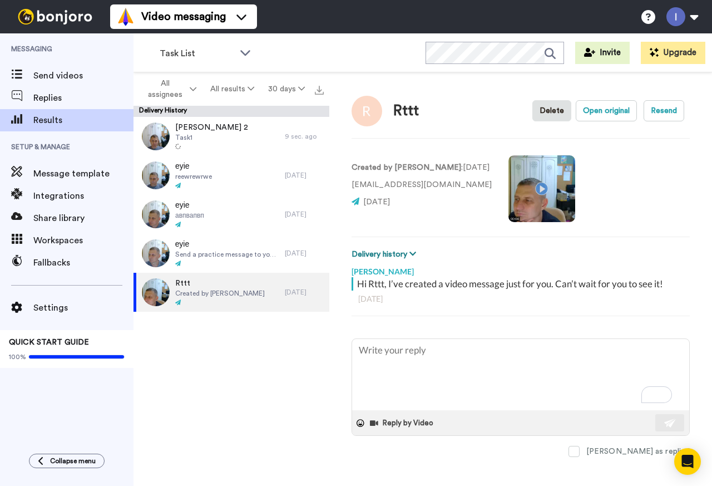
click at [411, 253] on icon at bounding box center [413, 254] width 7 height 8
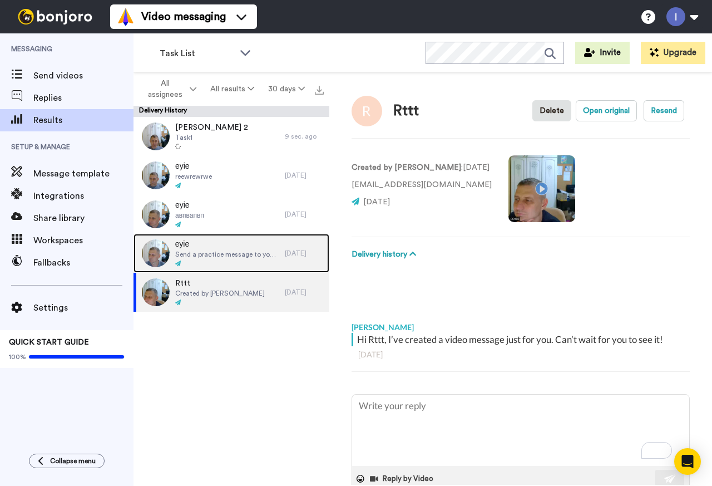
click at [227, 256] on span "Send a practice message to yourself" at bounding box center [227, 254] width 104 height 9
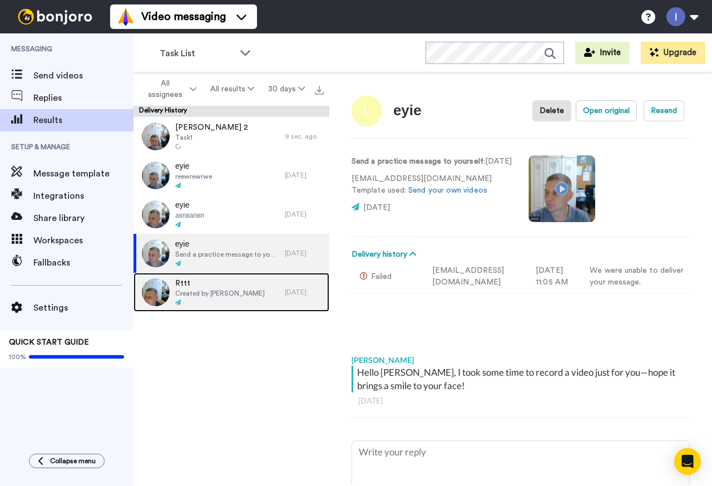
click at [188, 302] on div at bounding box center [220, 303] width 90 height 8
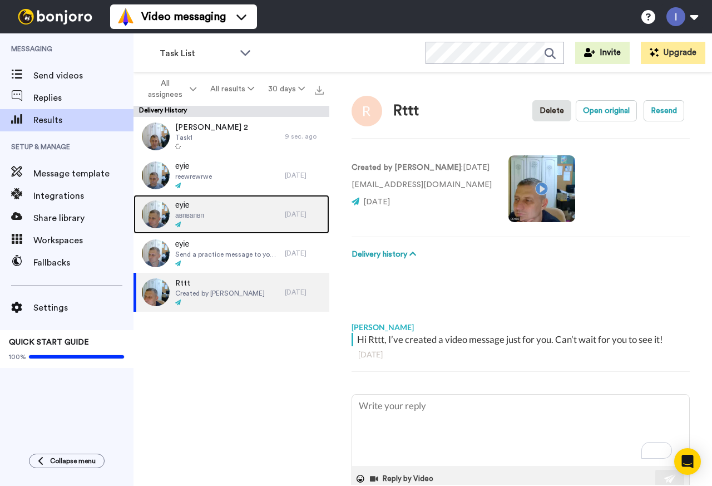
click at [193, 221] on div at bounding box center [189, 225] width 29 height 8
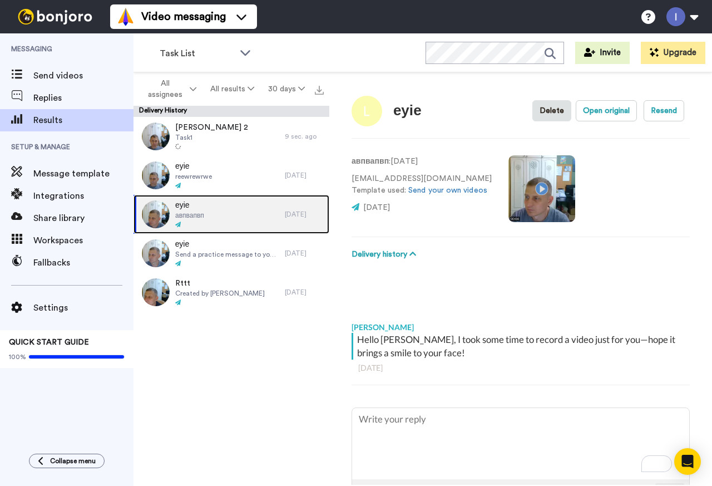
click at [196, 216] on span "авпвапвп" at bounding box center [189, 215] width 29 height 9
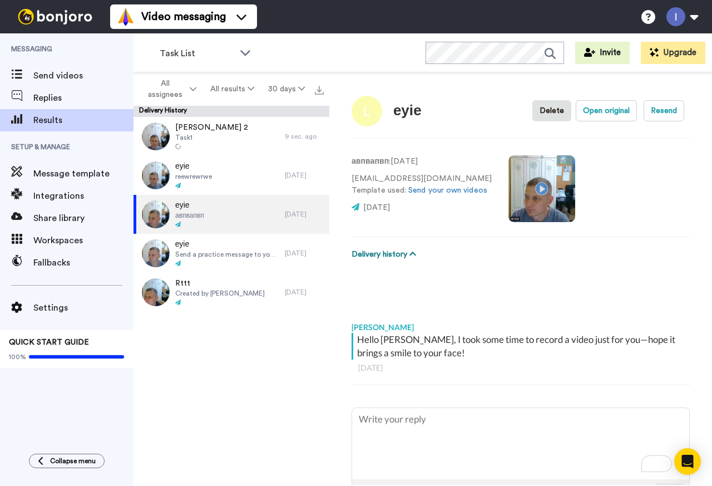
click at [412, 253] on icon at bounding box center [413, 254] width 7 height 8
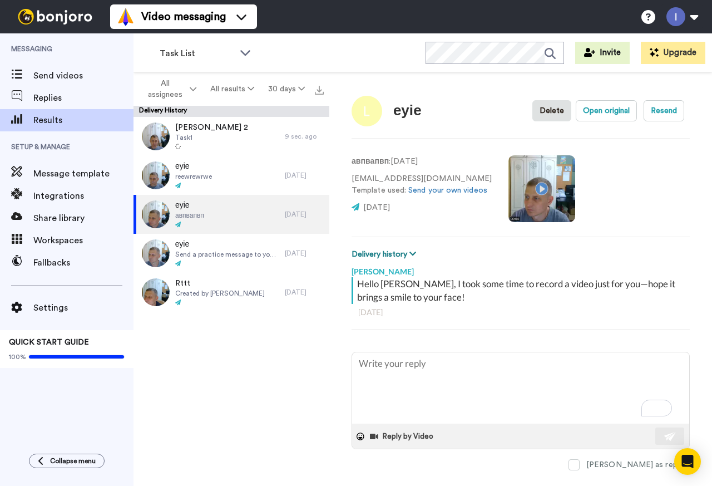
click at [412, 253] on icon at bounding box center [413, 254] width 7 height 8
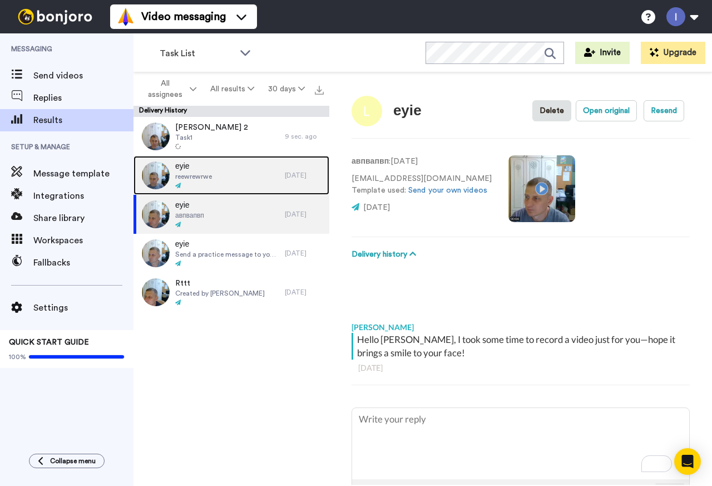
click at [182, 170] on span "еуіе" at bounding box center [193, 166] width 37 height 11
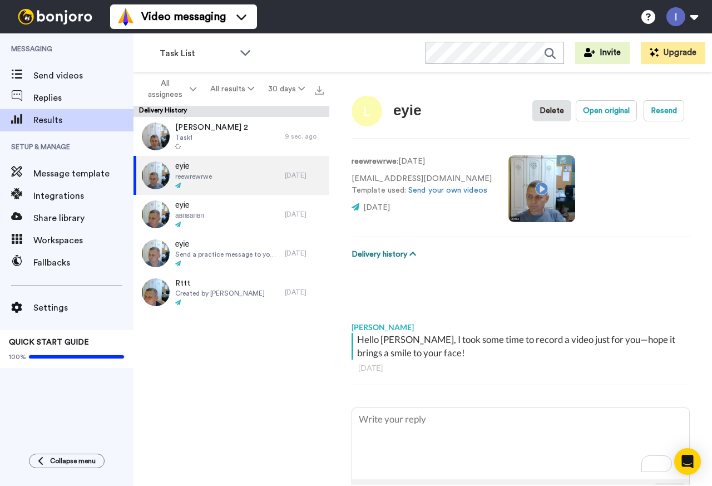
click at [414, 253] on icon at bounding box center [413, 254] width 7 height 8
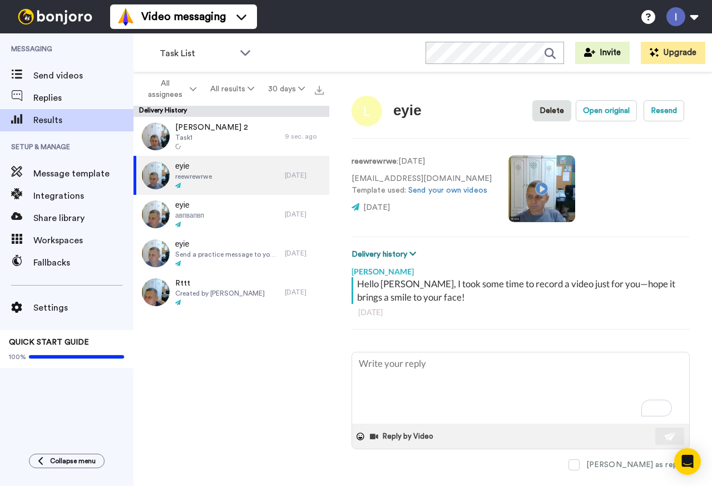
click at [414, 253] on icon at bounding box center [413, 254] width 7 height 8
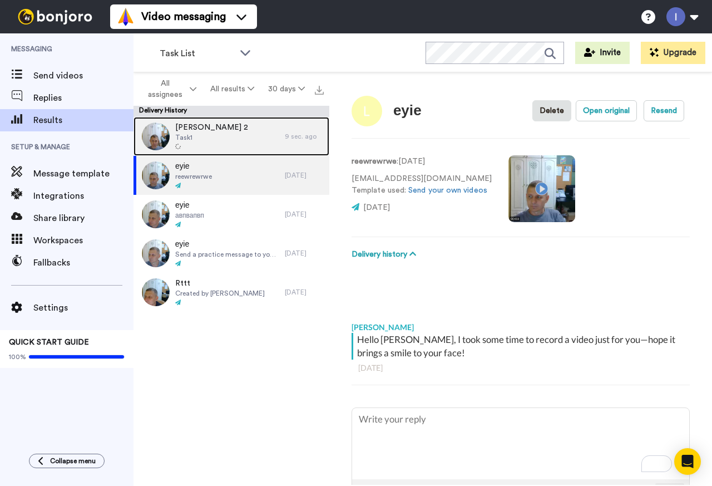
click at [185, 140] on span "Task1" at bounding box center [211, 137] width 73 height 9
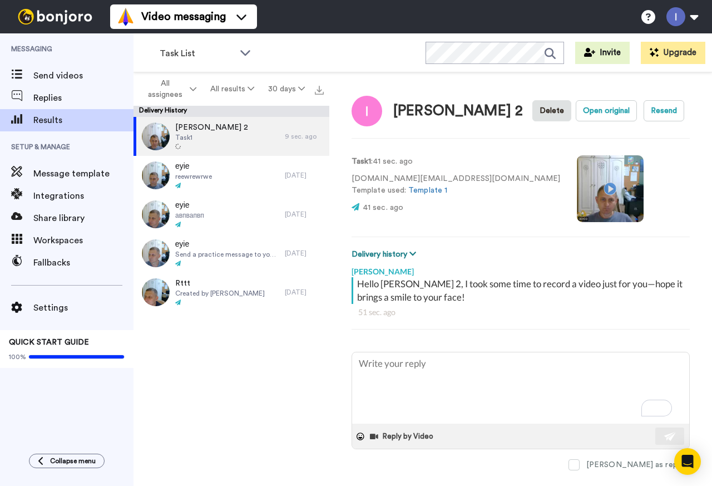
click at [414, 252] on icon at bounding box center [413, 254] width 7 height 8
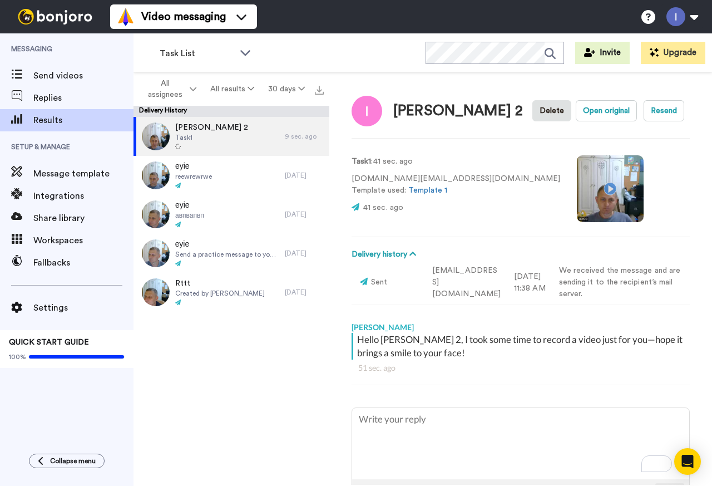
type textarea "x"
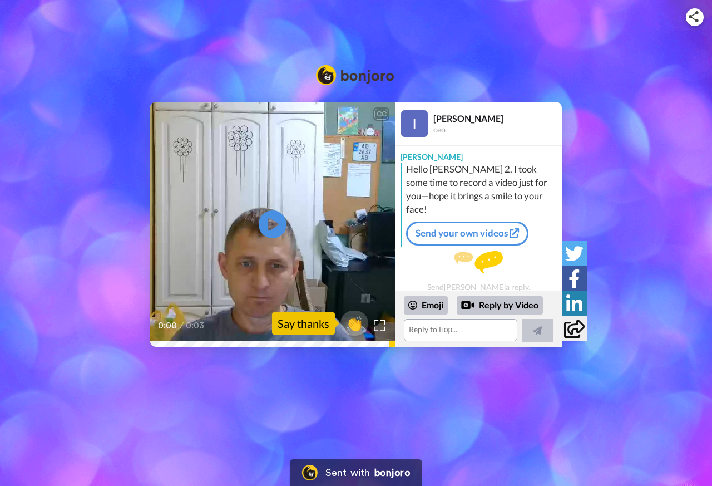
click at [272, 225] on icon "Play/Pause" at bounding box center [273, 224] width 28 height 50
click at [436, 327] on textarea at bounding box center [461, 330] width 114 height 22
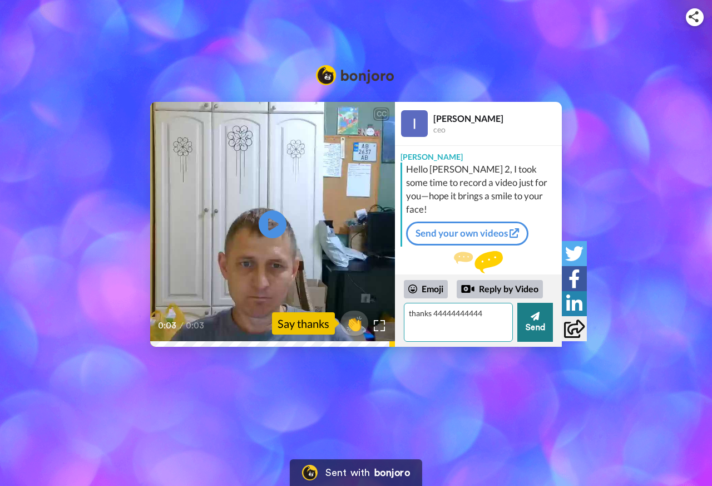
type textarea "thanks 44444444444"
click at [538, 322] on button "Send" at bounding box center [536, 322] width 36 height 39
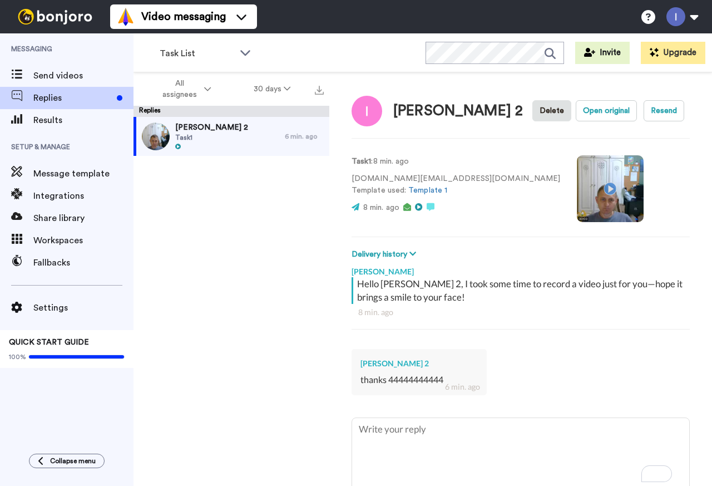
type textarea "x"
click at [64, 75] on span "Send videos" at bounding box center [83, 75] width 100 height 13
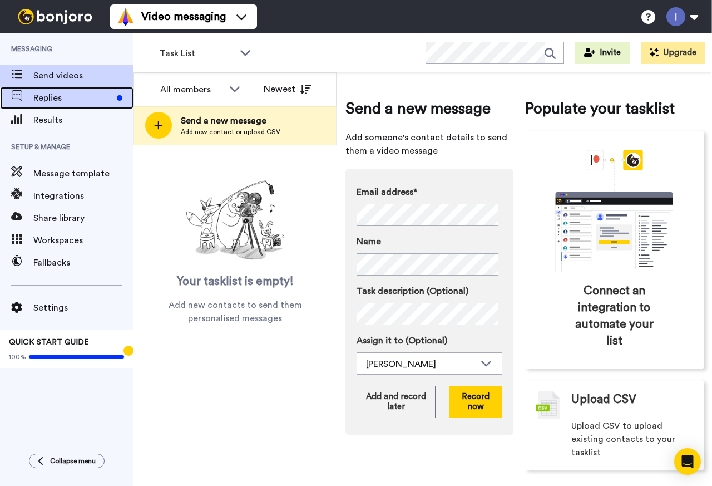
click at [59, 96] on span "Replies" at bounding box center [72, 97] width 79 height 13
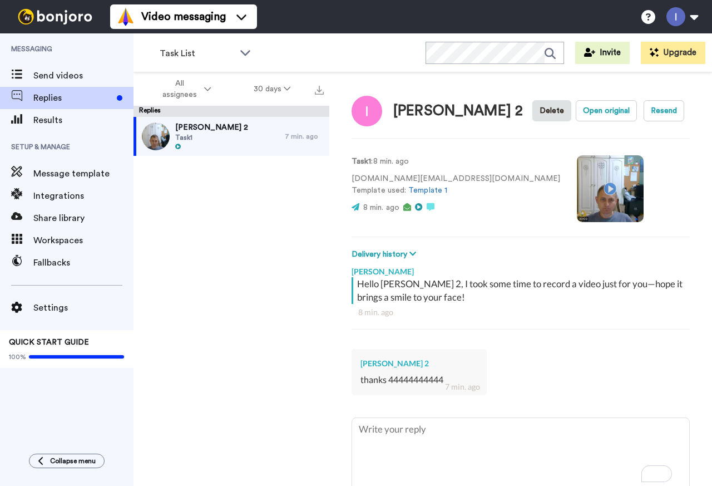
click at [159, 131] on img at bounding box center [156, 136] width 28 height 28
click at [223, 137] on div "[PERSON_NAME] 2 Task1" at bounding box center [209, 136] width 151 height 39
click at [151, 127] on img at bounding box center [156, 136] width 28 height 28
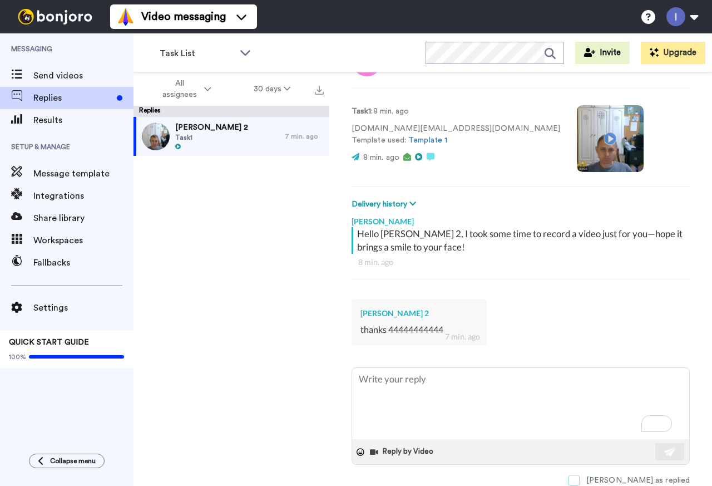
click at [580, 475] on span at bounding box center [574, 480] width 11 height 11
type textarea "x"
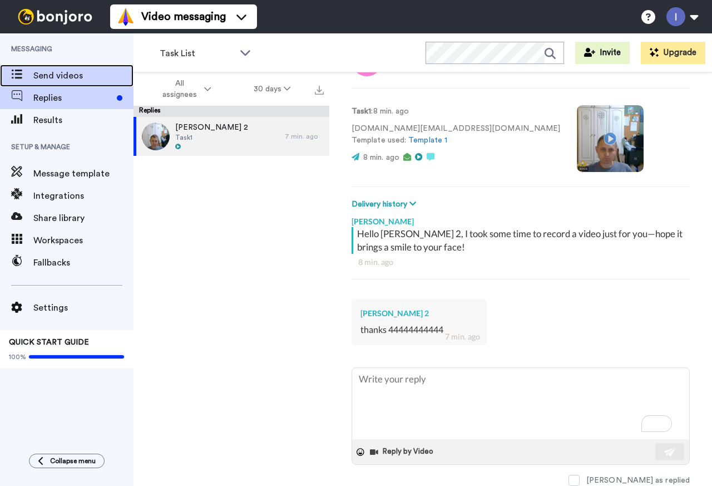
click at [50, 73] on span "Send videos" at bounding box center [83, 75] width 100 height 13
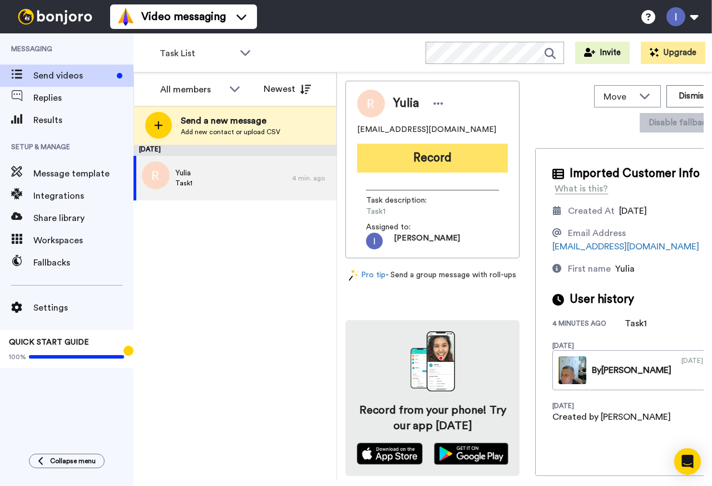
click at [437, 149] on button "Record" at bounding box center [432, 158] width 151 height 29
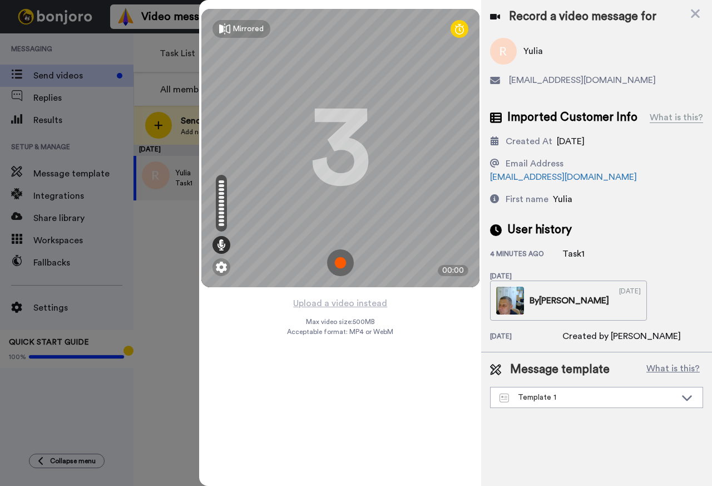
click at [337, 259] on img at bounding box center [340, 262] width 27 height 27
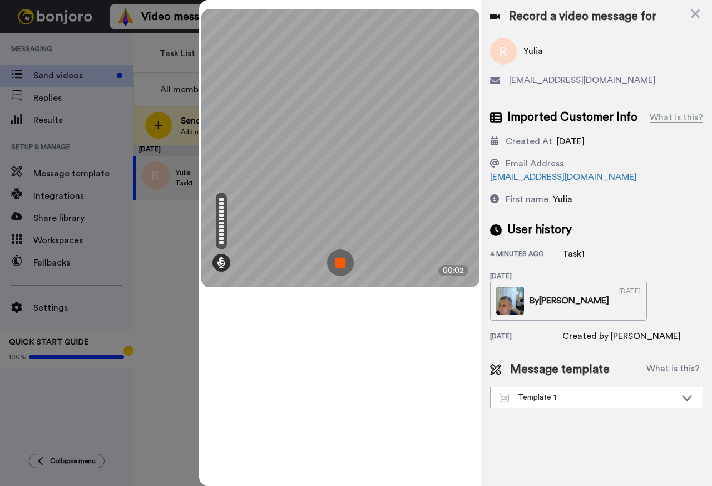
click at [340, 263] on img at bounding box center [340, 262] width 27 height 27
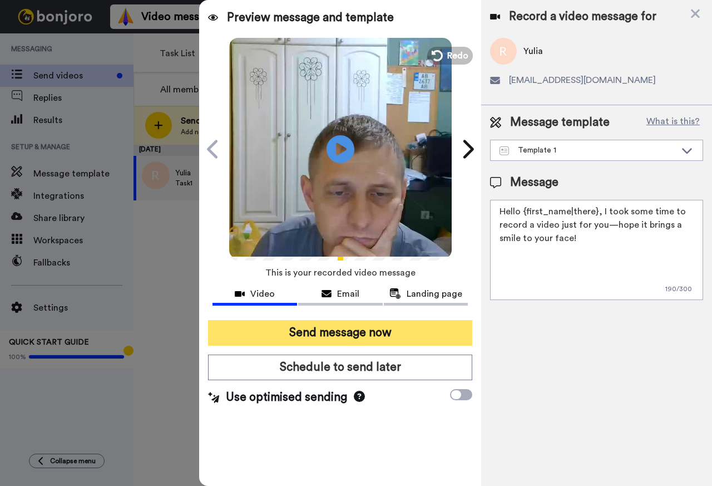
click at [350, 333] on button "Send message now" at bounding box center [340, 333] width 264 height 26
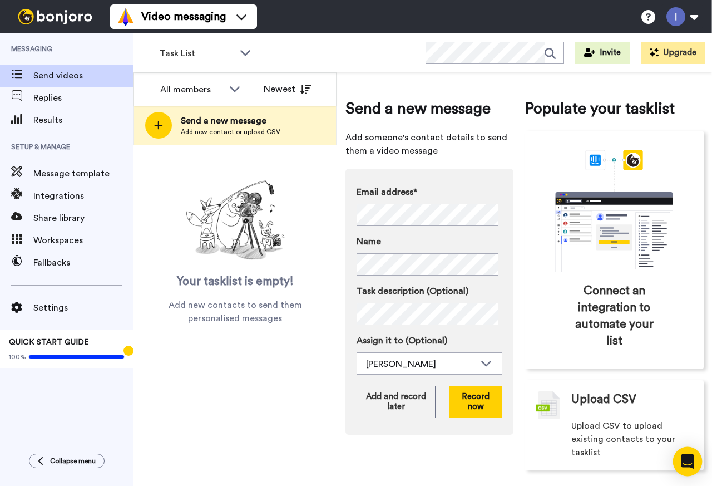
click at [688, 458] on icon "Open Intercom Messenger" at bounding box center [687, 461] width 13 height 14
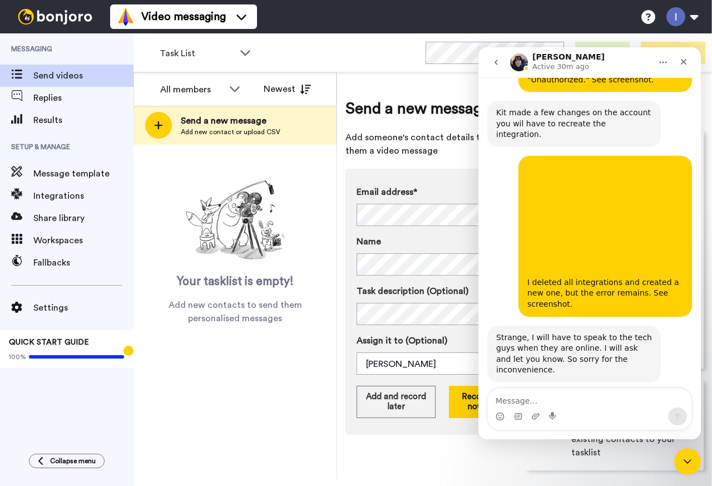
scroll to position [1089, 0]
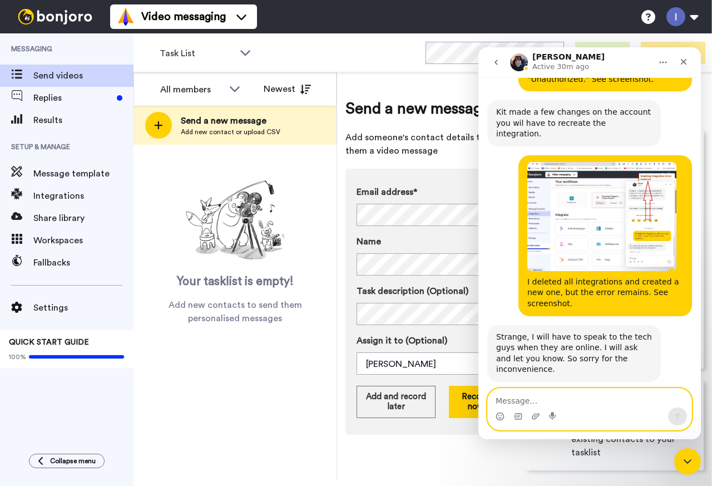
click at [541, 398] on textarea "Message…" at bounding box center [590, 398] width 204 height 19
paste textarea "Hi Johan! Thanks for your reply. I checked and the integration is already worki…"
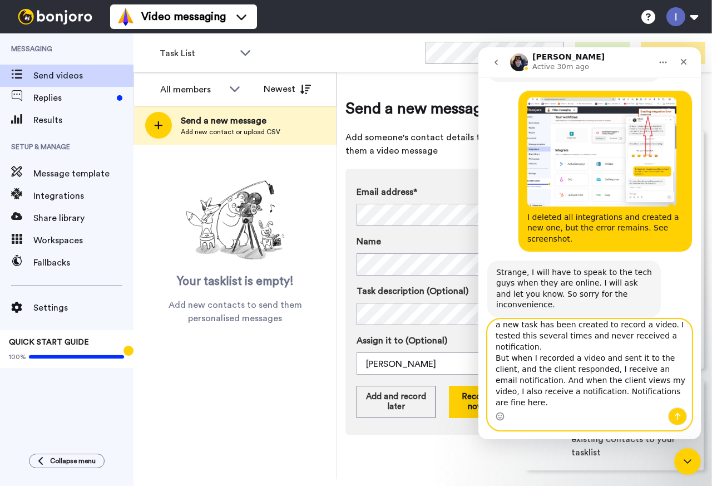
scroll to position [1158, 0]
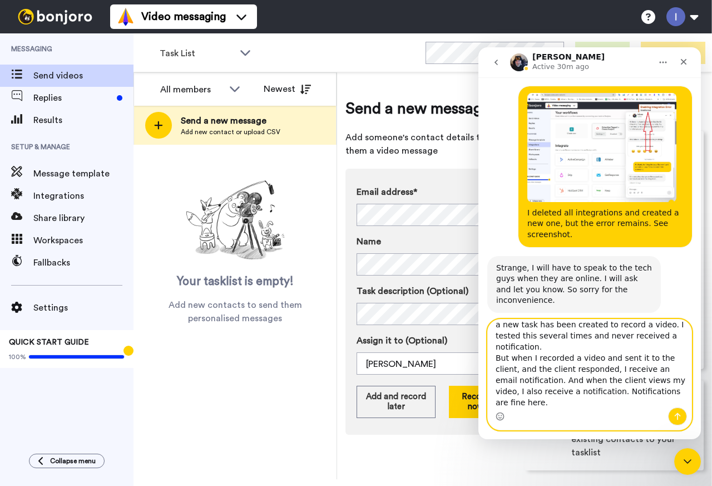
type textarea "Hi Johan! Thanks for your reply. I checked and the integration is already worki…"
click at [673, 416] on icon "Send a message…" at bounding box center [677, 416] width 9 height 9
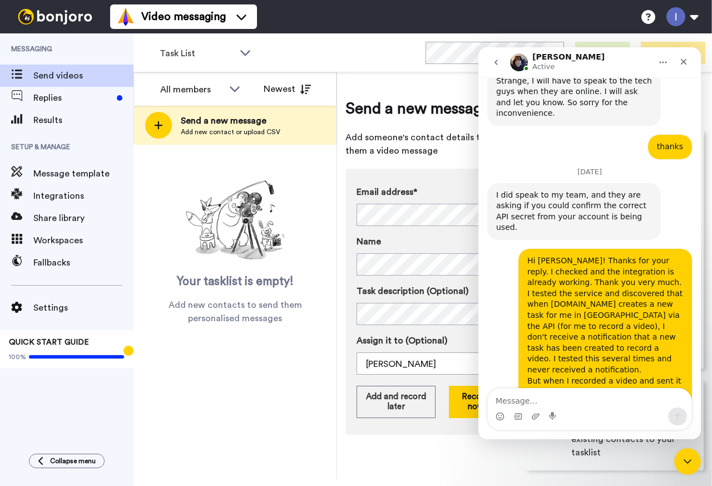
scroll to position [1390, 0]
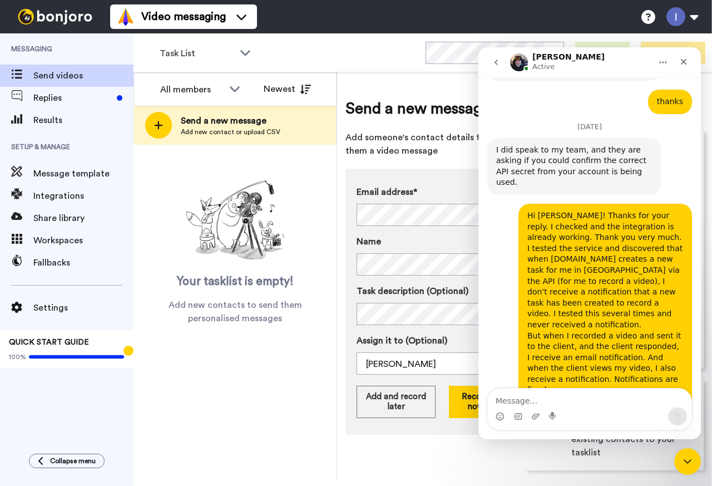
drag, startPoint x: 515, startPoint y: 355, endPoint x: 496, endPoint y: 297, distance: 60.4
click at [496, 456] on div "The notifications don't come in Live; they come in on the hour. Also, if you ha…" at bounding box center [574, 489] width 156 height 66
click at [543, 399] on textarea "Message…" at bounding box center [590, 398] width 204 height 19
paste textarea "Do viewing and reply notifications come in real time?"
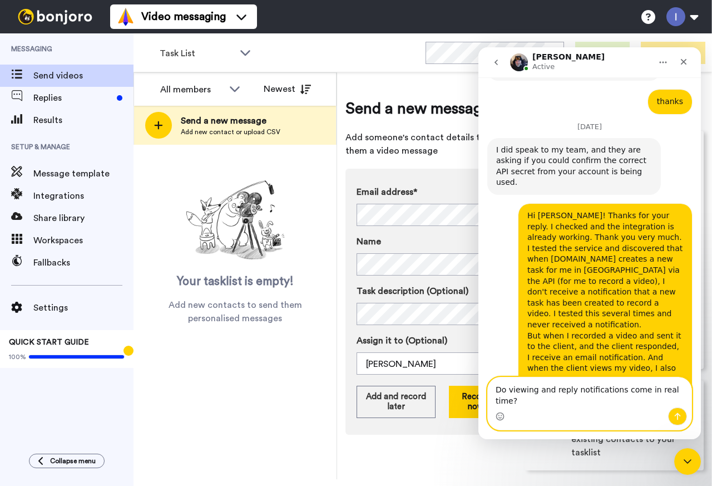
drag, startPoint x: 645, startPoint y: 402, endPoint x: 674, endPoint y: 399, distance: 29.8
click at [674, 399] on textarea "Do viewing and reply notifications come in real time?" at bounding box center [590, 392] width 204 height 30
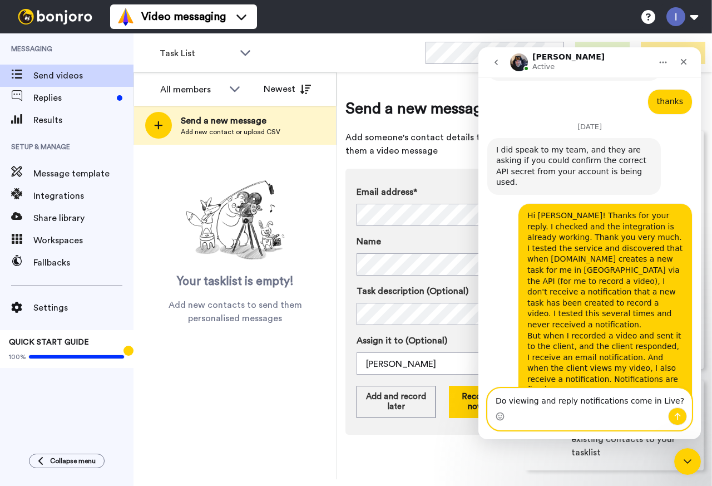
type textarea "Do viewing and reply notifications come in Live?"
click at [676, 414] on icon "Send a message…" at bounding box center [677, 416] width 9 height 9
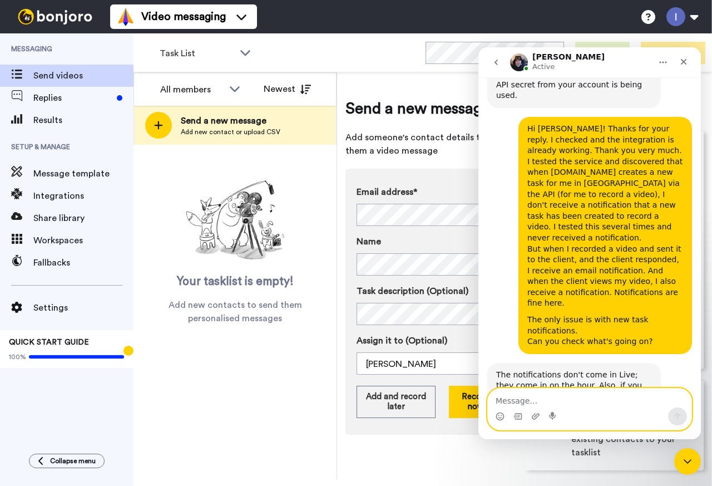
scroll to position [1478, 0]
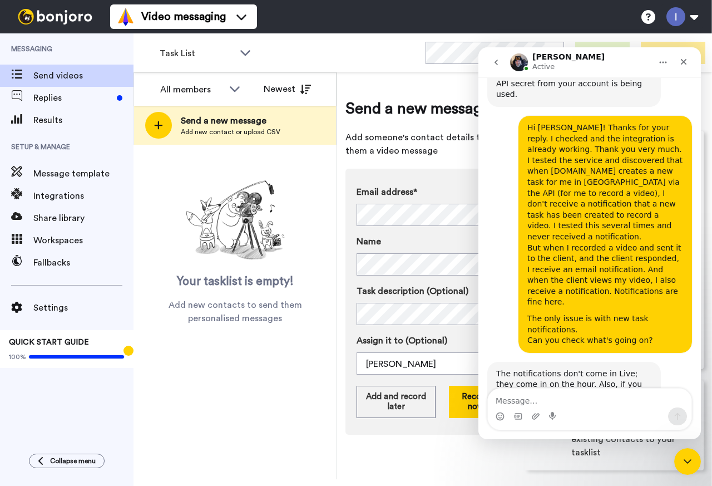
drag, startPoint x: 540, startPoint y: 354, endPoint x: 498, endPoint y: 355, distance: 42.3
click at [530, 397] on textarea "Message…" at bounding box center [590, 398] width 204 height 19
click at [539, 397] on textarea "Message…" at bounding box center [590, 398] width 204 height 19
paste textarea "I tested it twice and each time I received viewing notifications immediately af…"
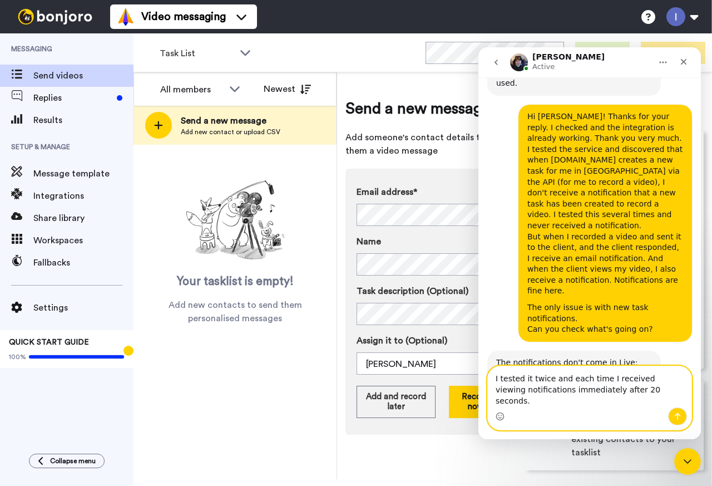
type textarea "I tested it twice and each time I received viewing notifications immediately af…"
click at [681, 417] on icon "Send a message…" at bounding box center [677, 416] width 9 height 9
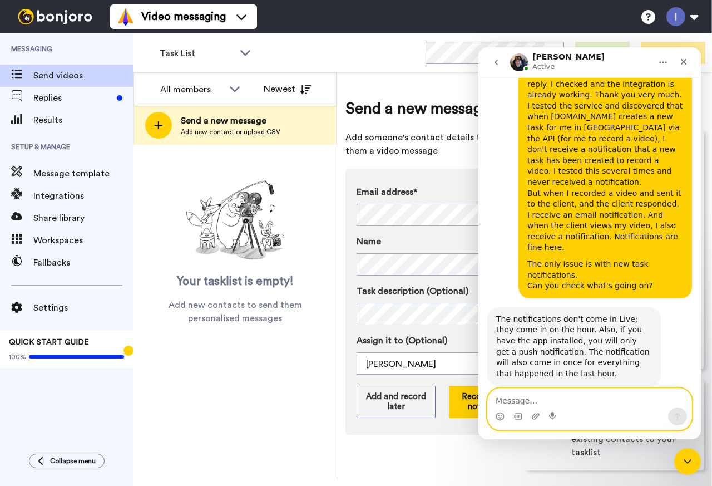
scroll to position [1533, 0]
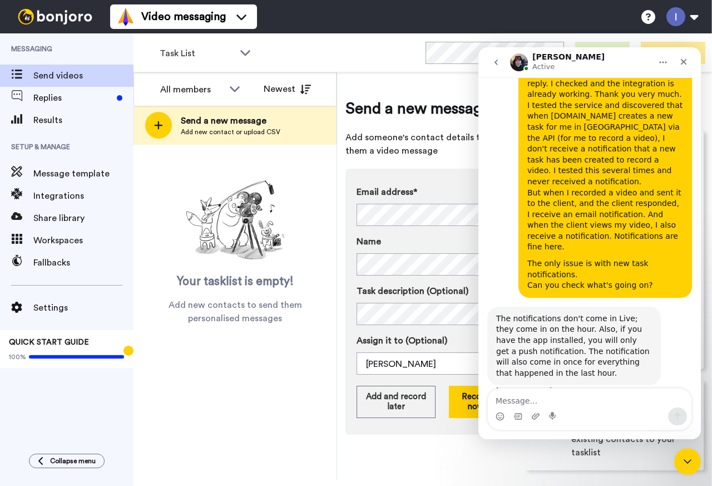
drag, startPoint x: 542, startPoint y: 299, endPoint x: 489, endPoint y: 297, distance: 53.5
click at [489, 450] on div "No none do. Johann • 1m ago" at bounding box center [520, 462] width 65 height 24
click at [613, 450] on div "No none do. Johann • 1m ago" at bounding box center [590, 472] width 205 height 45
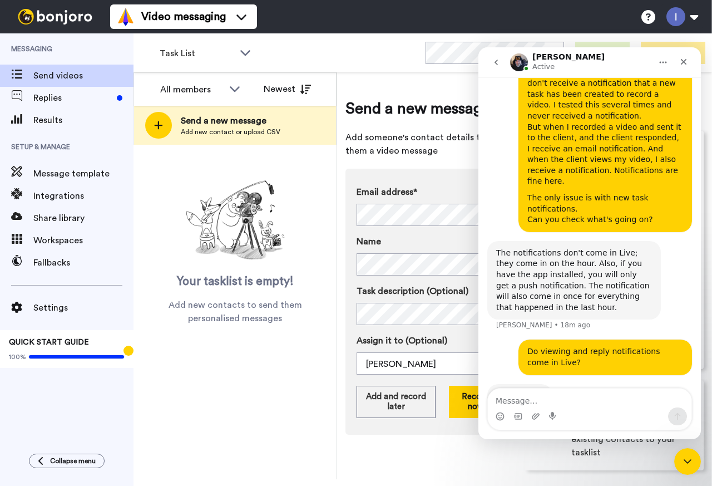
drag, startPoint x: 543, startPoint y: 355, endPoint x: 494, endPoint y: 318, distance: 60.8
click at [525, 400] on textarea "Message…" at bounding box center [590, 398] width 204 height 19
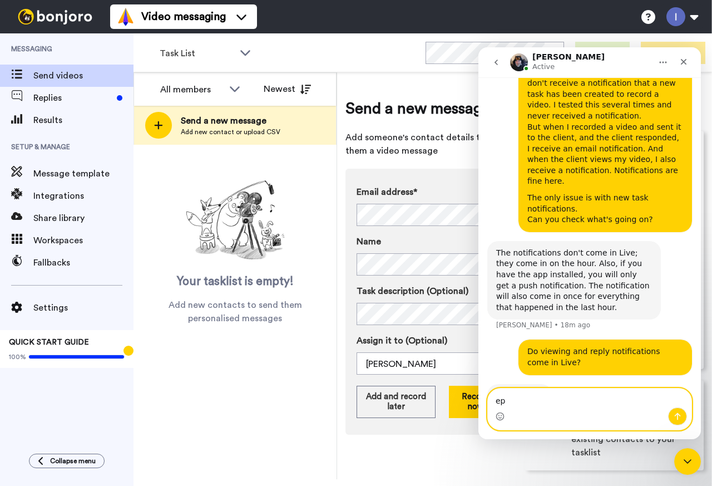
type textarea "е"
type textarea "thanks a lot"
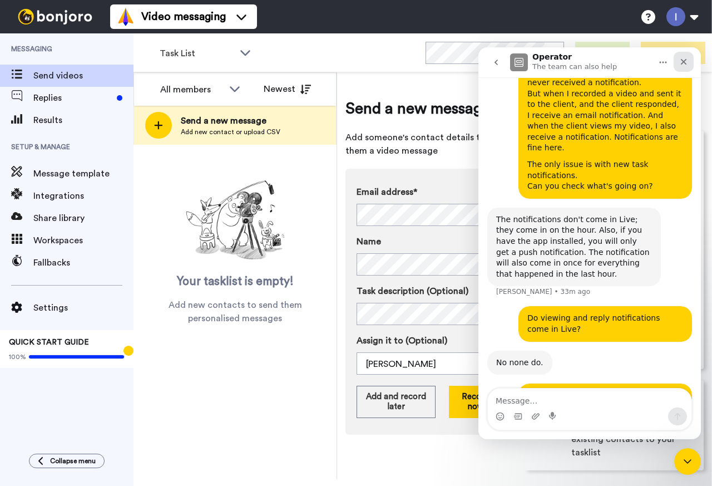
click at [686, 62] on icon "Close" at bounding box center [684, 61] width 9 height 9
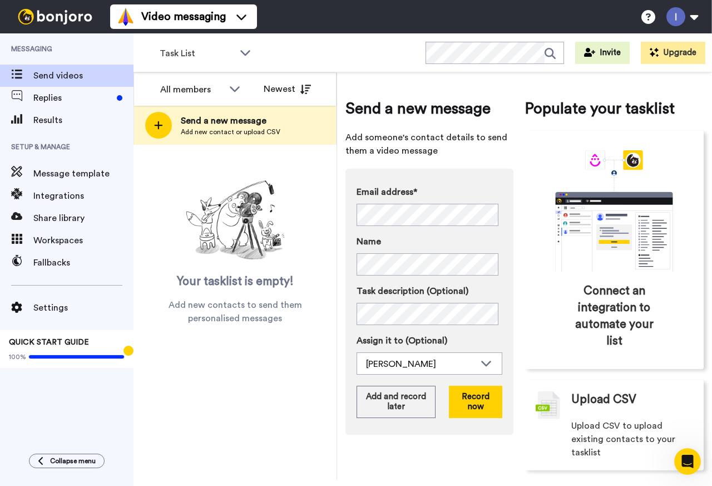
scroll to position [1621, 0]
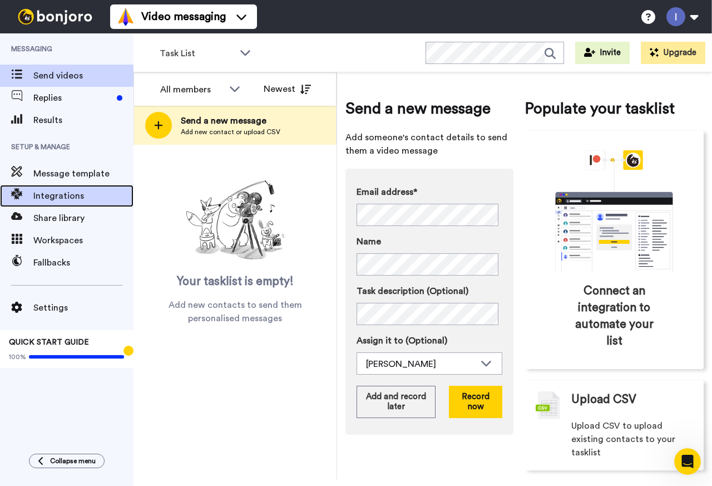
click at [68, 197] on span "Integrations" at bounding box center [83, 195] width 100 height 13
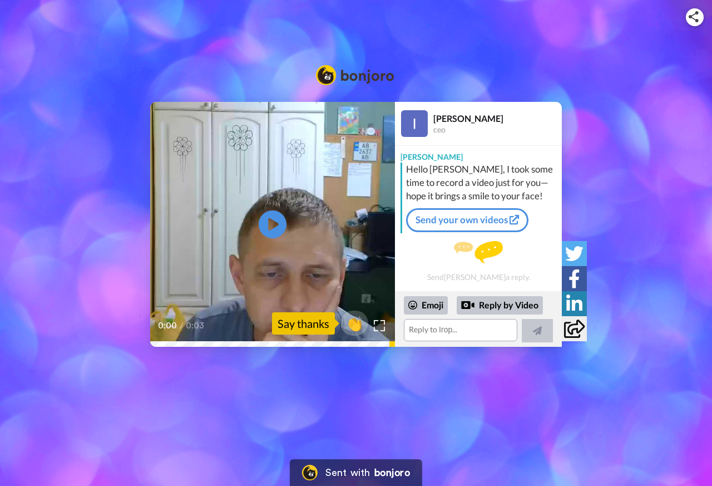
click at [252, 219] on video at bounding box center [272, 224] width 245 height 245
click at [421, 330] on textarea at bounding box center [461, 330] width 114 height 22
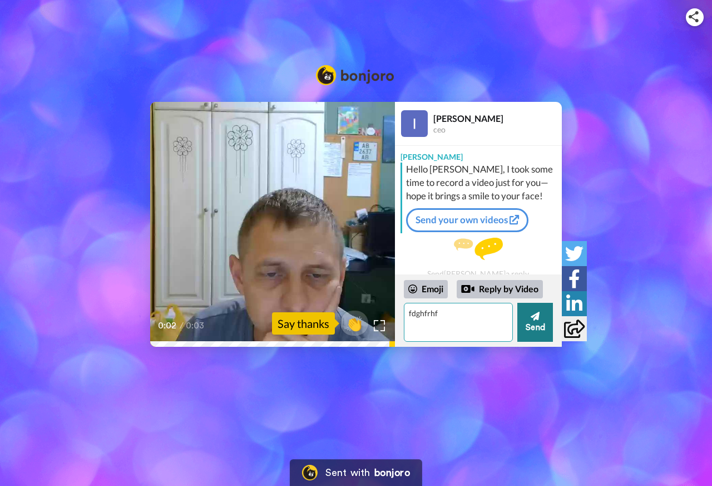
type textarea "fdghfrhf"
click at [533, 325] on button "Send" at bounding box center [536, 322] width 36 height 39
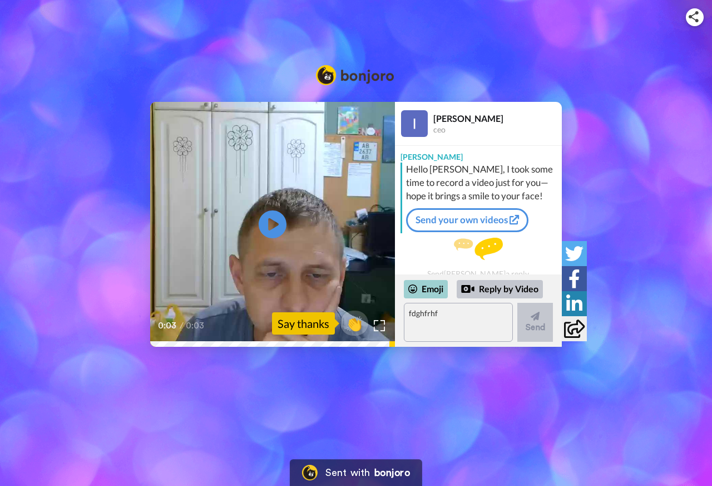
scroll to position [30, 0]
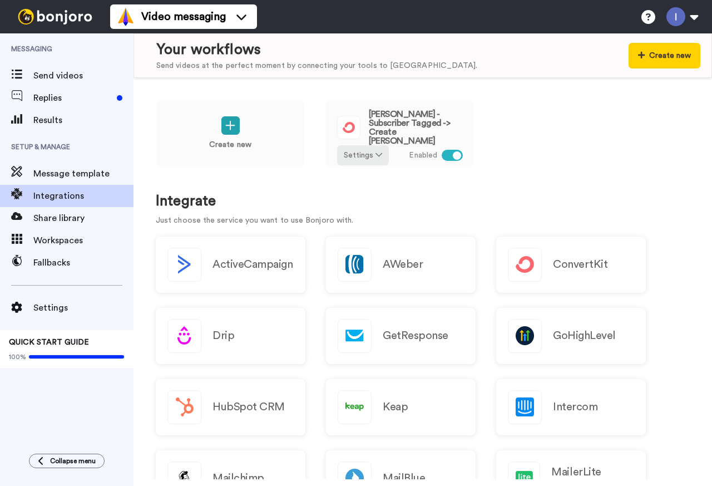
click at [450, 150] on div at bounding box center [452, 155] width 21 height 11
click at [697, 17] on button at bounding box center [682, 16] width 42 height 24
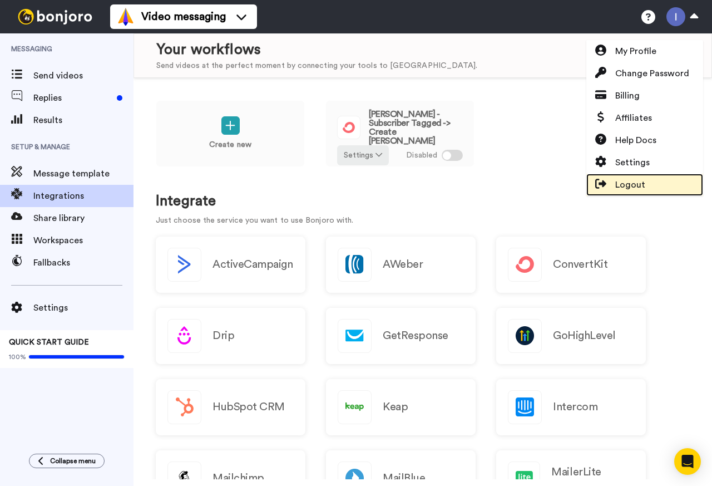
click at [629, 183] on span "Logout" at bounding box center [631, 184] width 30 height 13
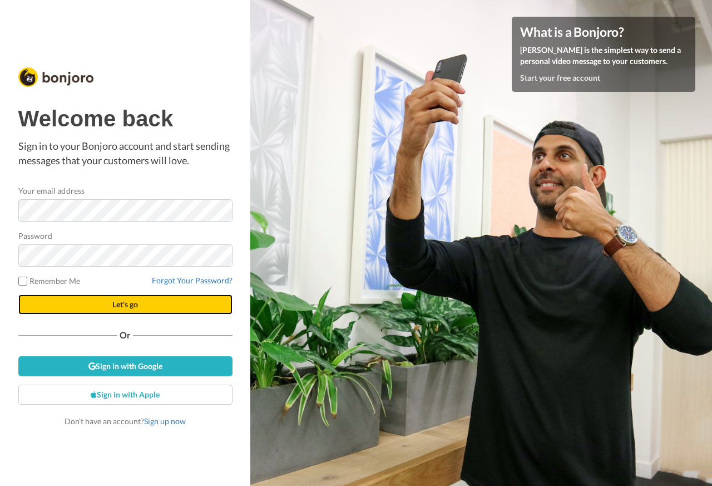
click at [110, 306] on button "Let's go" at bounding box center [125, 304] width 214 height 20
